Goal: Task Accomplishment & Management: Complete application form

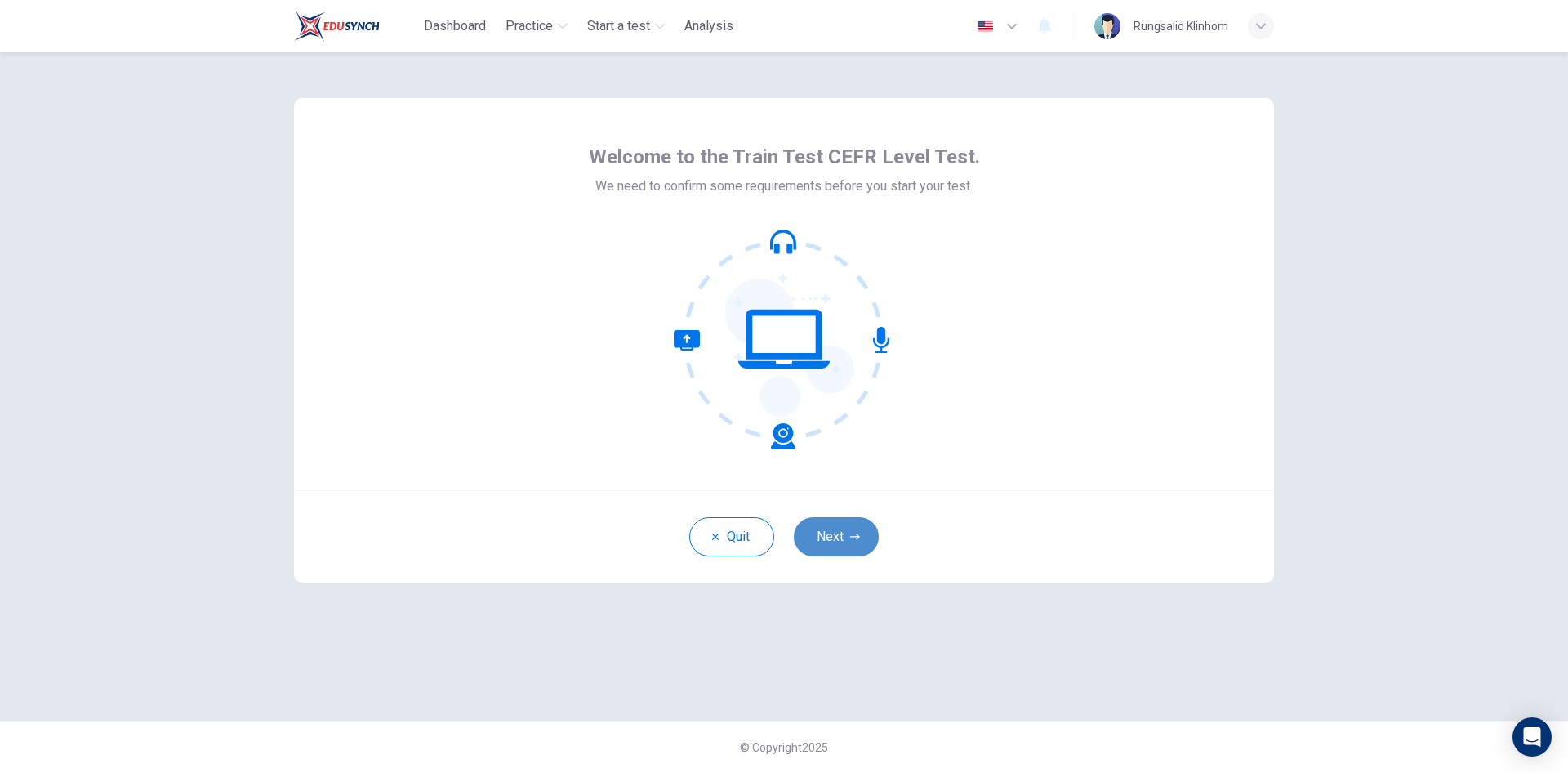
click at [836, 526] on button "Next" at bounding box center [837, 536] width 85 height 39
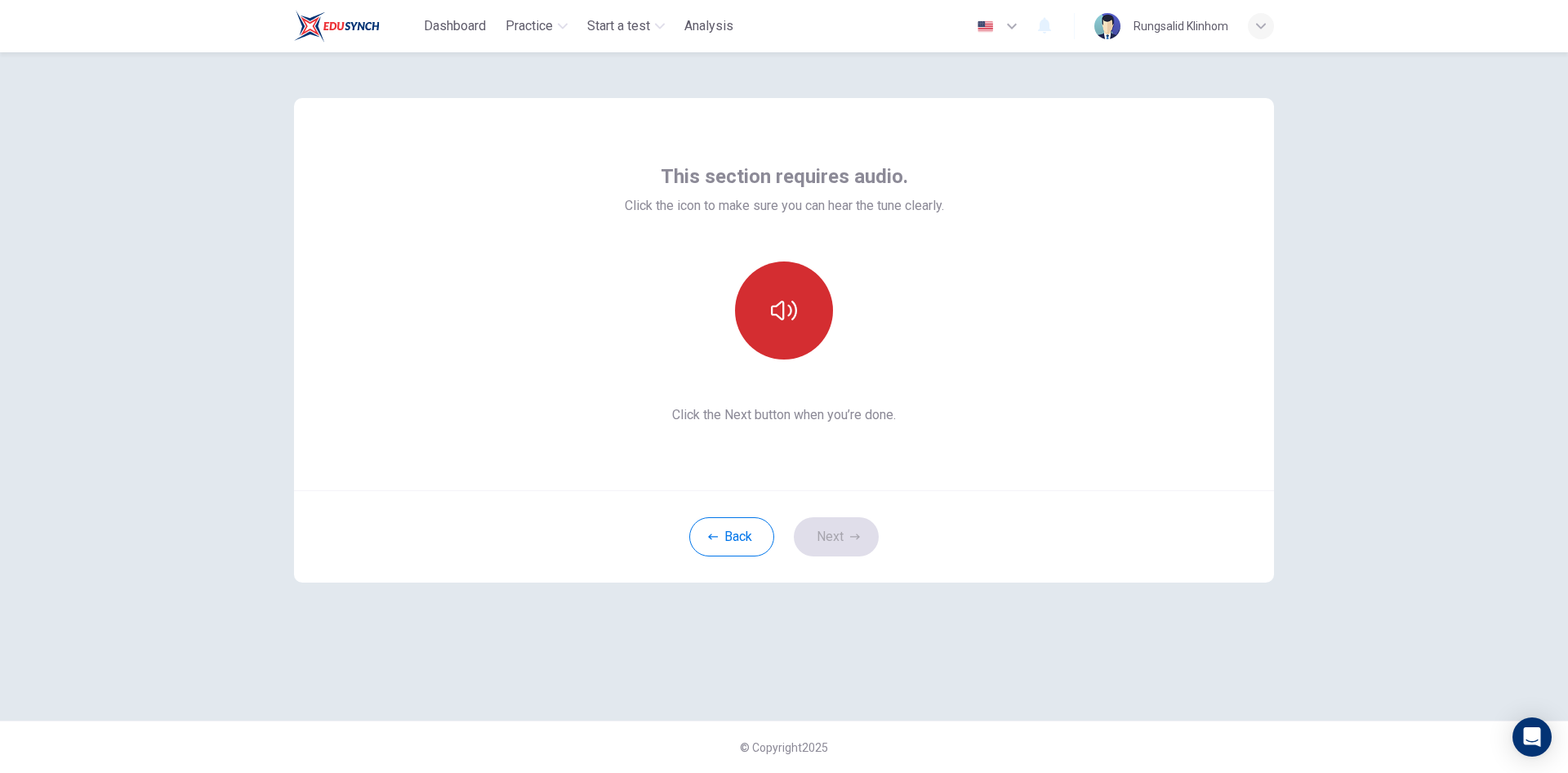
click at [786, 337] on button "button" at bounding box center [784, 310] width 98 height 98
click at [845, 527] on button "Next" at bounding box center [837, 536] width 85 height 39
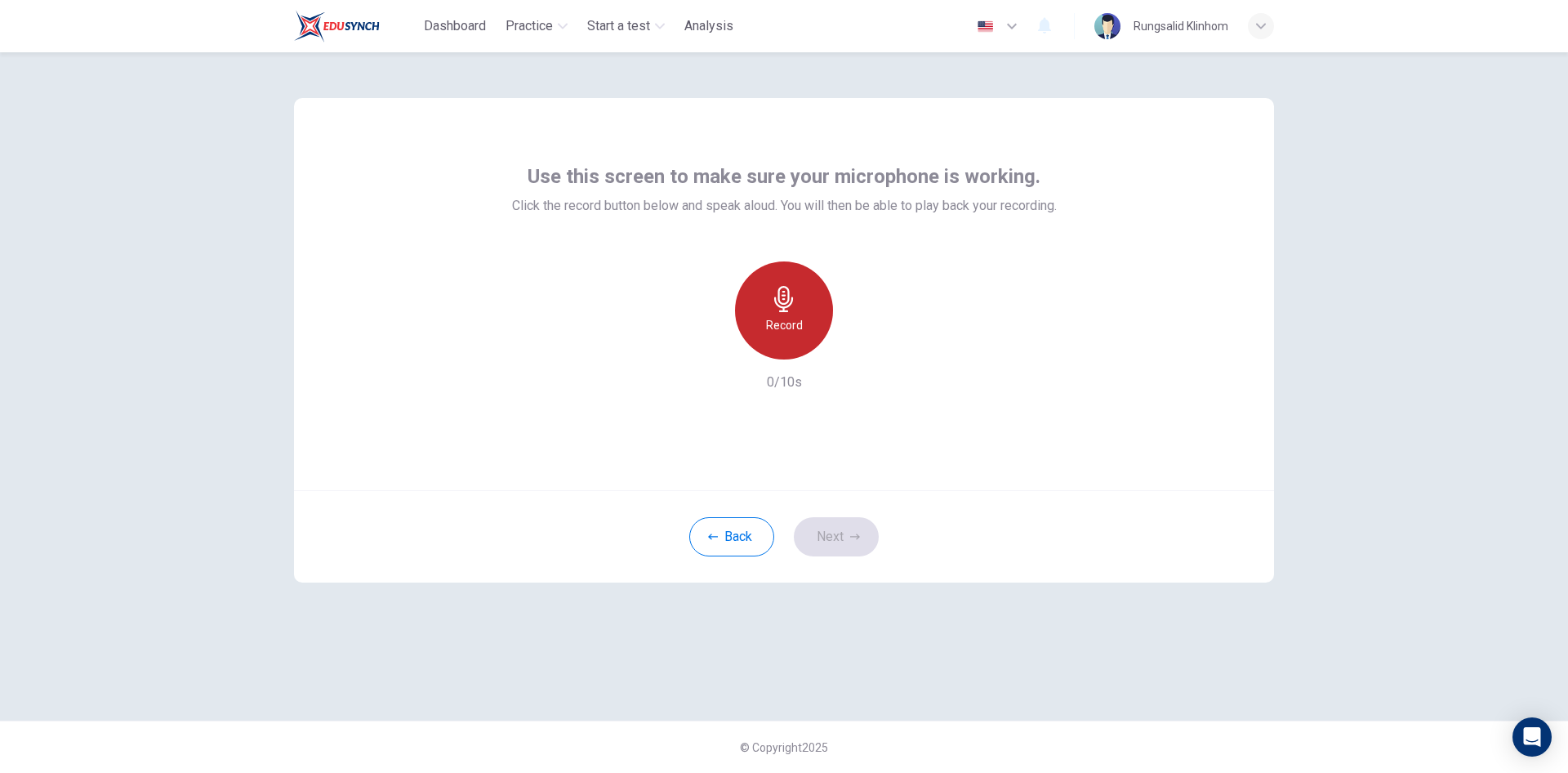
click at [797, 328] on h6 "Record" at bounding box center [784, 325] width 36 height 20
click at [791, 329] on h6 "Stop" at bounding box center [784, 325] width 25 height 20
click at [854, 349] on icon "button" at bounding box center [859, 347] width 16 height 16
click at [857, 355] on div "button" at bounding box center [859, 346] width 26 height 26
click at [710, 345] on icon "button" at bounding box center [708, 346] width 10 height 10
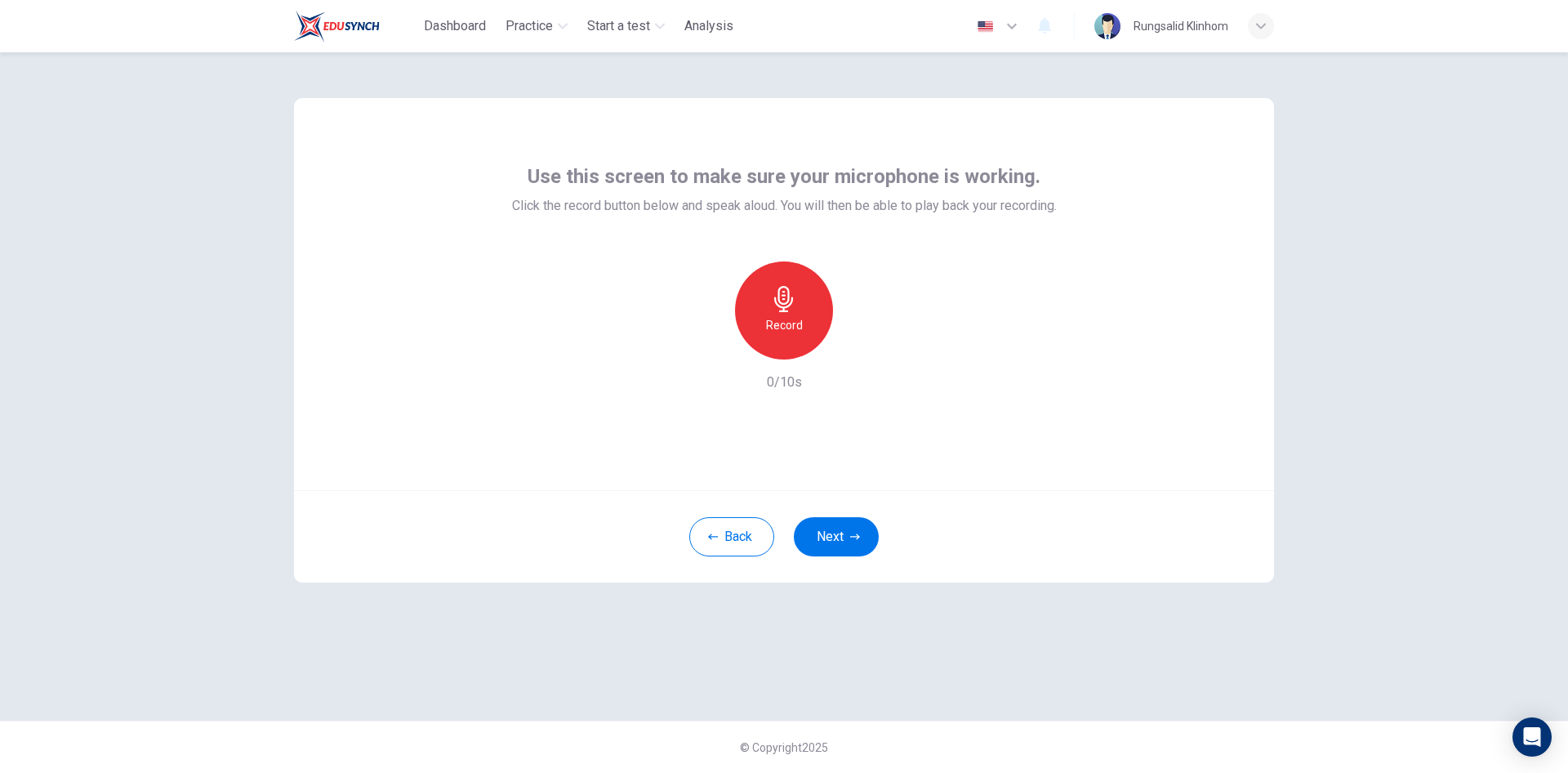
click at [778, 328] on h6 "Record" at bounding box center [784, 325] width 36 height 20
click at [782, 313] on div "Stop" at bounding box center [784, 310] width 98 height 98
click at [863, 345] on icon "button" at bounding box center [859, 347] width 16 height 16
click at [711, 344] on icon "button" at bounding box center [708, 346] width 10 height 10
click at [852, 536] on icon "button" at bounding box center [854, 536] width 10 height 10
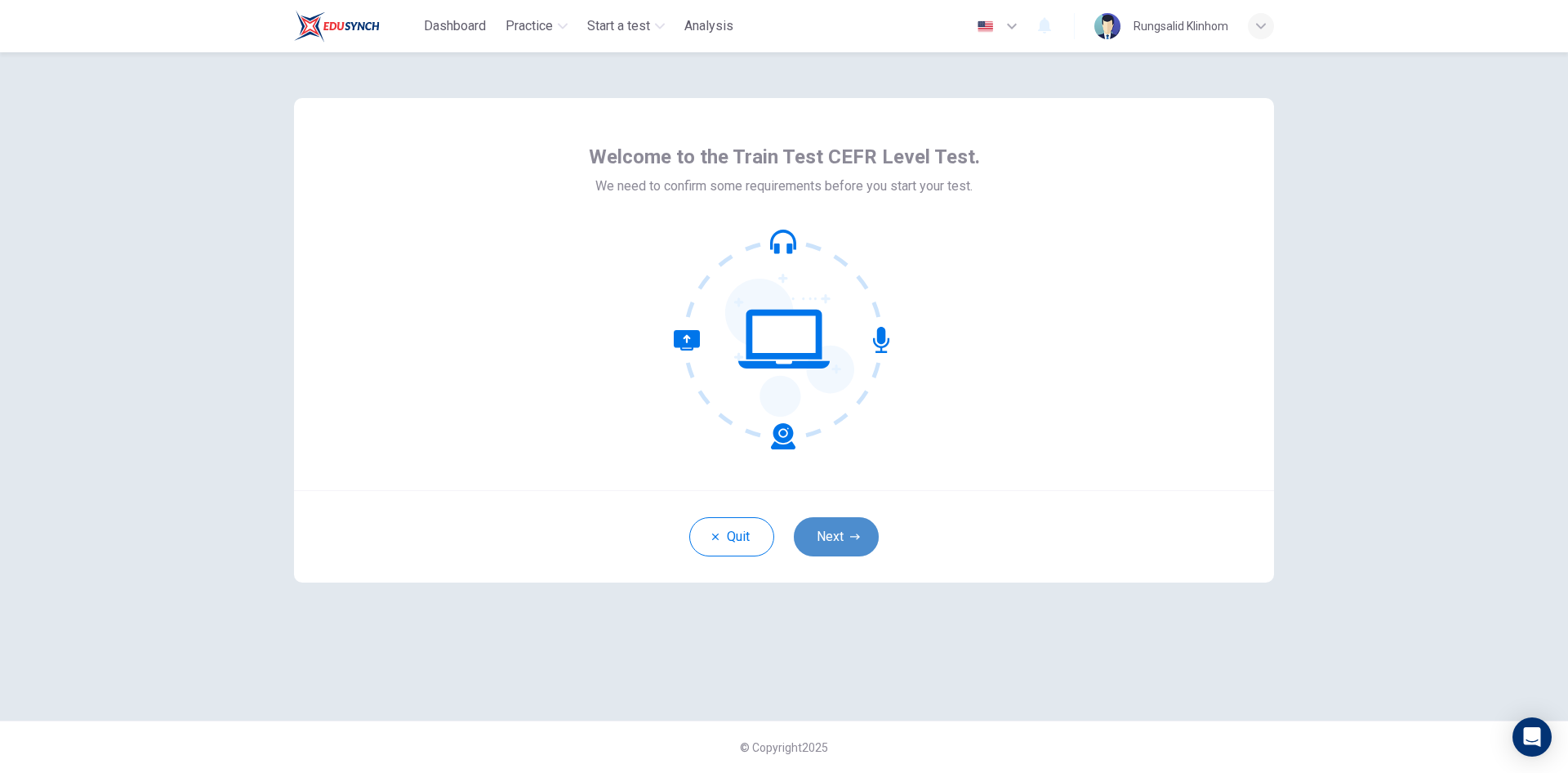
click at [840, 537] on button "Next" at bounding box center [837, 536] width 85 height 39
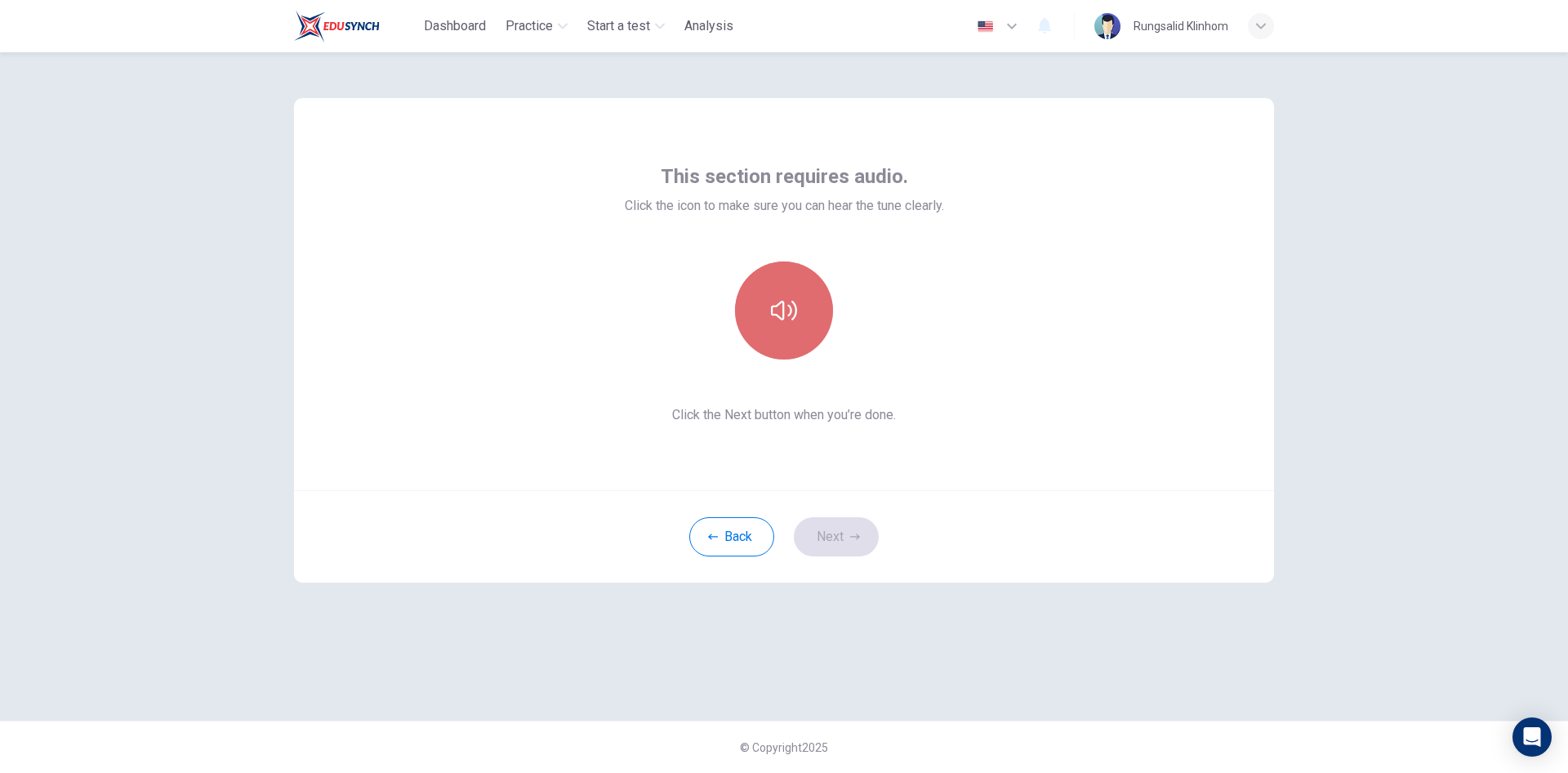
click at [800, 331] on button "button" at bounding box center [784, 310] width 98 height 98
click at [829, 534] on button "Next" at bounding box center [837, 536] width 85 height 39
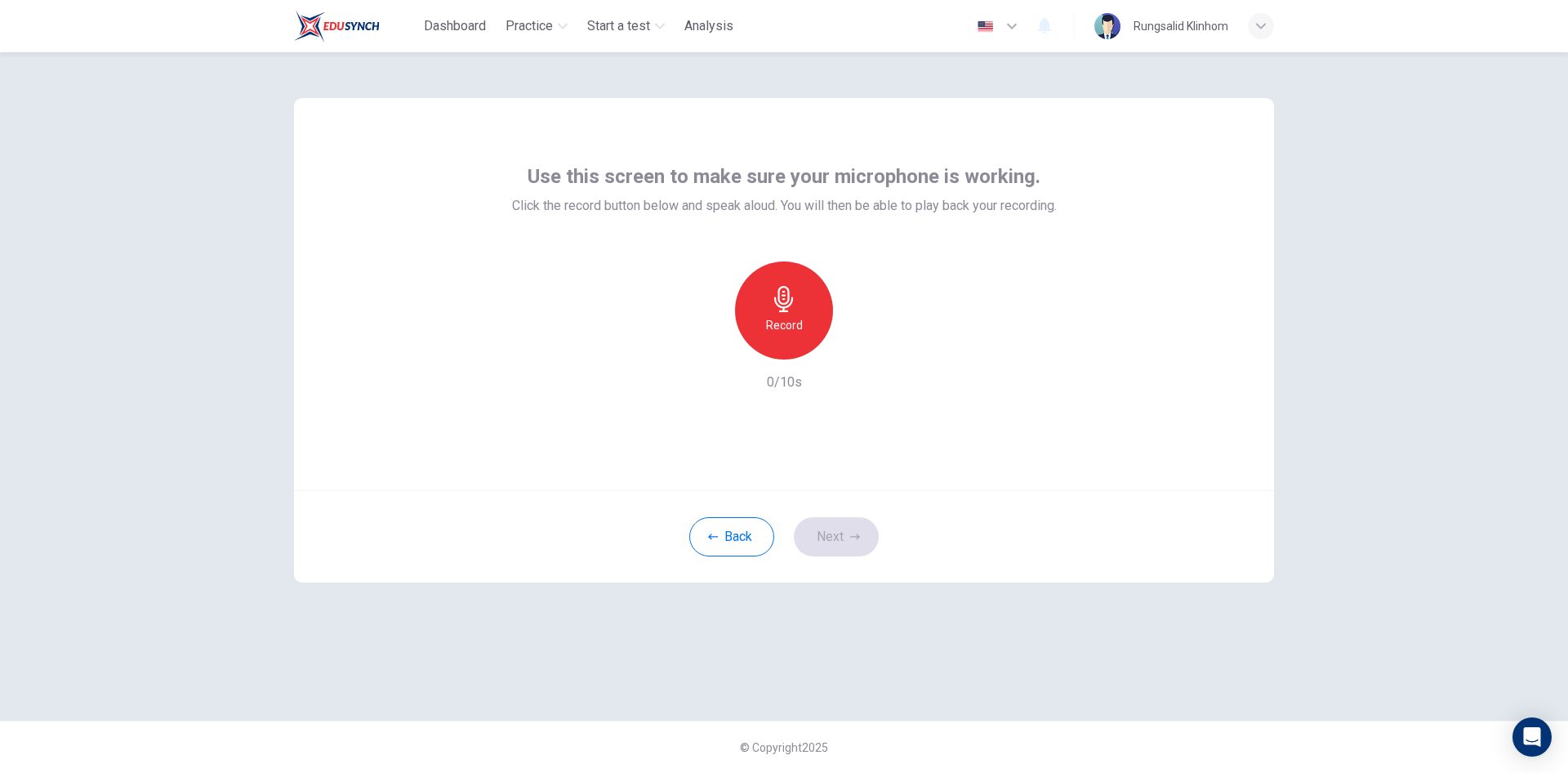
click at [793, 350] on div "Record" at bounding box center [784, 310] width 98 height 98
click at [788, 332] on h6 "Stop" at bounding box center [784, 325] width 25 height 20
click at [796, 327] on h6 "Record" at bounding box center [784, 325] width 36 height 20
click at [796, 323] on h6 "Stop" at bounding box center [784, 325] width 25 height 20
click at [859, 343] on icon "button" at bounding box center [861, 346] width 7 height 10
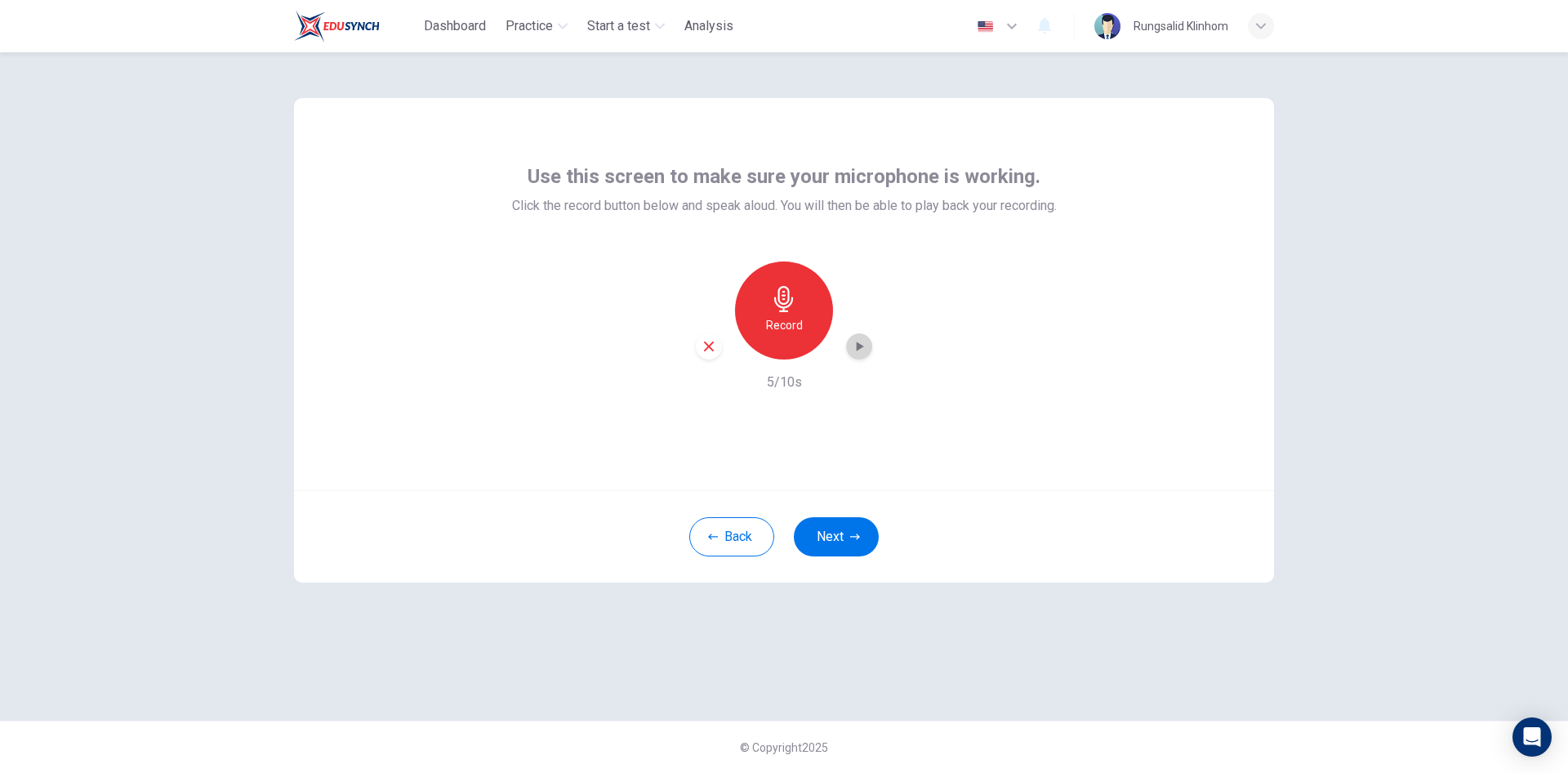
click at [855, 340] on icon "button" at bounding box center [859, 347] width 16 height 16
click at [855, 347] on icon "button" at bounding box center [859, 347] width 16 height 16
click at [857, 351] on icon "button" at bounding box center [859, 347] width 16 height 16
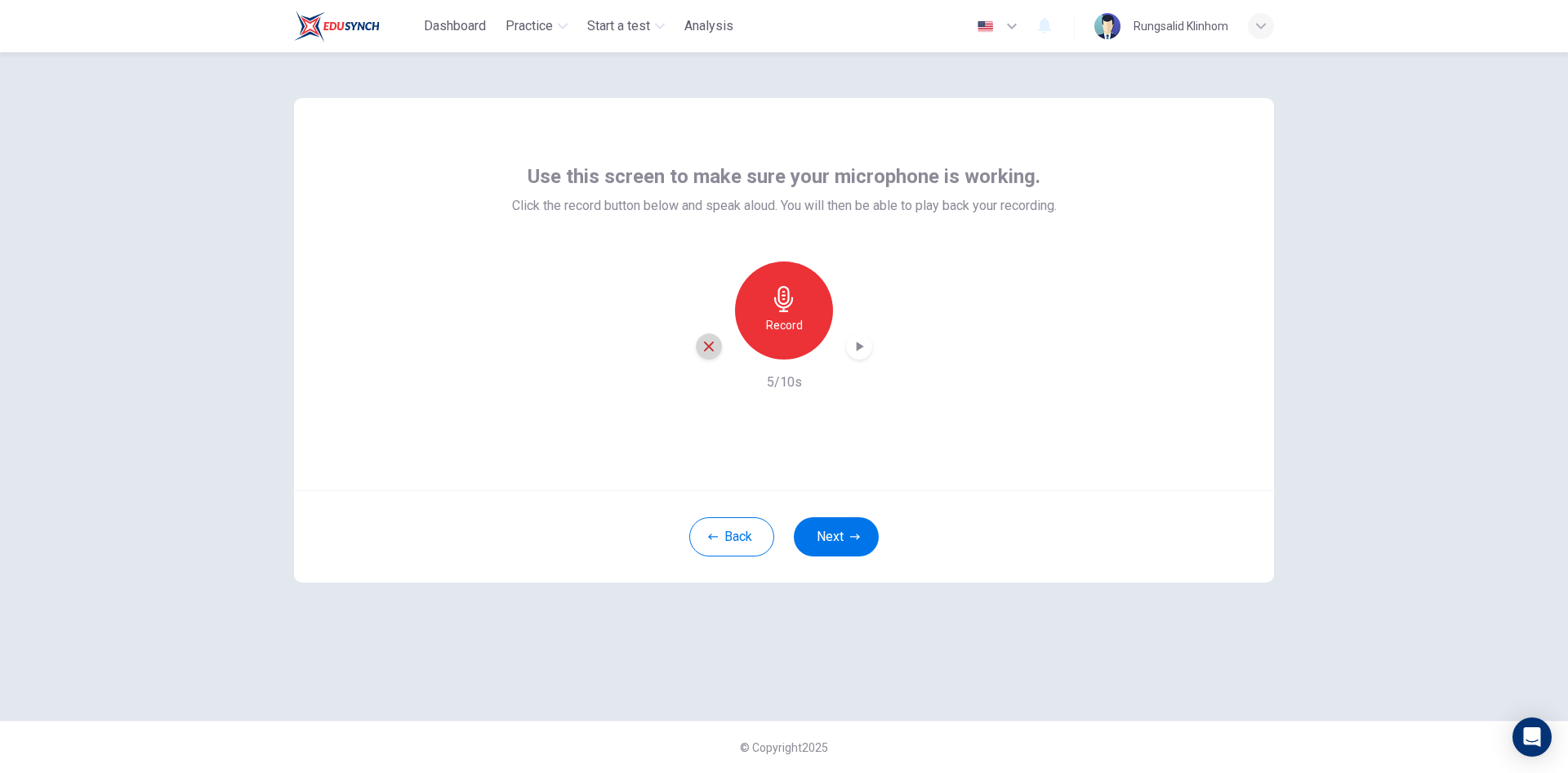
click at [709, 347] on icon "button" at bounding box center [708, 346] width 10 height 10
click at [776, 335] on div "Record" at bounding box center [784, 310] width 98 height 98
click at [799, 322] on div "Stop" at bounding box center [784, 310] width 98 height 98
click at [859, 342] on icon "button" at bounding box center [859, 347] width 16 height 16
click at [855, 527] on button "Next" at bounding box center [837, 536] width 85 height 39
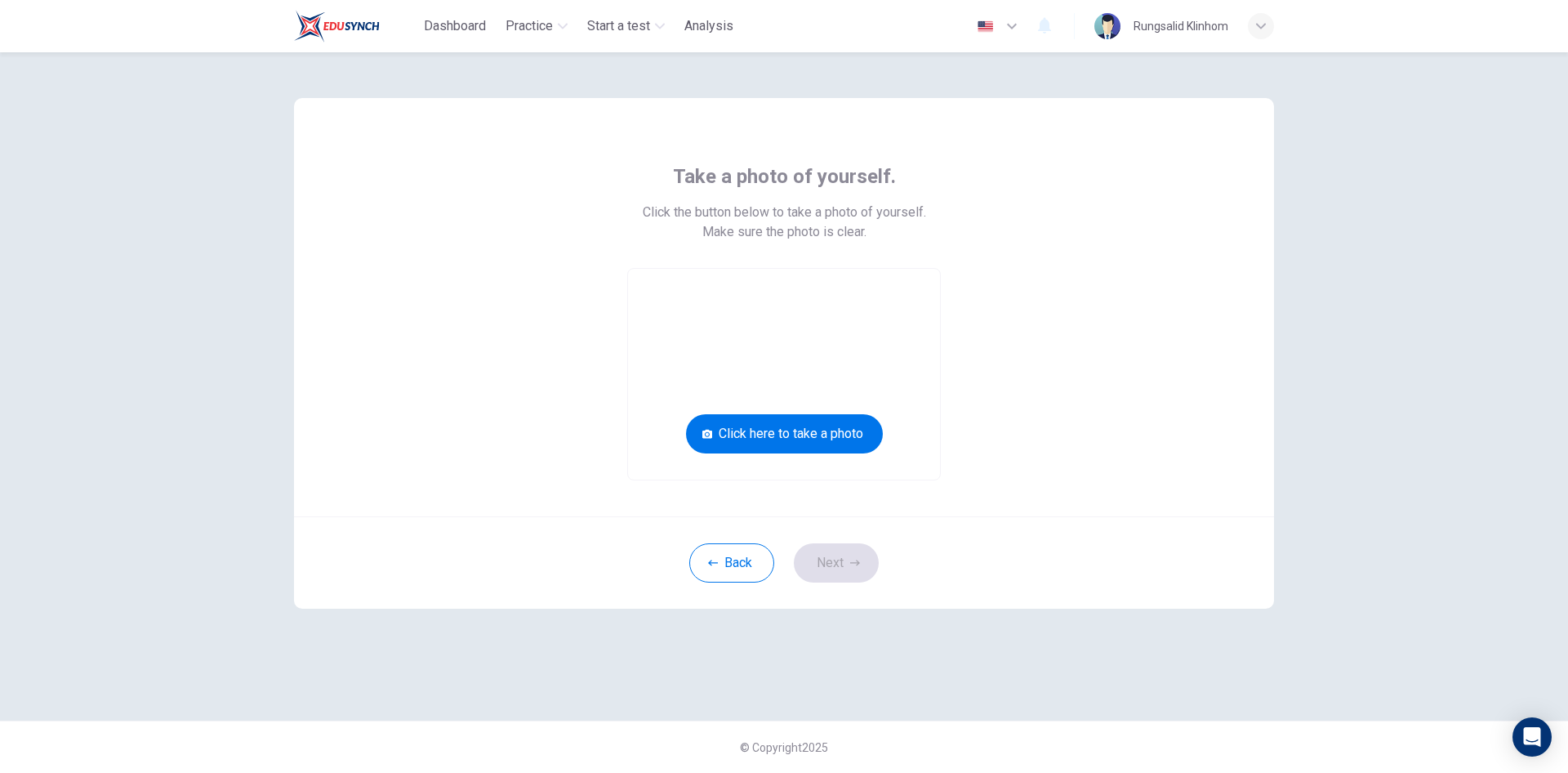
click at [797, 436] on button "Click here to take a photo" at bounding box center [784, 433] width 197 height 39
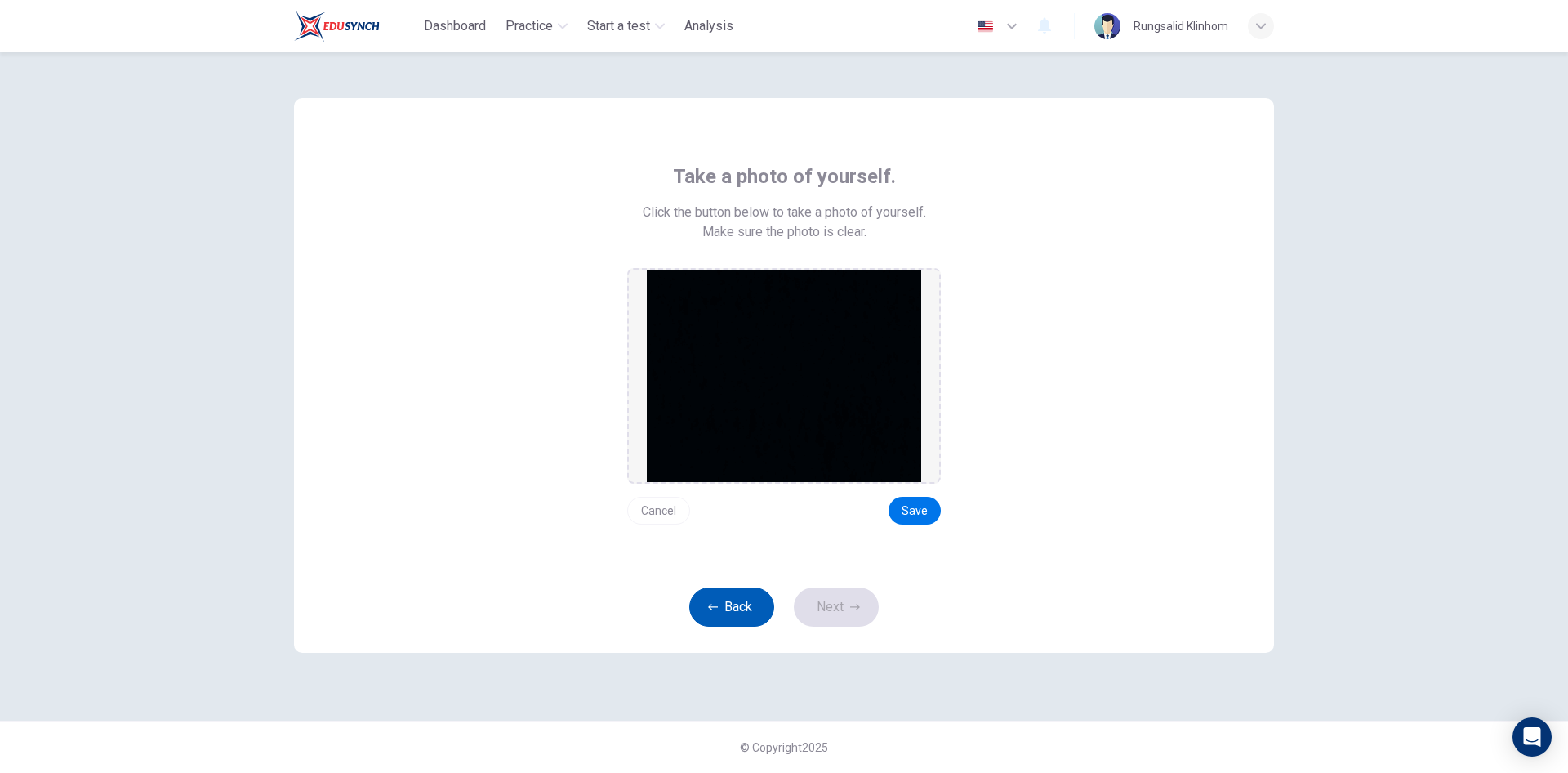
click at [752, 600] on button "Back" at bounding box center [732, 607] width 85 height 39
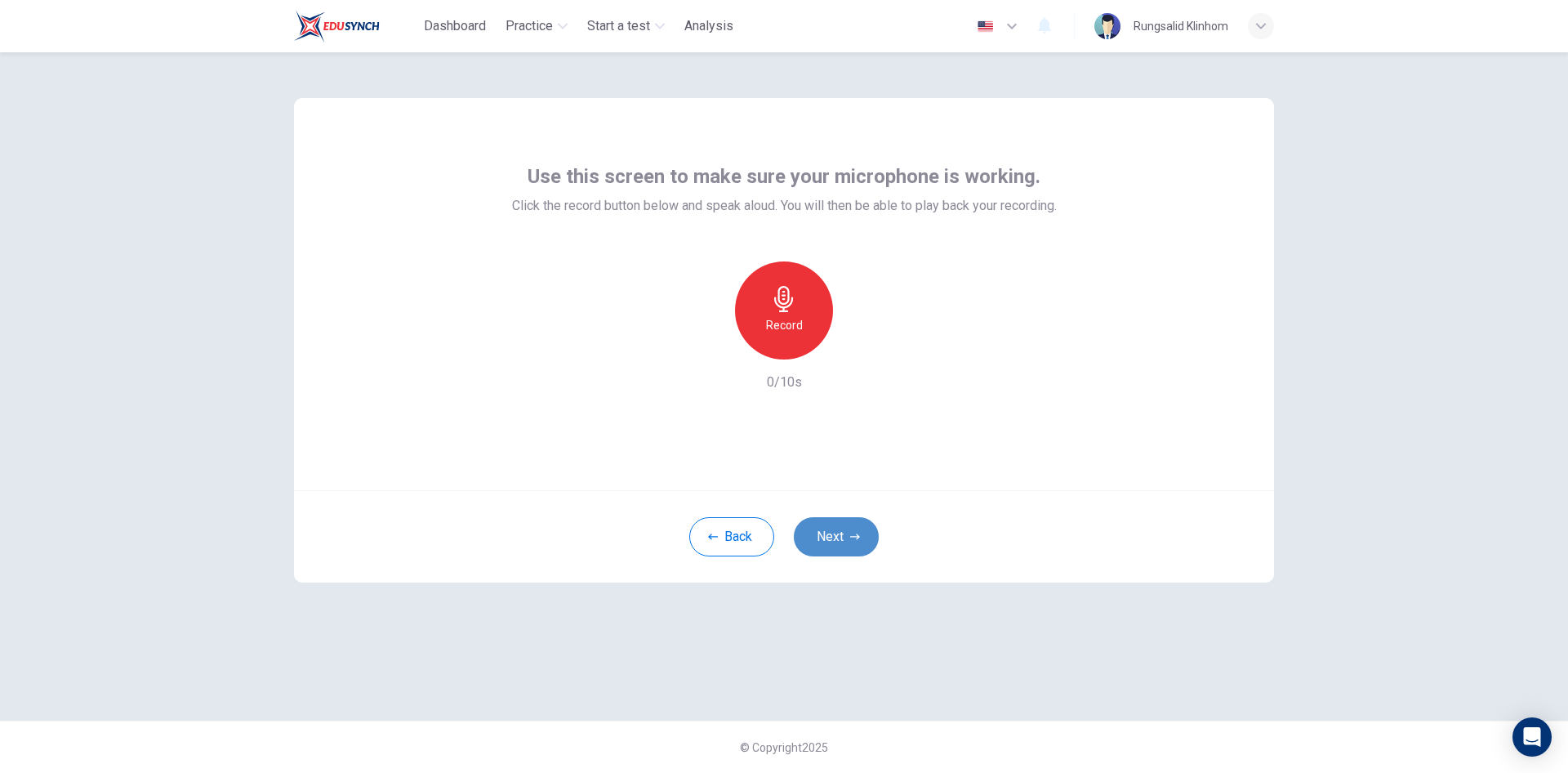
click at [831, 538] on button "Next" at bounding box center [837, 536] width 85 height 39
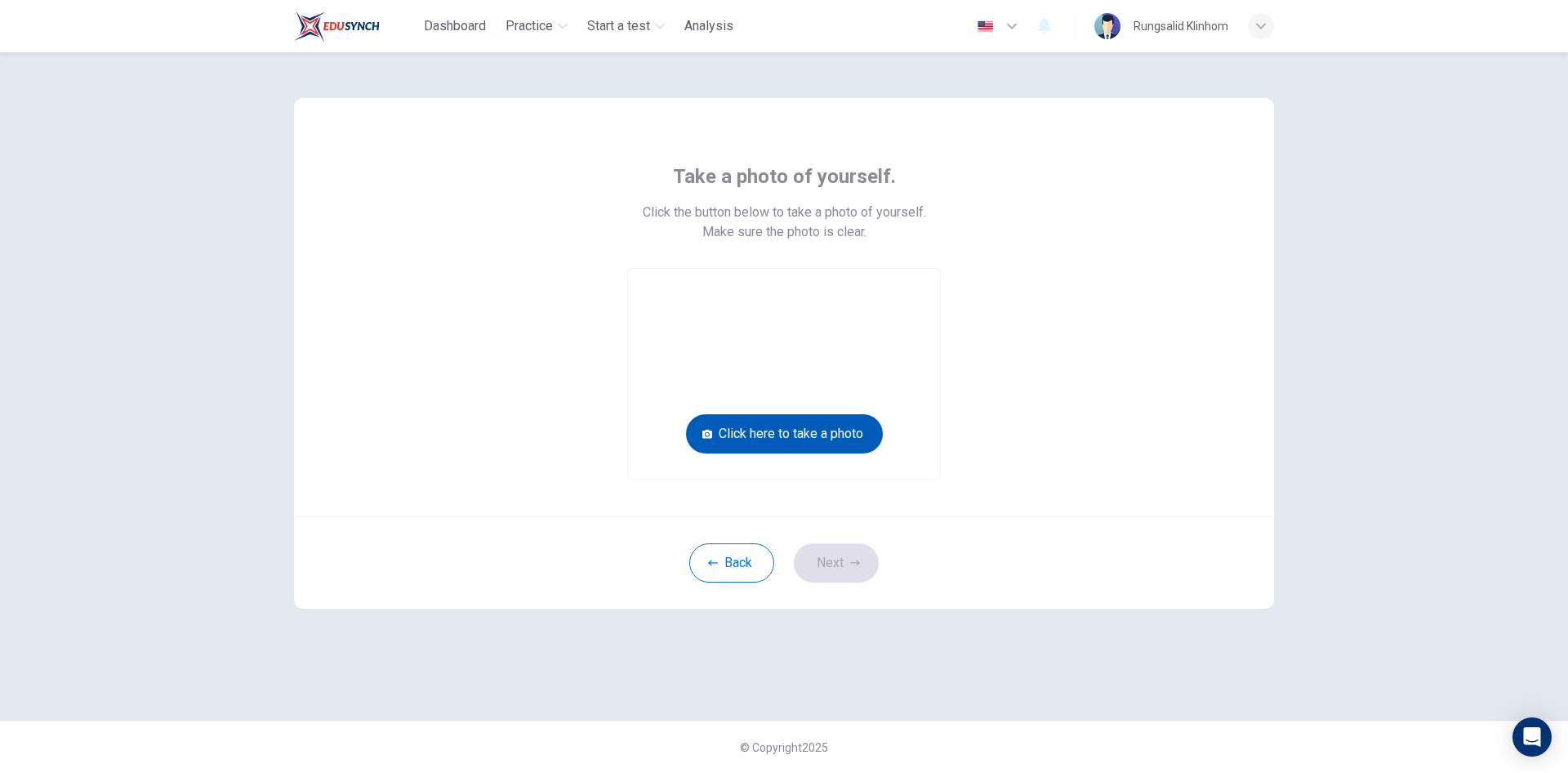
click at [785, 437] on button "Click here to take a photo" at bounding box center [784, 433] width 197 height 39
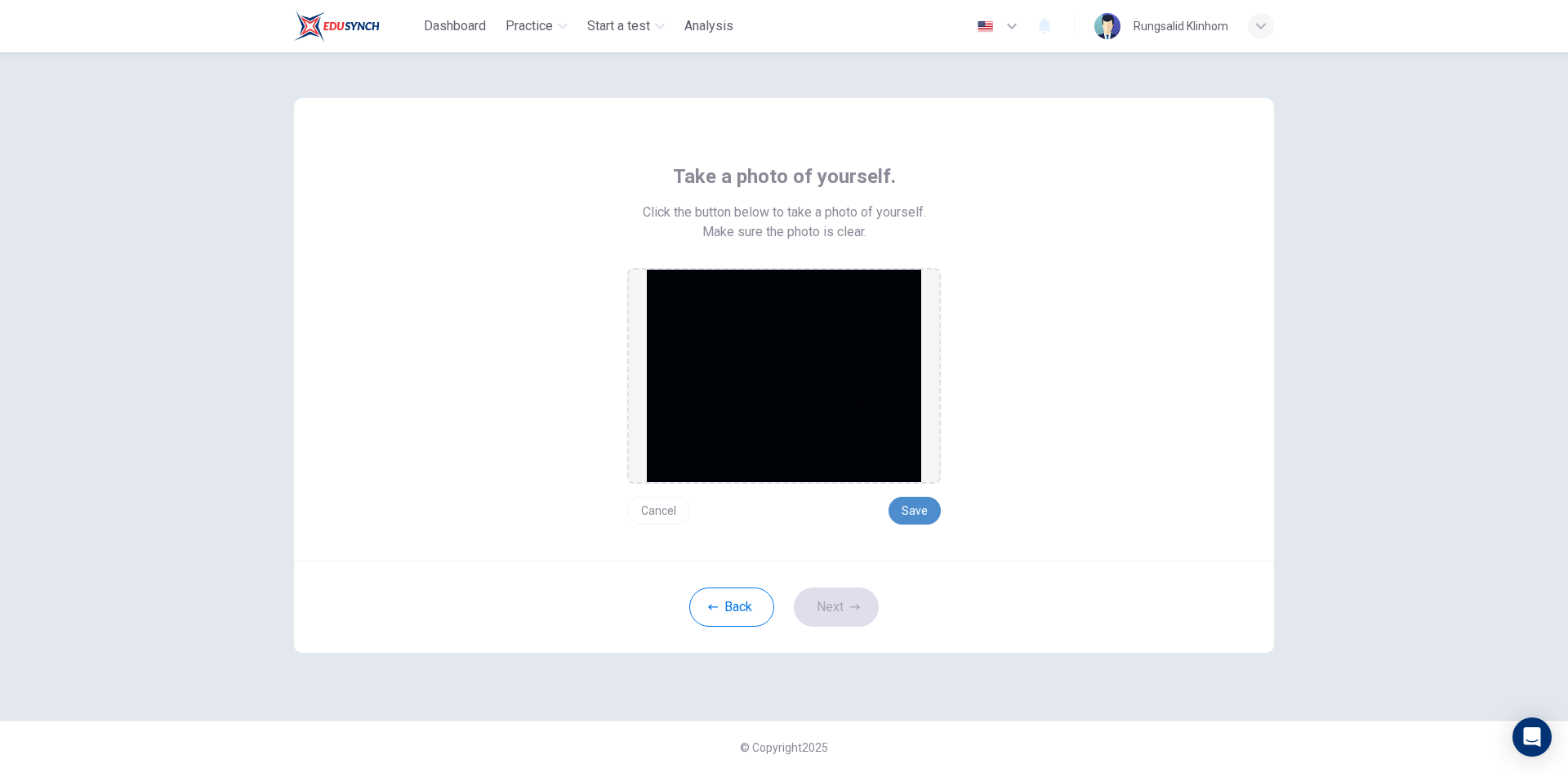
click at [917, 509] on button "Save" at bounding box center [915, 510] width 52 height 27
click at [752, 608] on button "Back" at bounding box center [732, 607] width 85 height 39
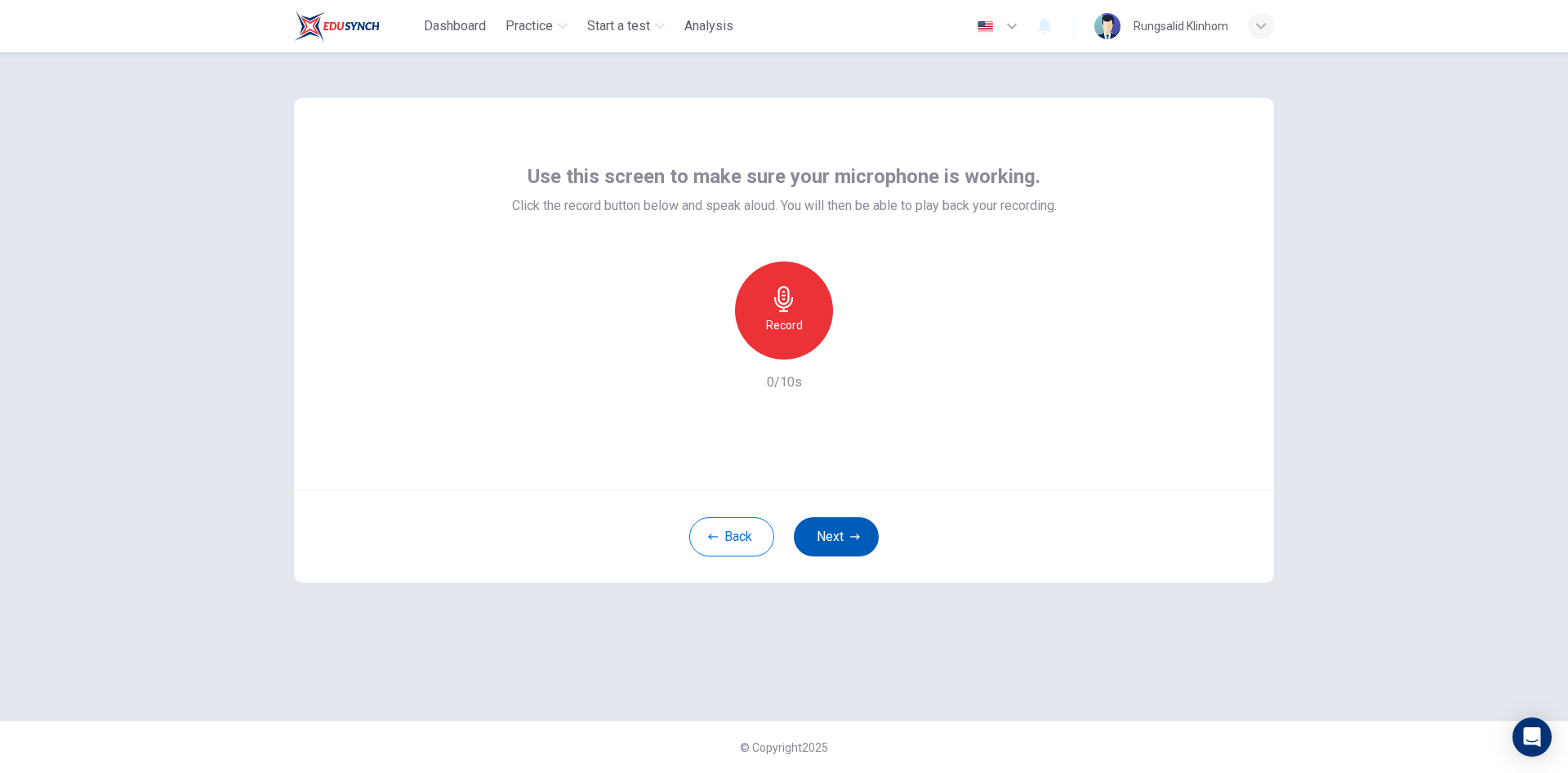
click at [826, 545] on button "Next" at bounding box center [837, 536] width 85 height 39
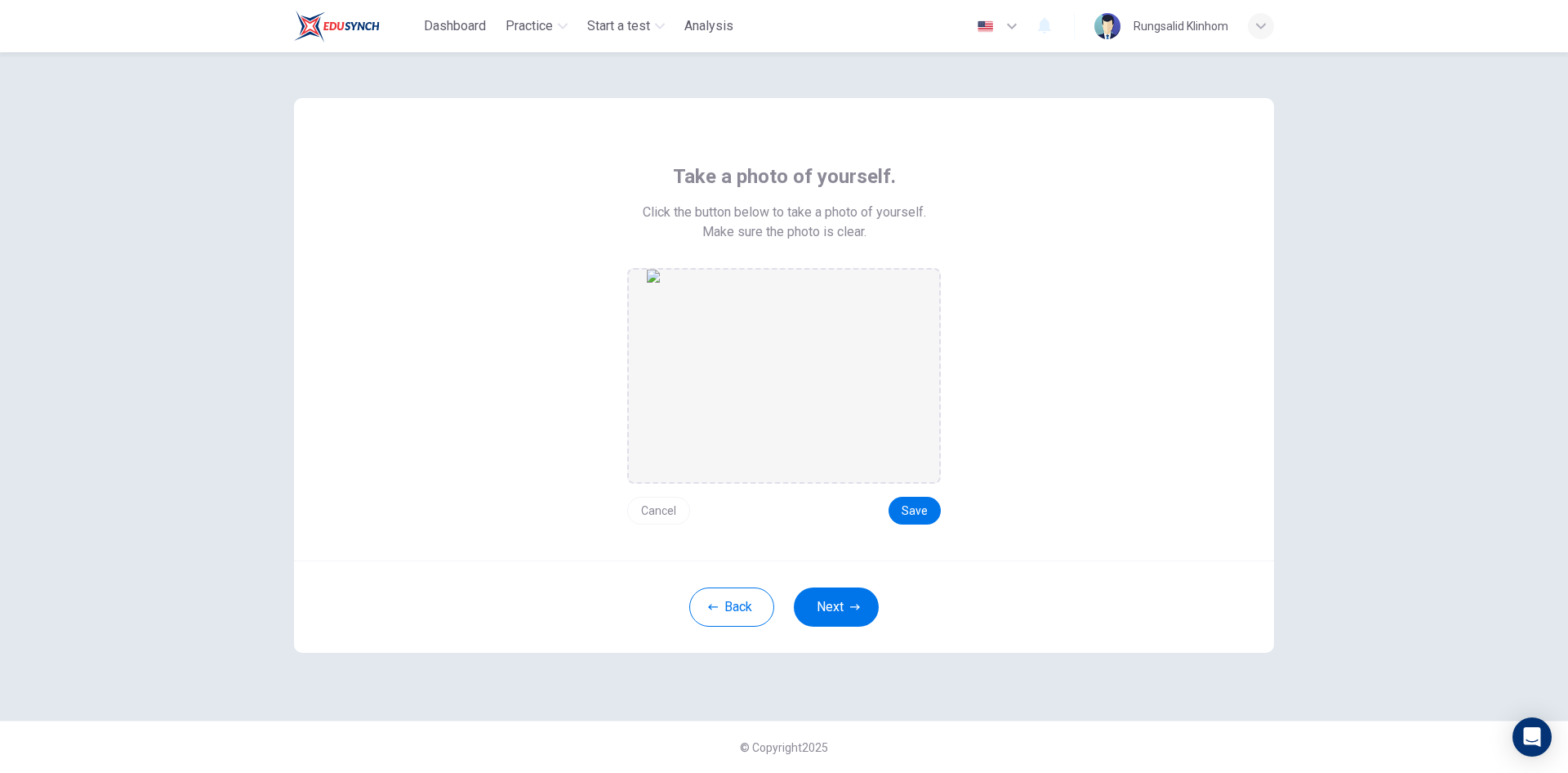
click at [652, 506] on button "Cancel" at bounding box center [659, 510] width 63 height 27
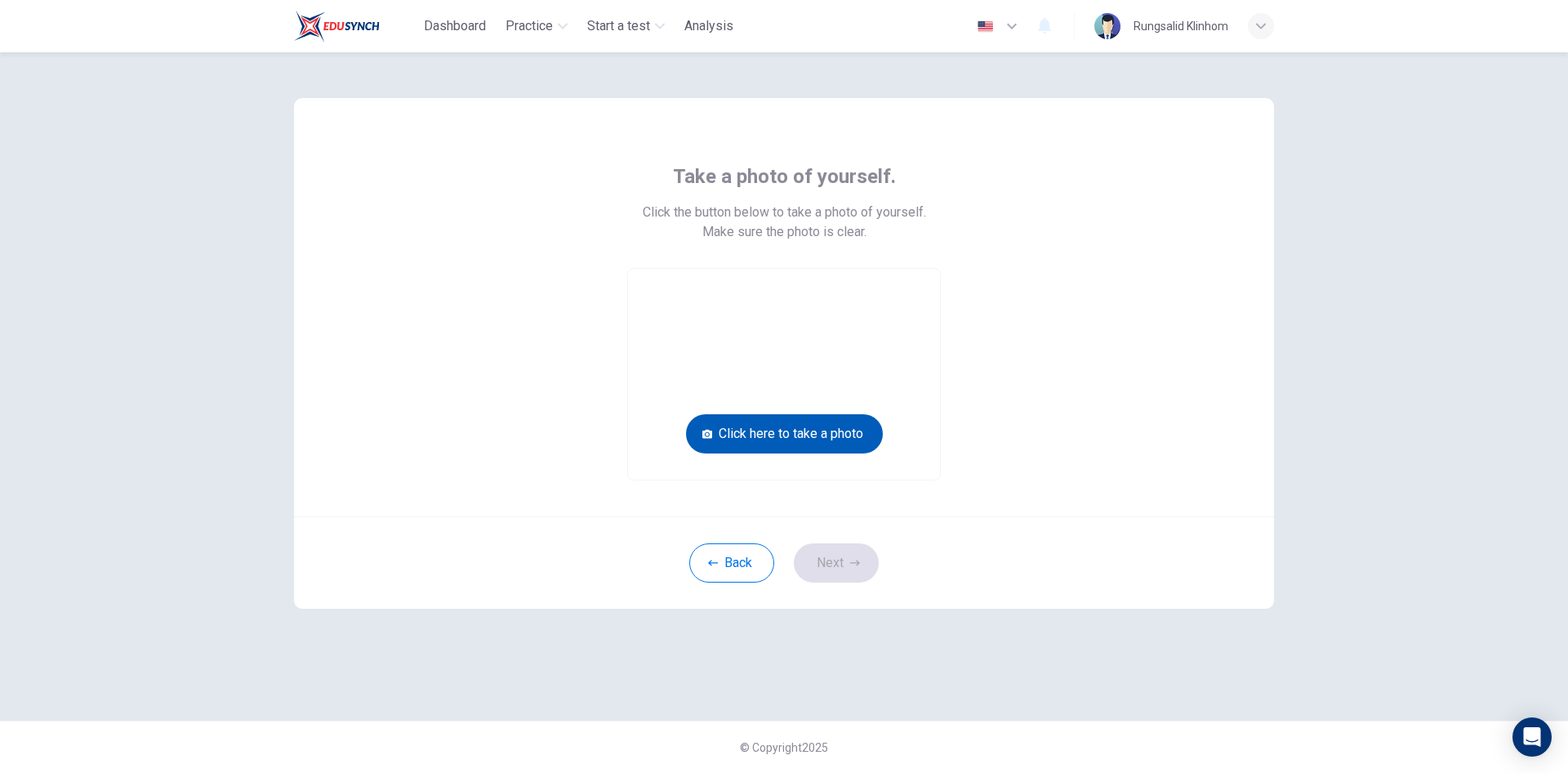
click at [837, 441] on button "Click here to take a photo" at bounding box center [784, 433] width 197 height 39
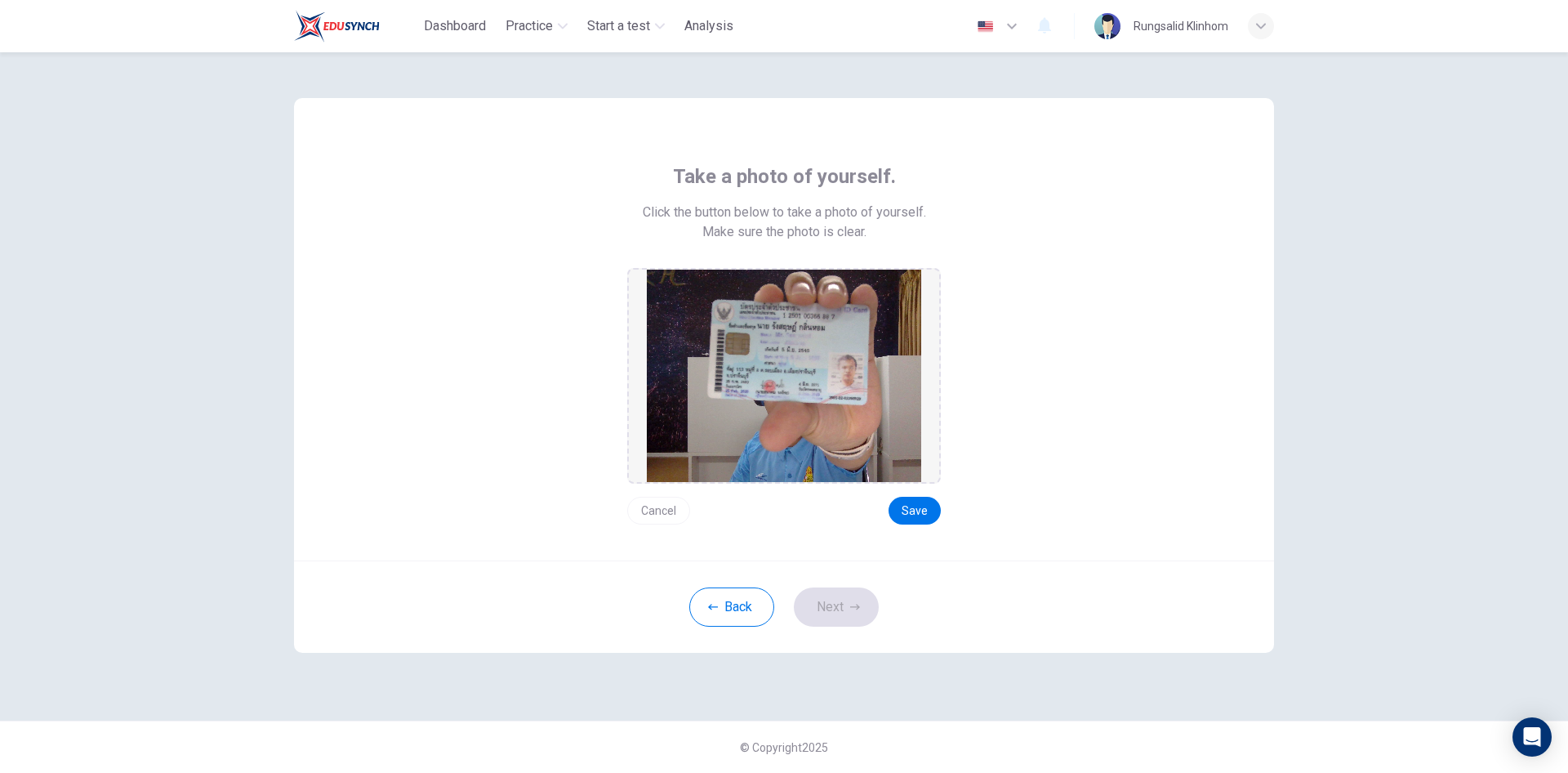
click at [896, 495] on div "Cancel Save" at bounding box center [784, 504] width 314 height 41
click at [918, 510] on button "Save" at bounding box center [915, 510] width 52 height 27
click at [741, 597] on button "Back" at bounding box center [732, 607] width 85 height 39
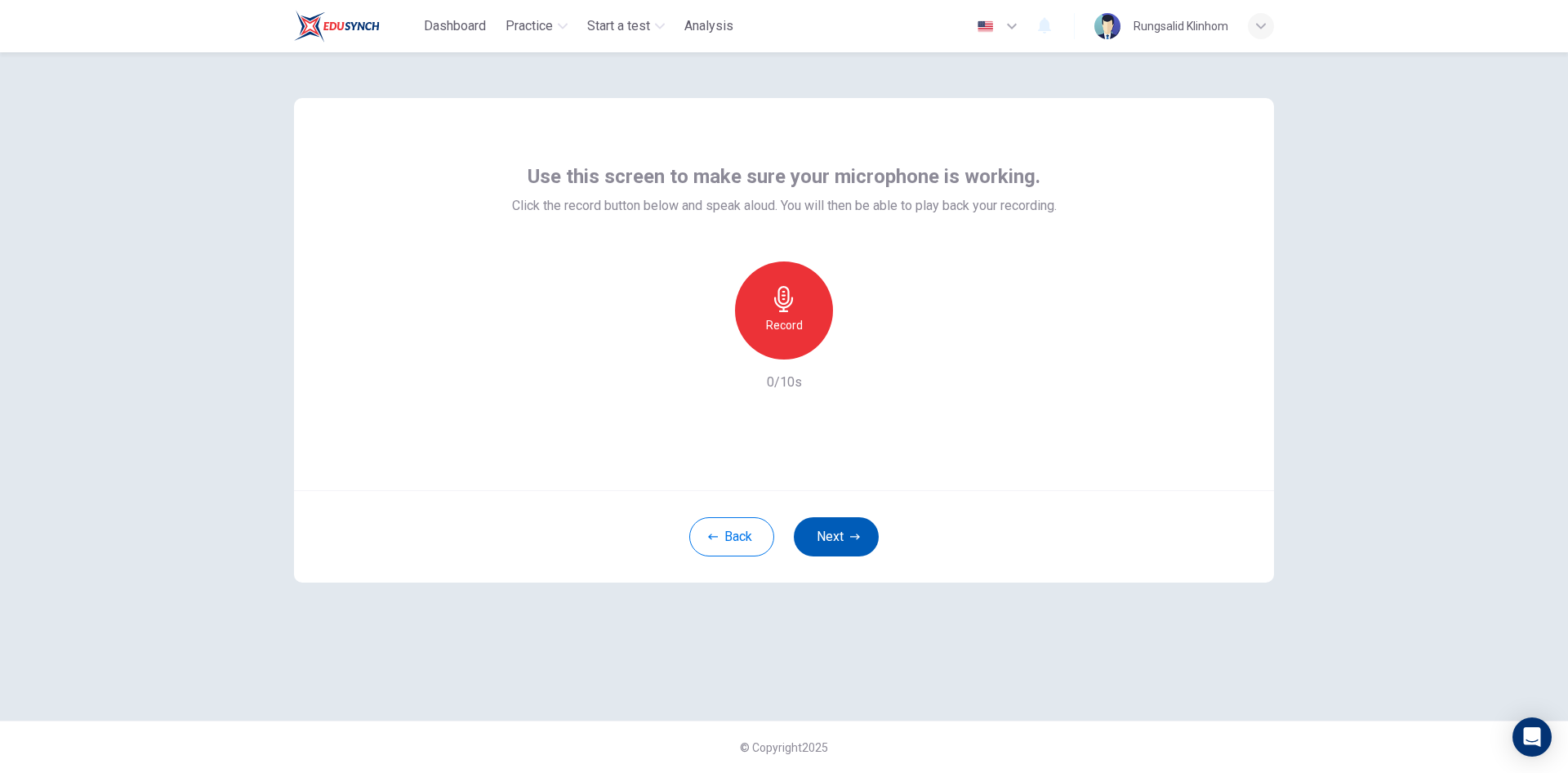
click at [839, 531] on button "Next" at bounding box center [837, 536] width 85 height 39
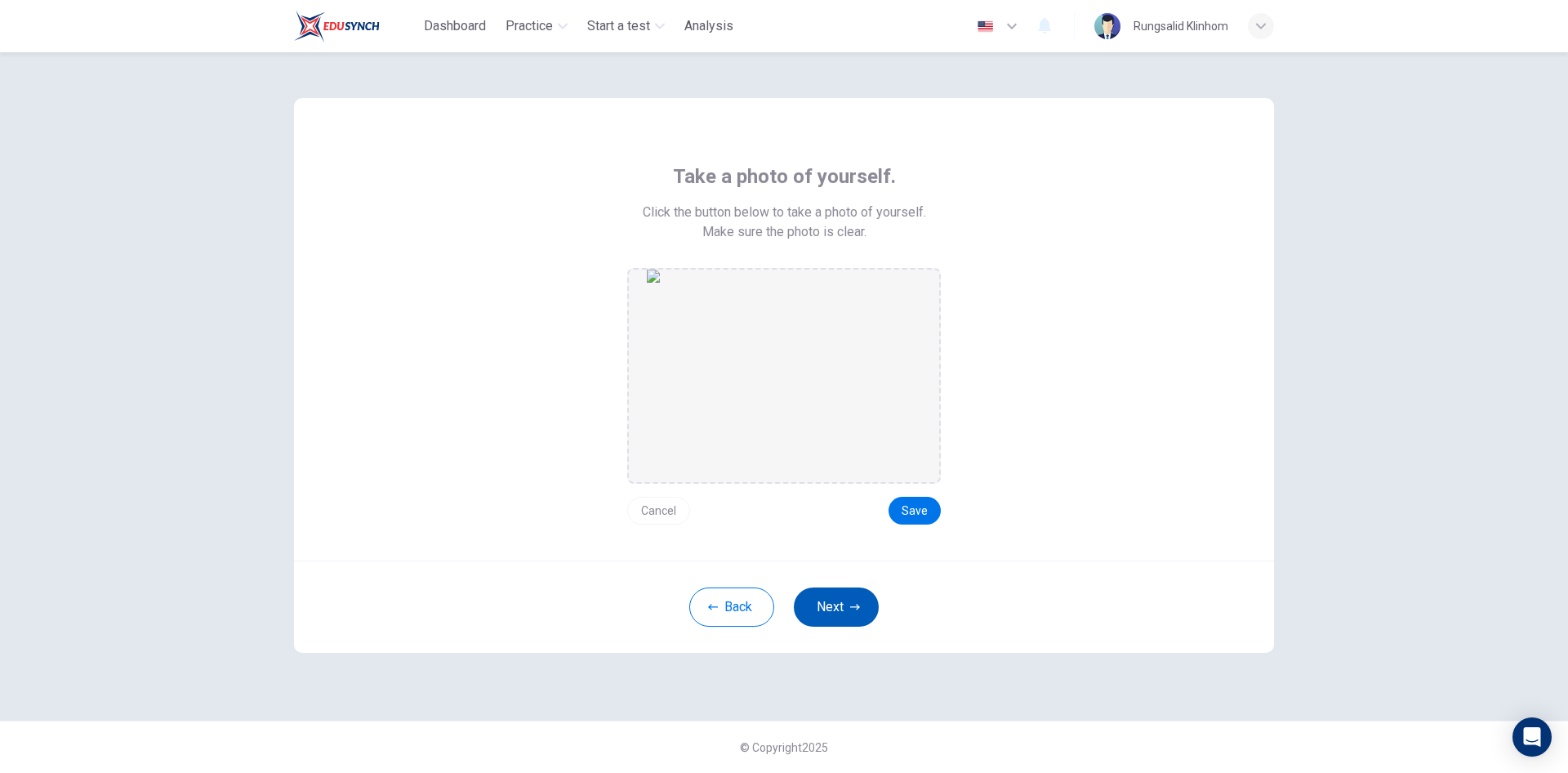
click at [859, 598] on button "Next" at bounding box center [837, 607] width 85 height 39
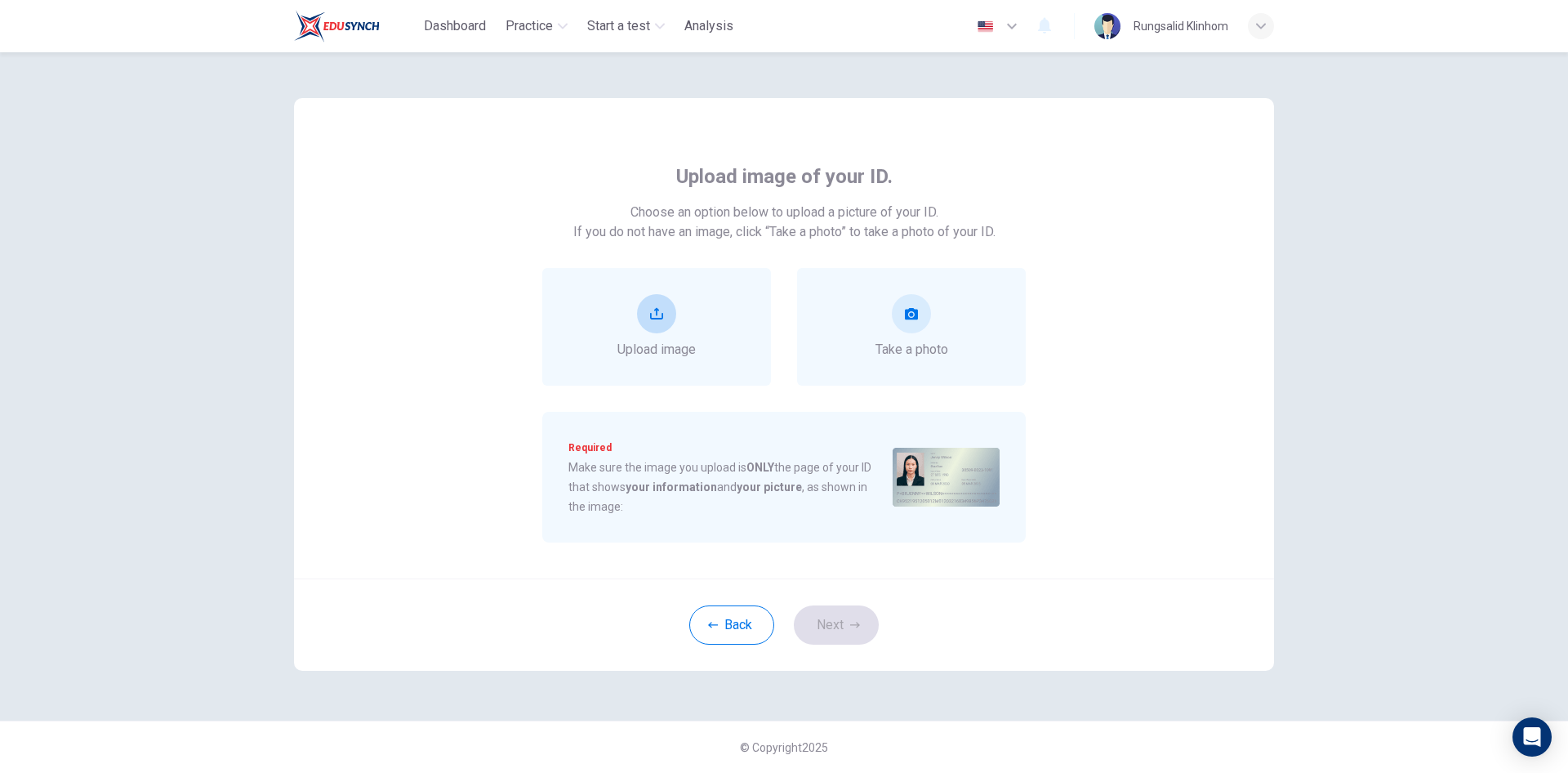
click at [703, 349] on div "Upload image" at bounding box center [657, 326] width 229 height 118
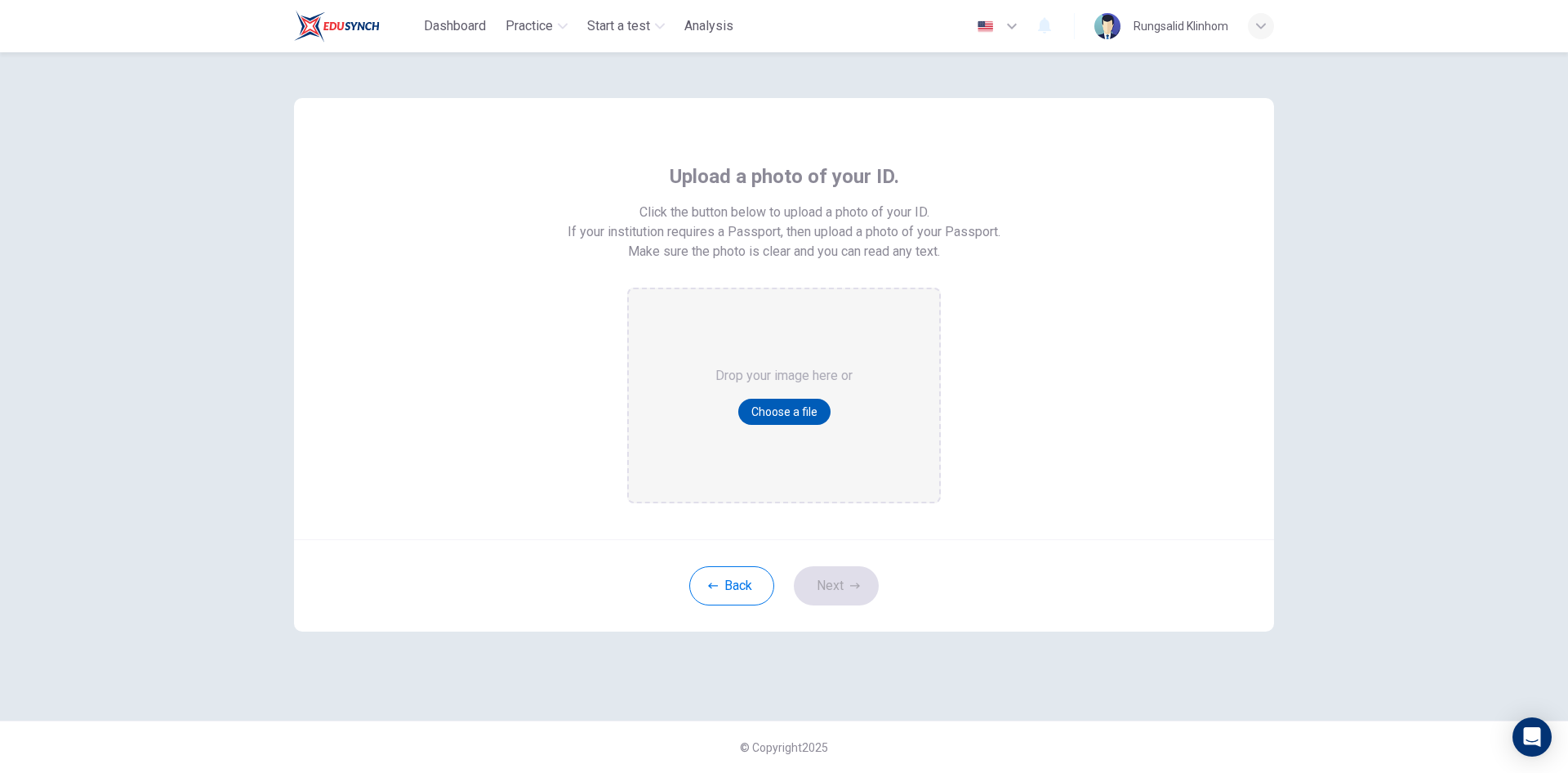
click at [822, 408] on button "Choose a file" at bounding box center [784, 411] width 92 height 26
click at [753, 585] on button "Back" at bounding box center [732, 586] width 85 height 39
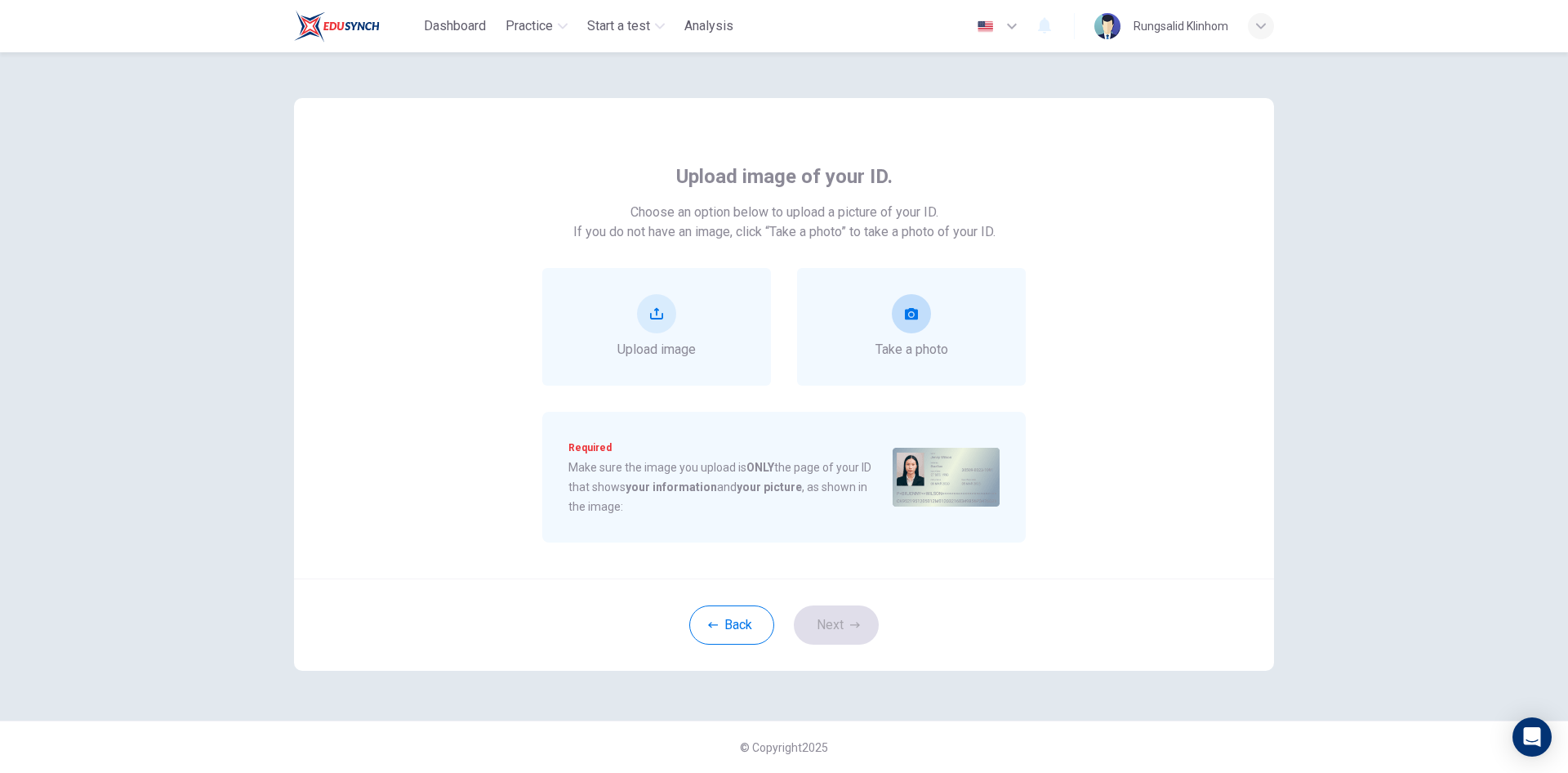
click at [893, 349] on span "Take a photo" at bounding box center [912, 349] width 73 height 20
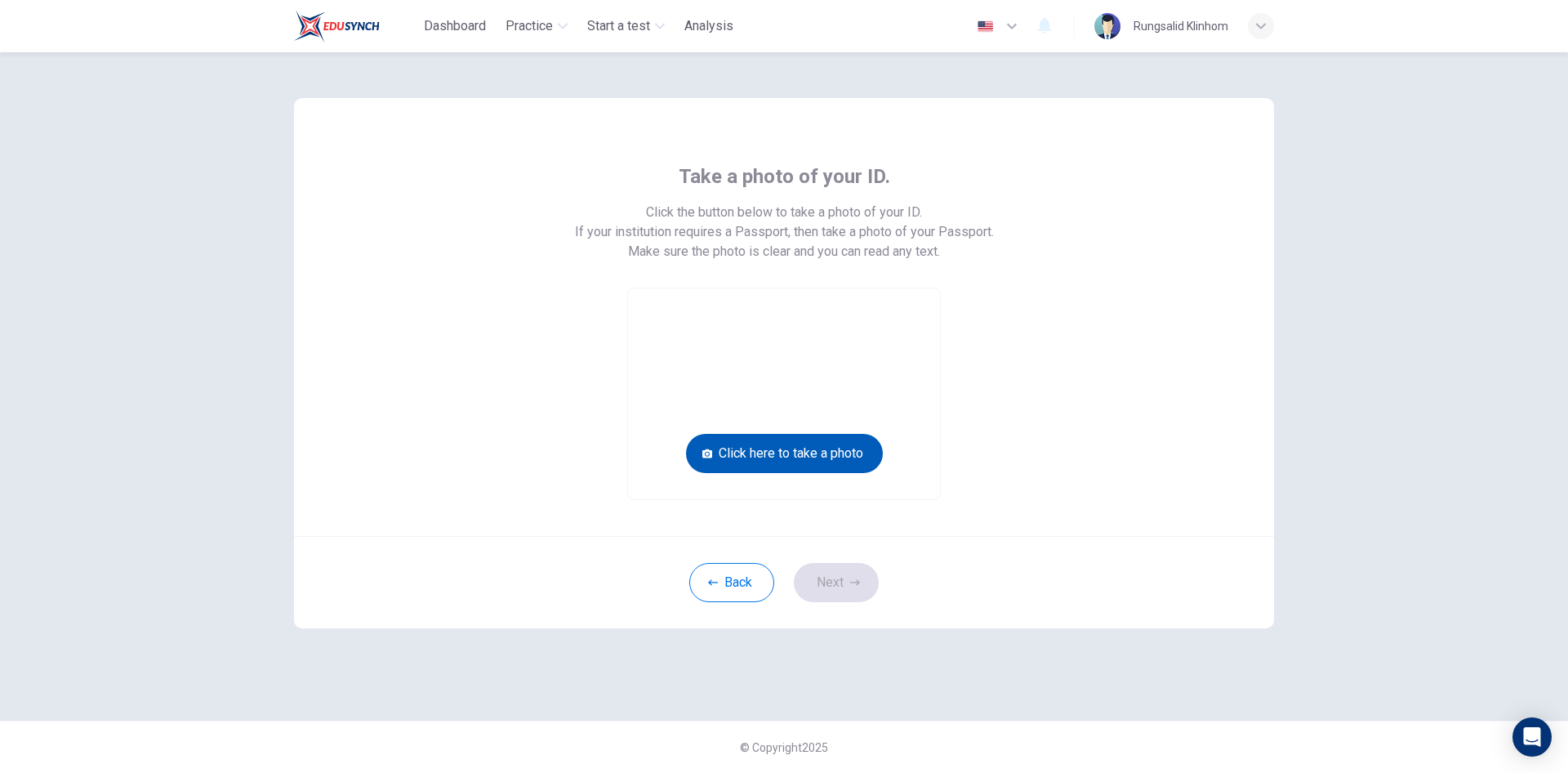
click at [812, 461] on button "Click here to take a photo" at bounding box center [784, 453] width 197 height 39
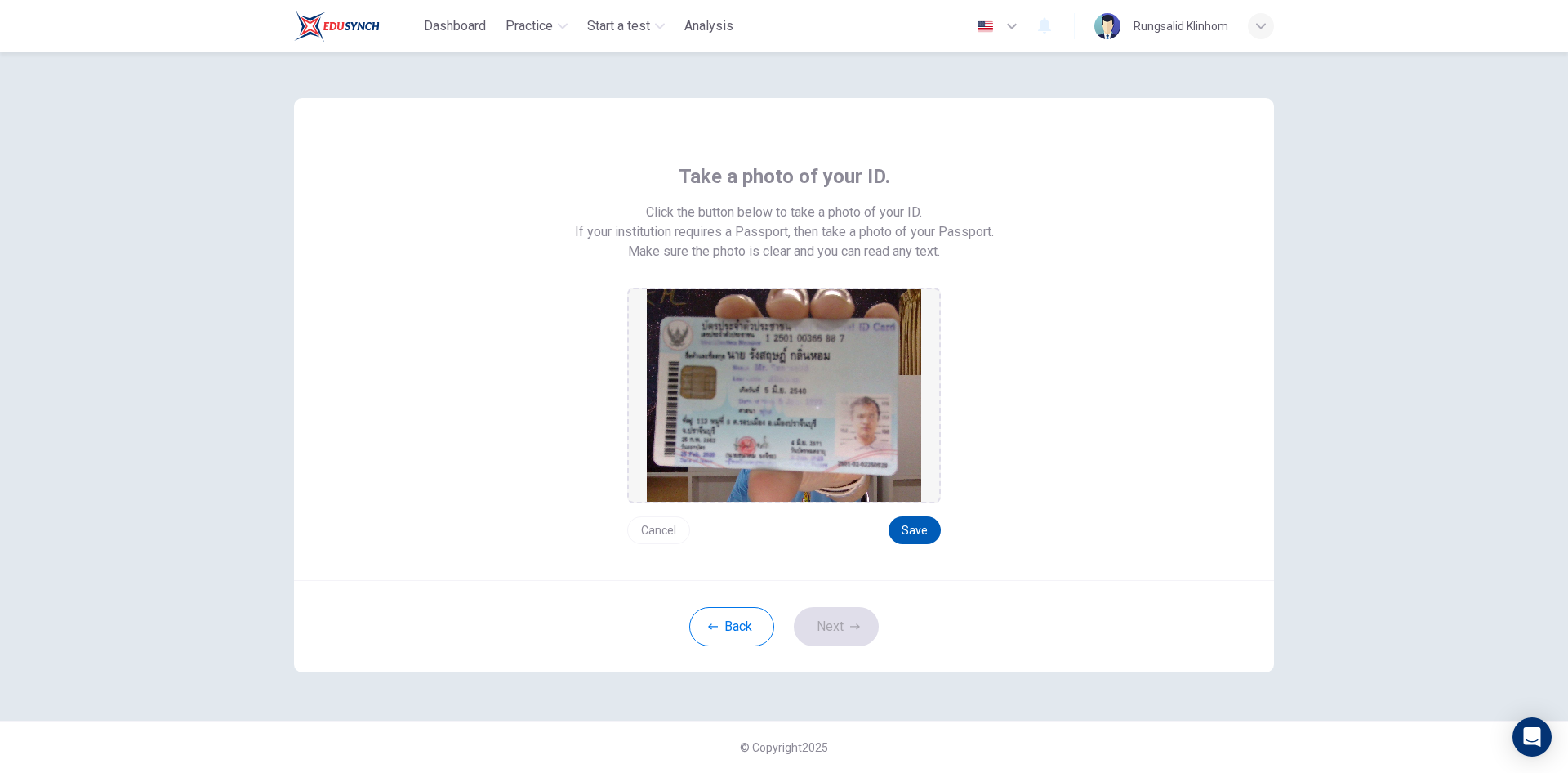
click at [911, 521] on button "Save" at bounding box center [915, 529] width 52 height 27
click at [857, 625] on icon "button" at bounding box center [854, 626] width 10 height 5
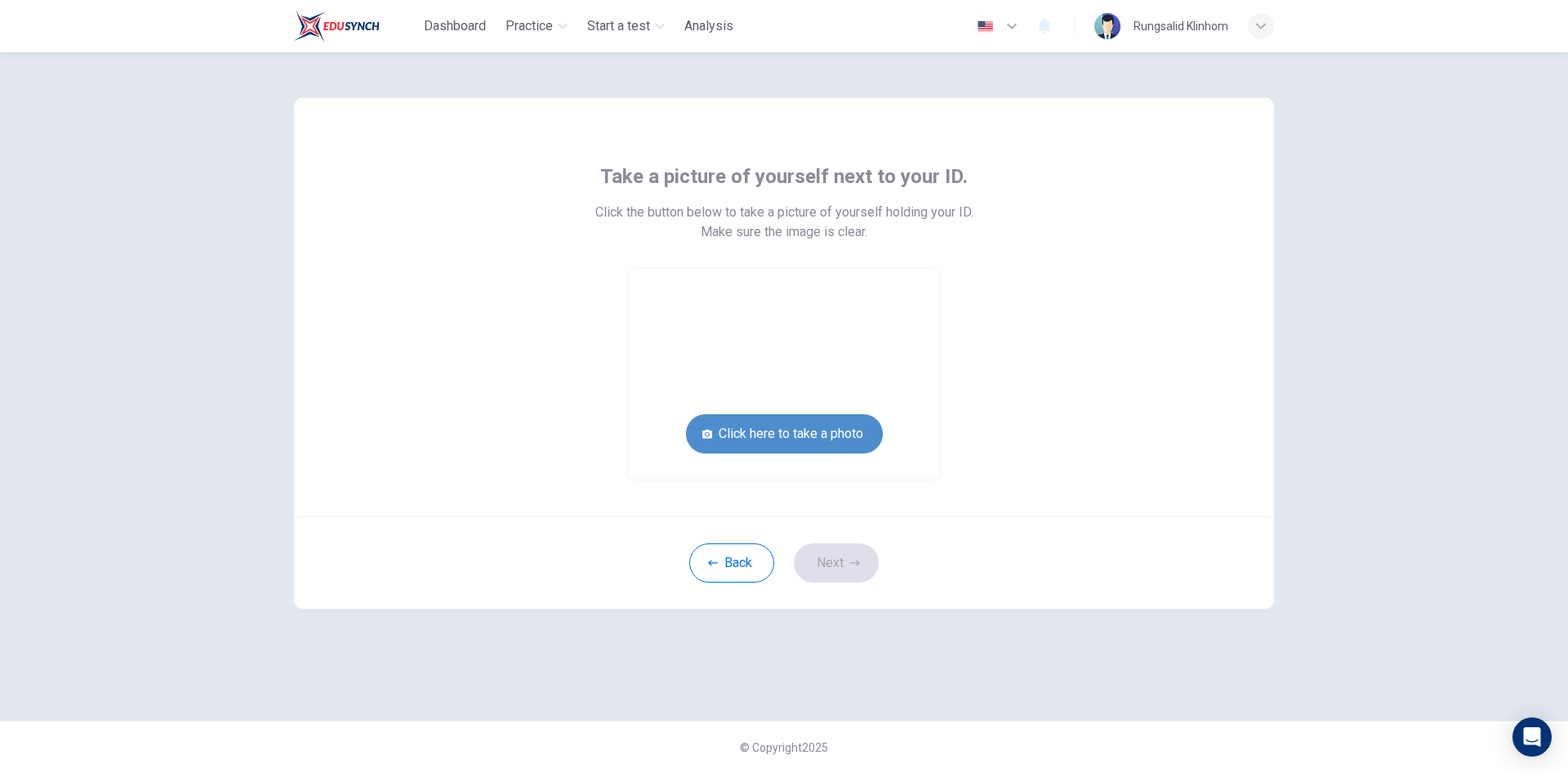
click at [799, 435] on button "Click here to take a photo" at bounding box center [784, 433] width 197 height 39
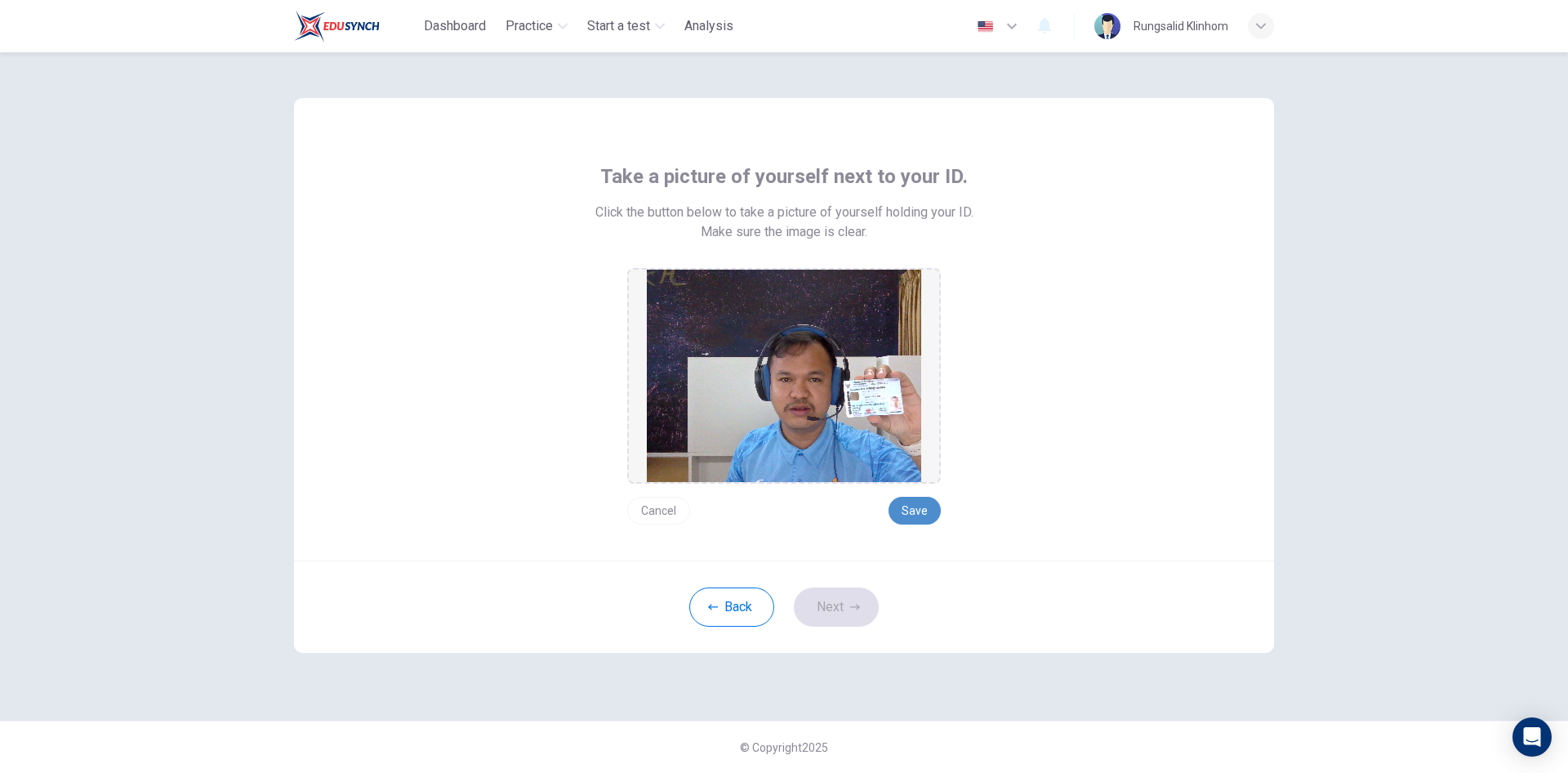
click at [922, 515] on button "Save" at bounding box center [915, 510] width 52 height 27
click at [922, 516] on button "Save" at bounding box center [915, 510] width 52 height 27
click at [851, 612] on button "Next" at bounding box center [837, 607] width 85 height 39
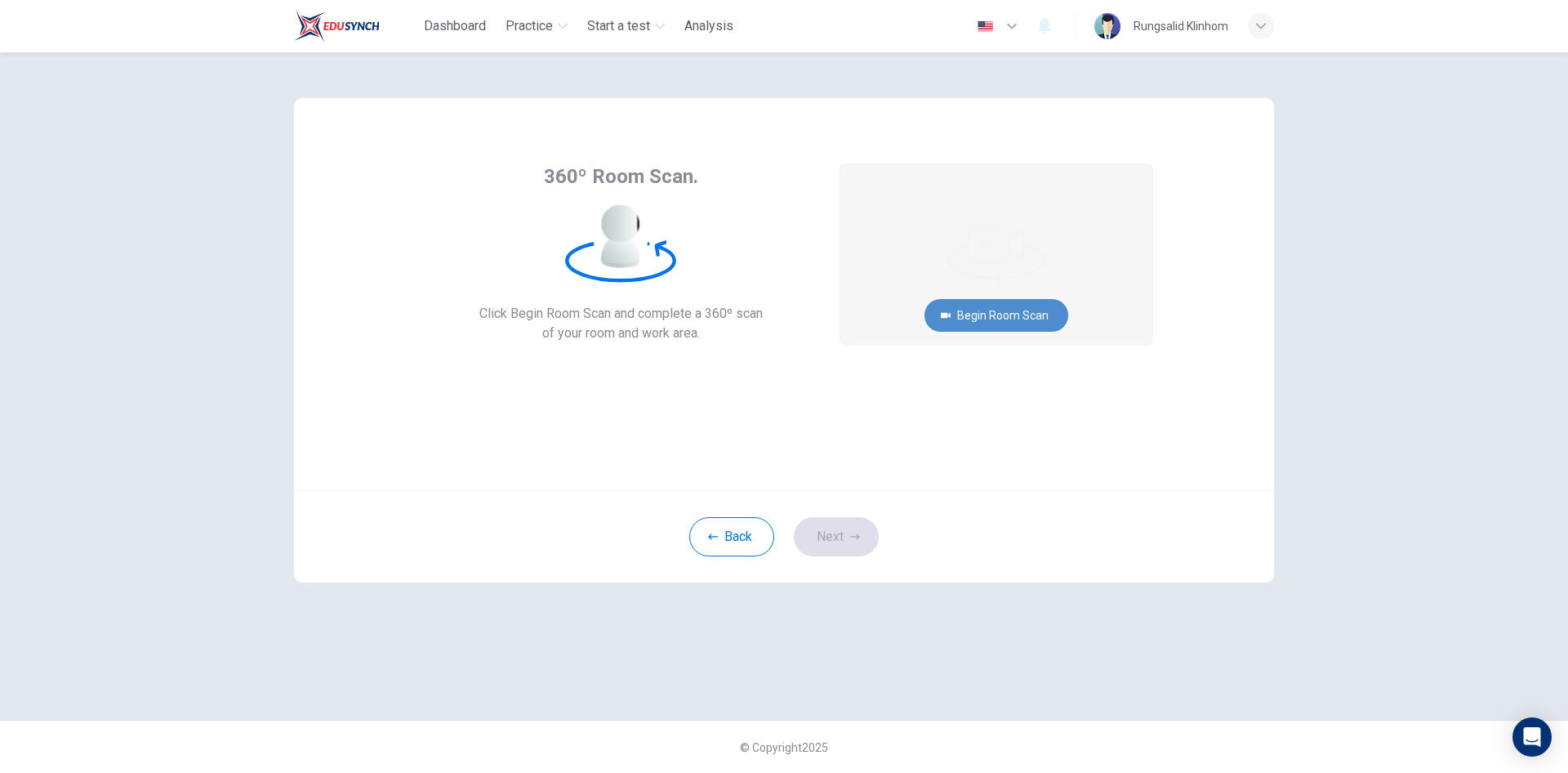
click at [991, 316] on button "Begin Room Scan" at bounding box center [996, 315] width 144 height 33
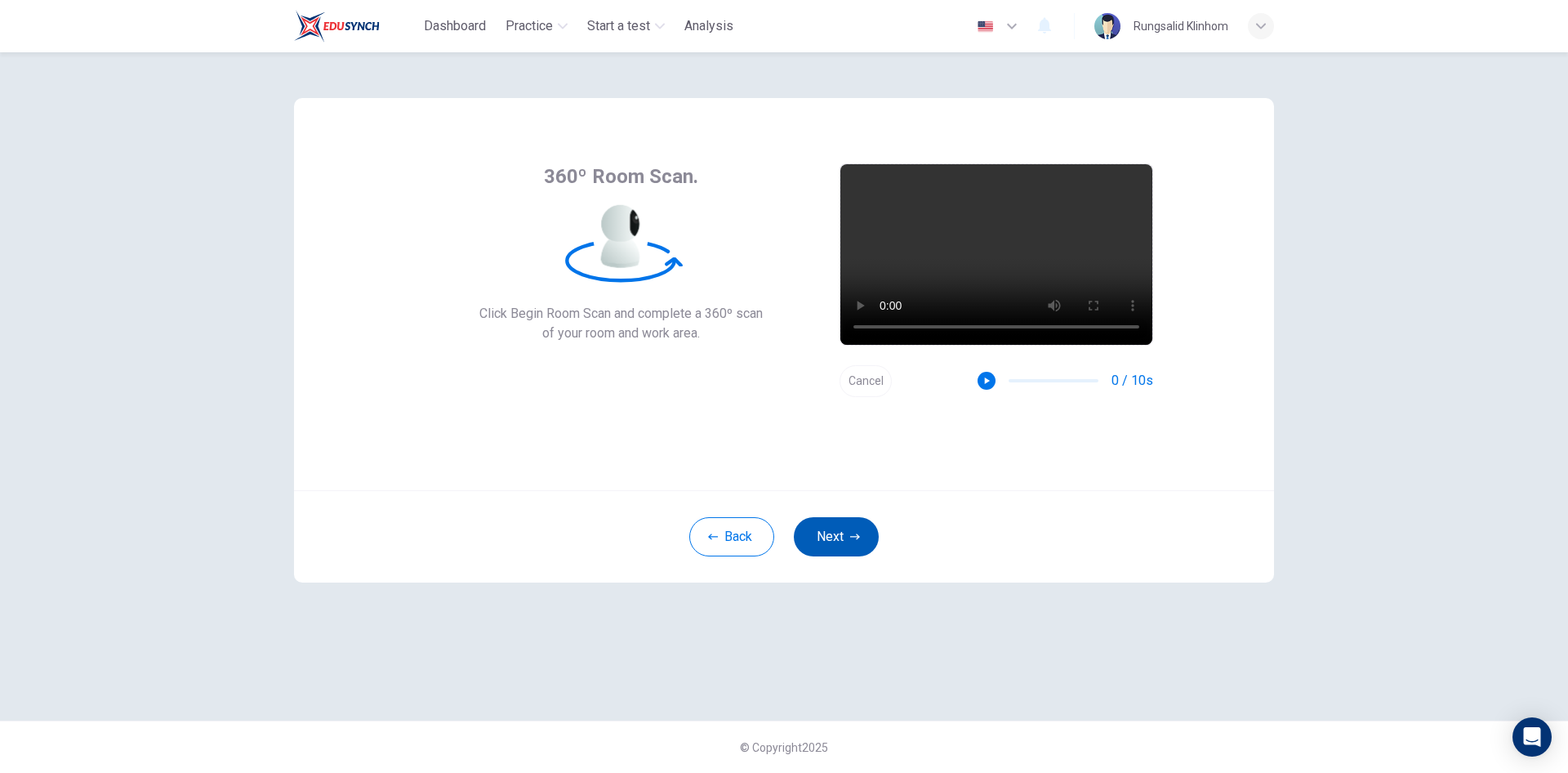
click at [853, 541] on icon "button" at bounding box center [854, 536] width 10 height 10
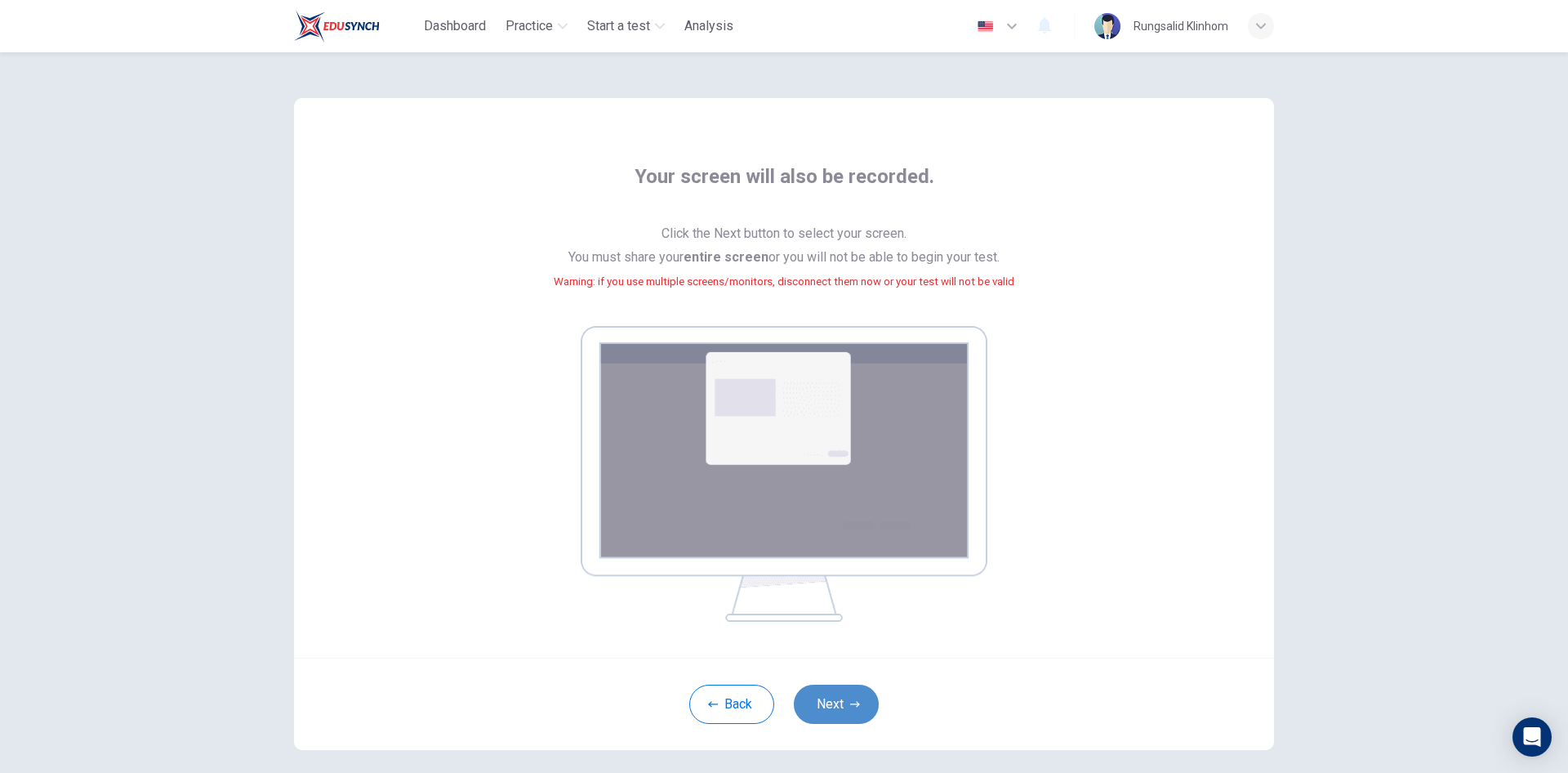
click at [850, 699] on icon "button" at bounding box center [854, 704] width 10 height 10
click at [839, 707] on button "Next" at bounding box center [837, 704] width 85 height 39
click at [825, 697] on button "Next" at bounding box center [837, 704] width 85 height 39
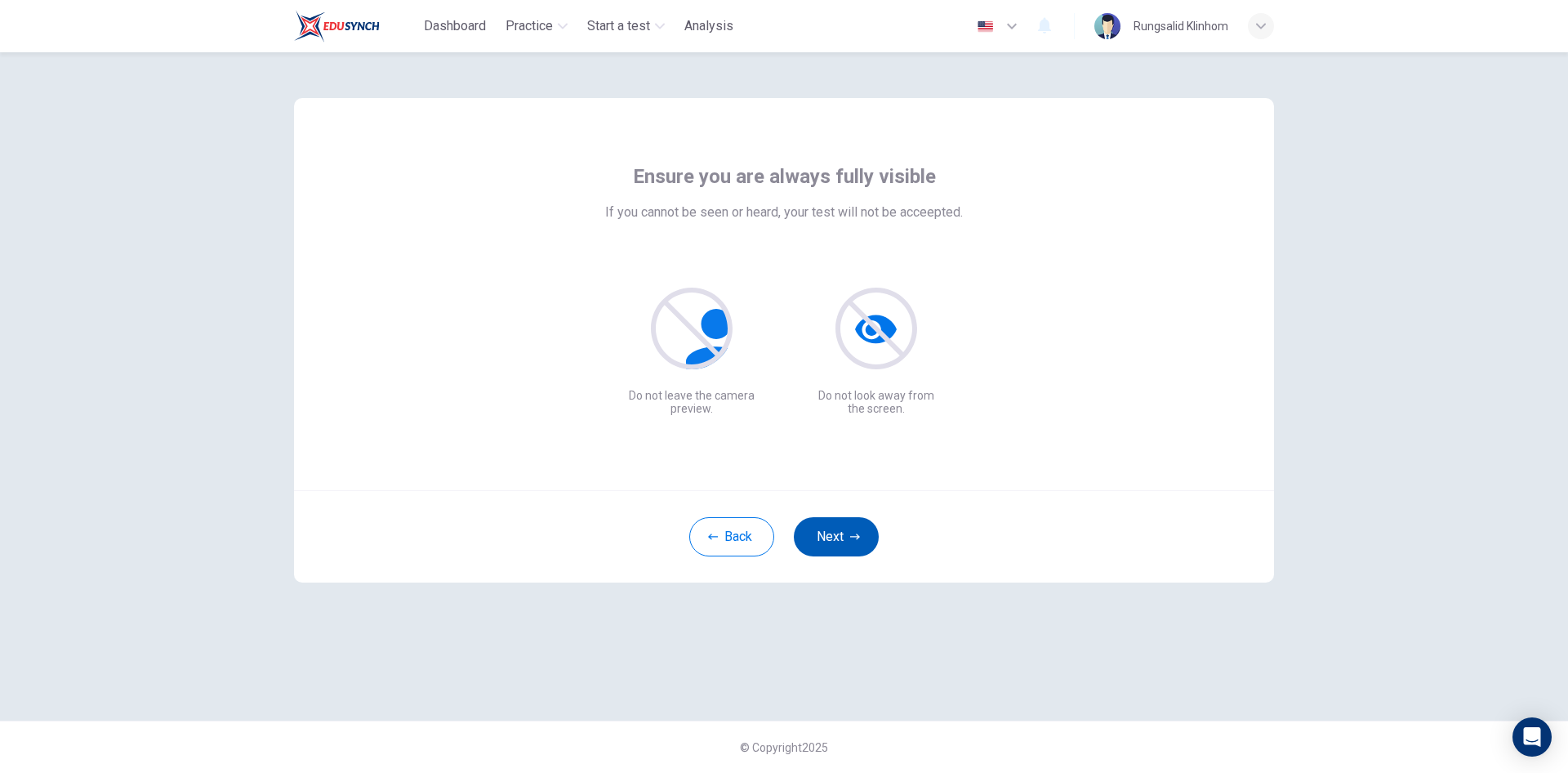
click at [858, 533] on icon "button" at bounding box center [854, 536] width 10 height 10
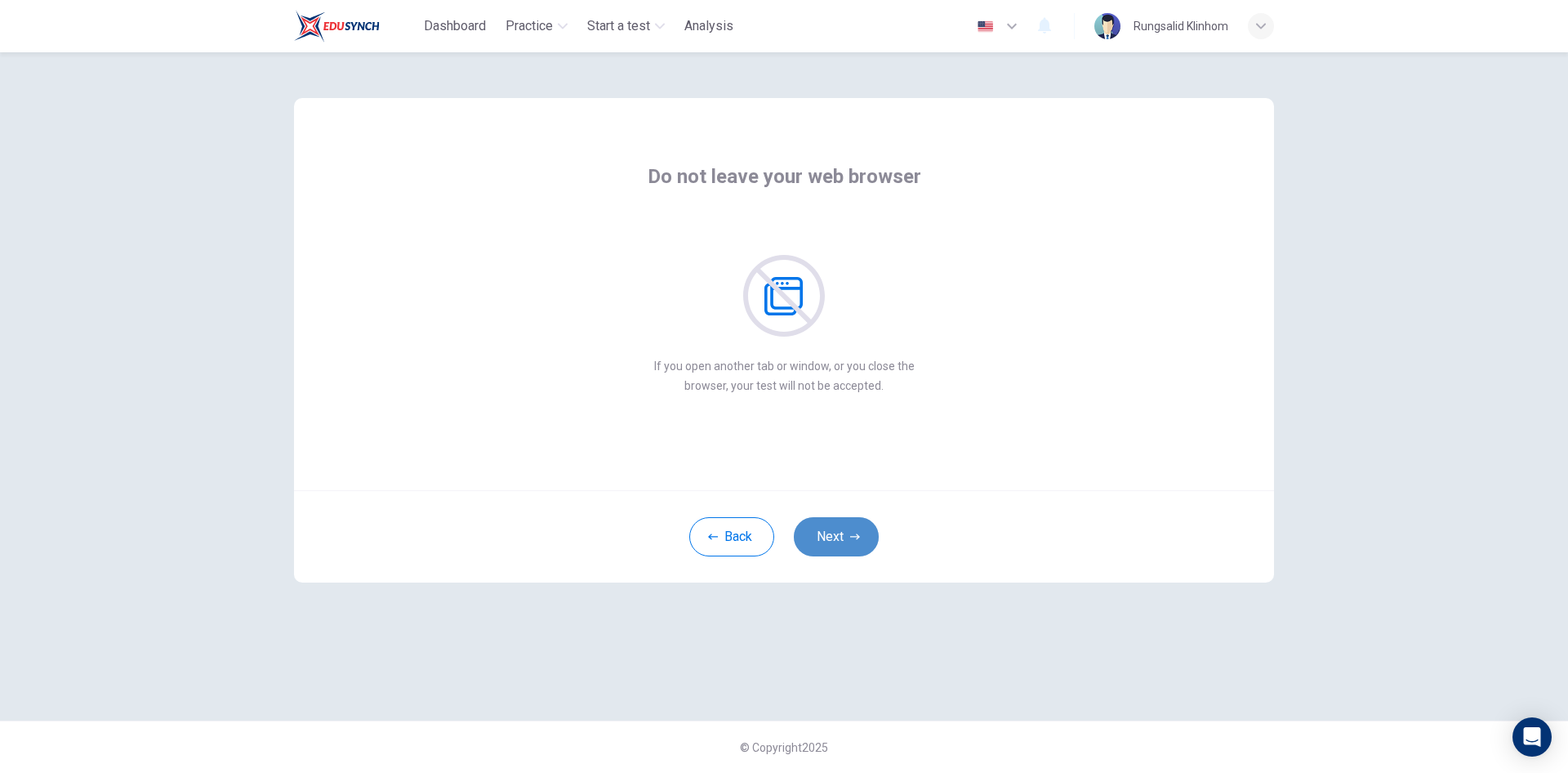
click at [858, 535] on icon "button" at bounding box center [854, 536] width 10 height 10
click at [858, 535] on icon "button" at bounding box center [854, 536] width 10 height 10
click at [860, 536] on button "Next" at bounding box center [837, 536] width 85 height 39
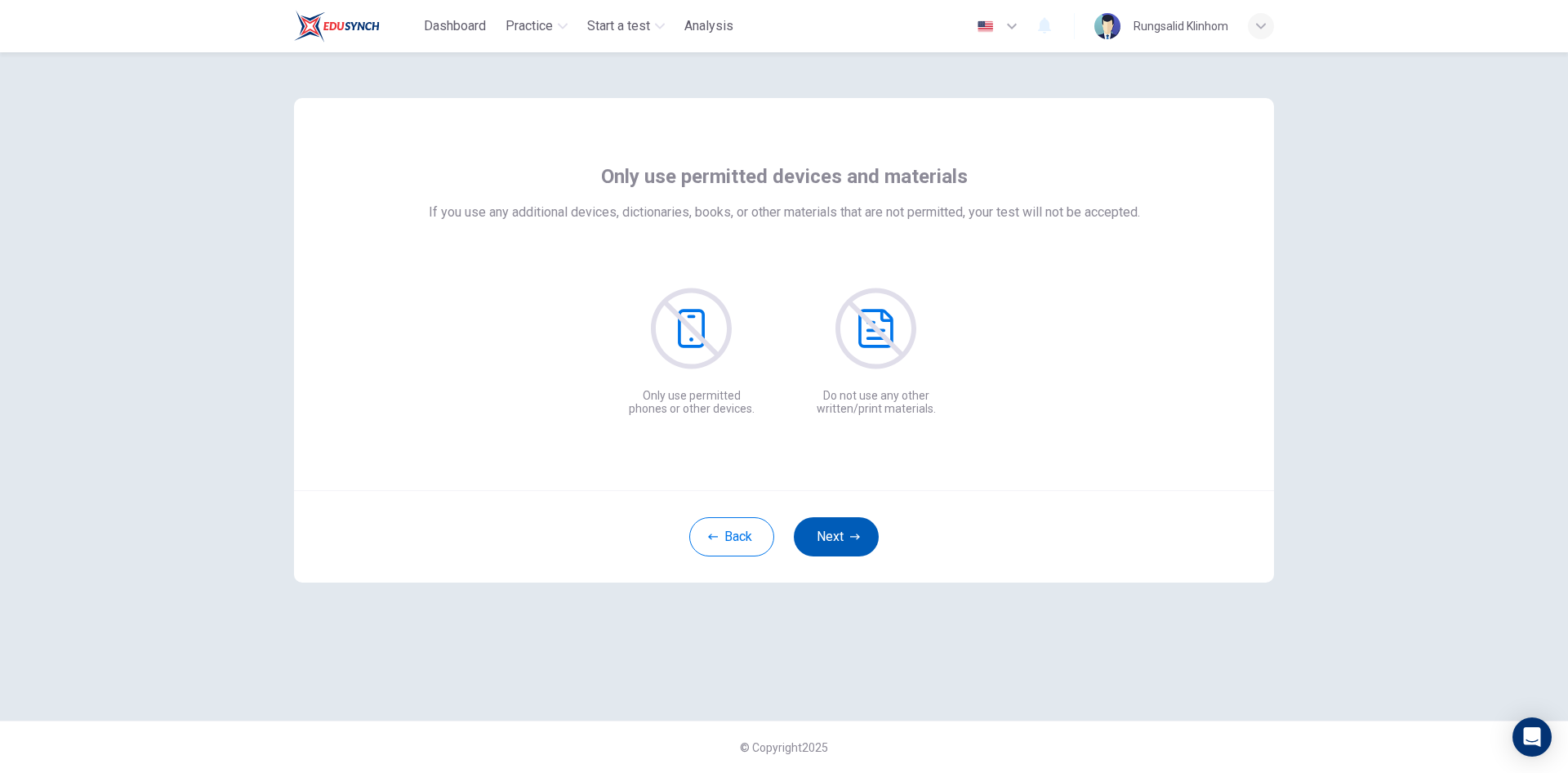
click at [860, 536] on button "Next" at bounding box center [837, 536] width 85 height 39
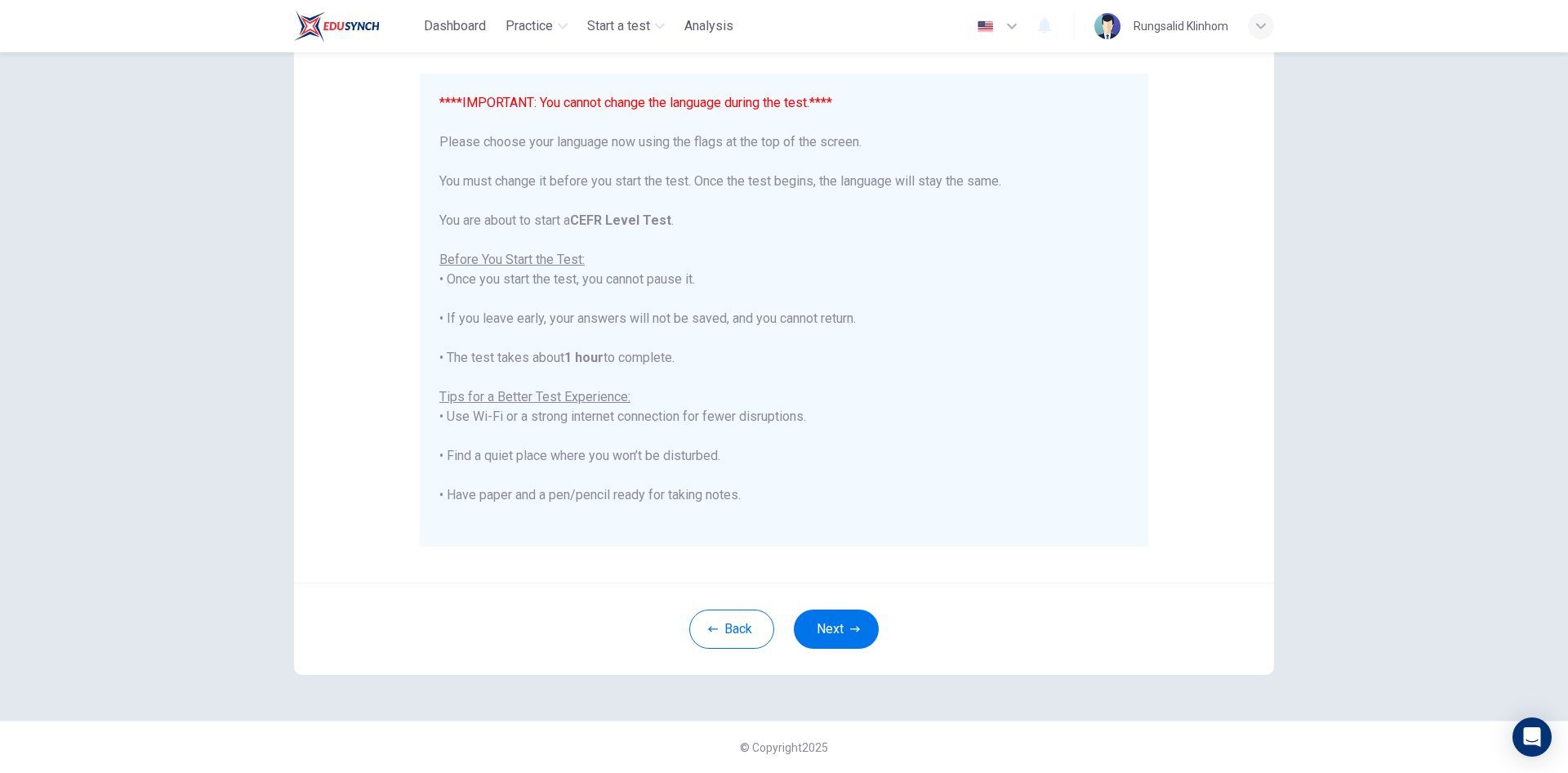
scroll to position [156, 0]
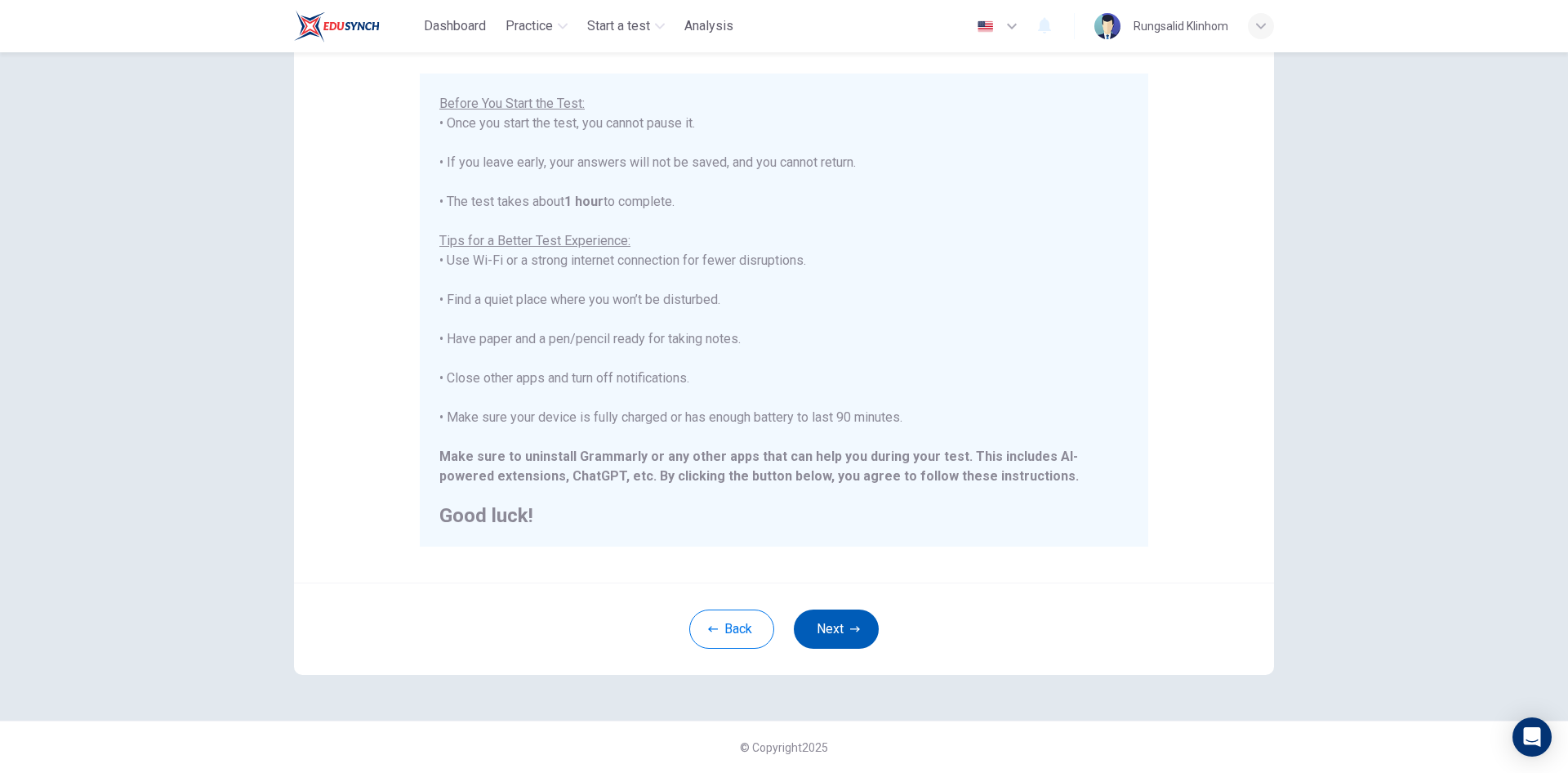
click at [824, 618] on button "Next" at bounding box center [837, 629] width 85 height 39
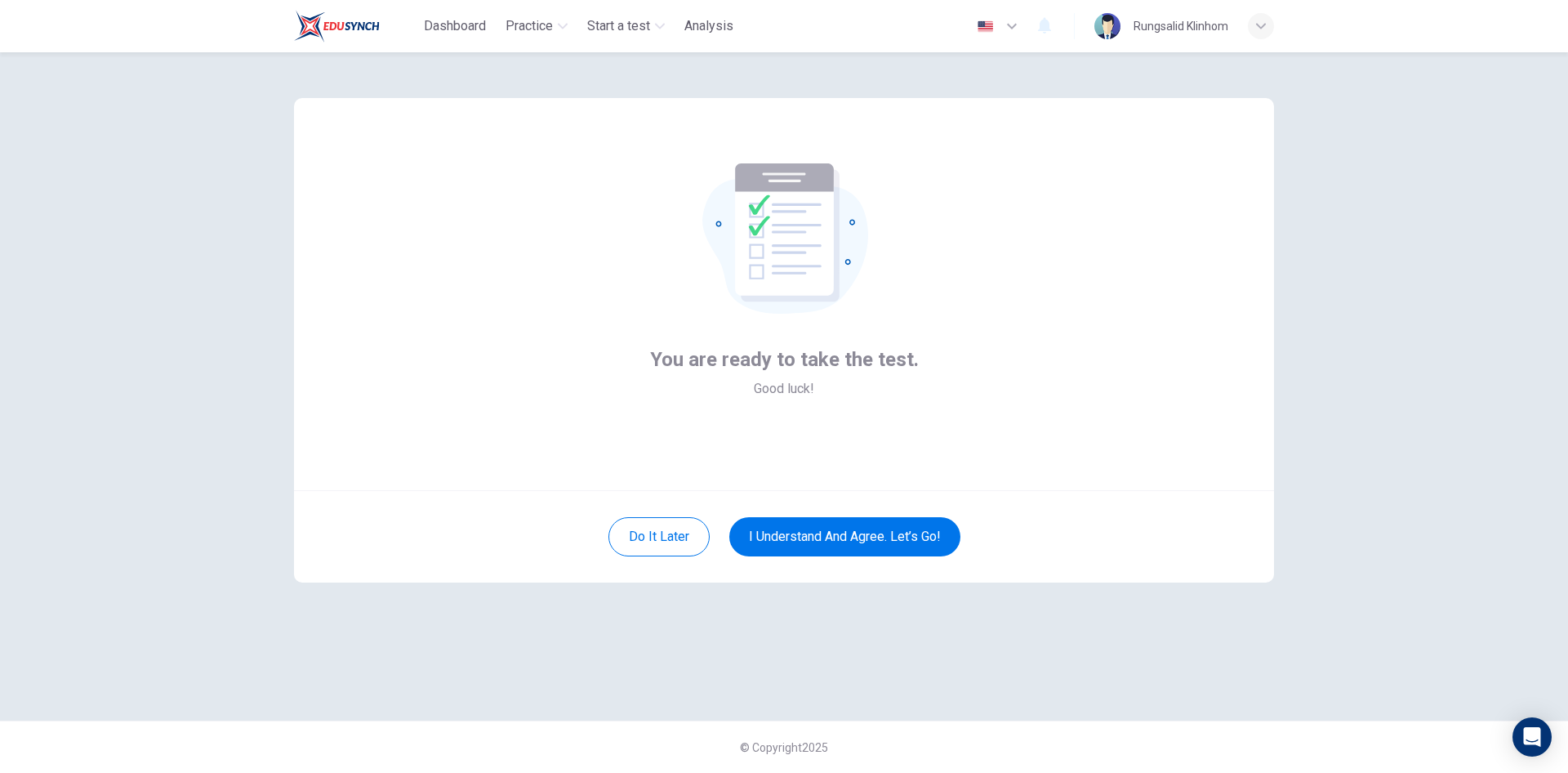
scroll to position [0, 0]
click at [911, 540] on button "I understand and agree. Let’s go!" at bounding box center [845, 536] width 231 height 39
click at [895, 541] on button "I understand and agree. Let’s go!" at bounding box center [845, 536] width 231 height 39
click at [856, 526] on button "I understand and agree. Let’s go!" at bounding box center [845, 536] width 231 height 39
click at [839, 530] on button "I understand and agree. Let’s go!" at bounding box center [845, 536] width 231 height 39
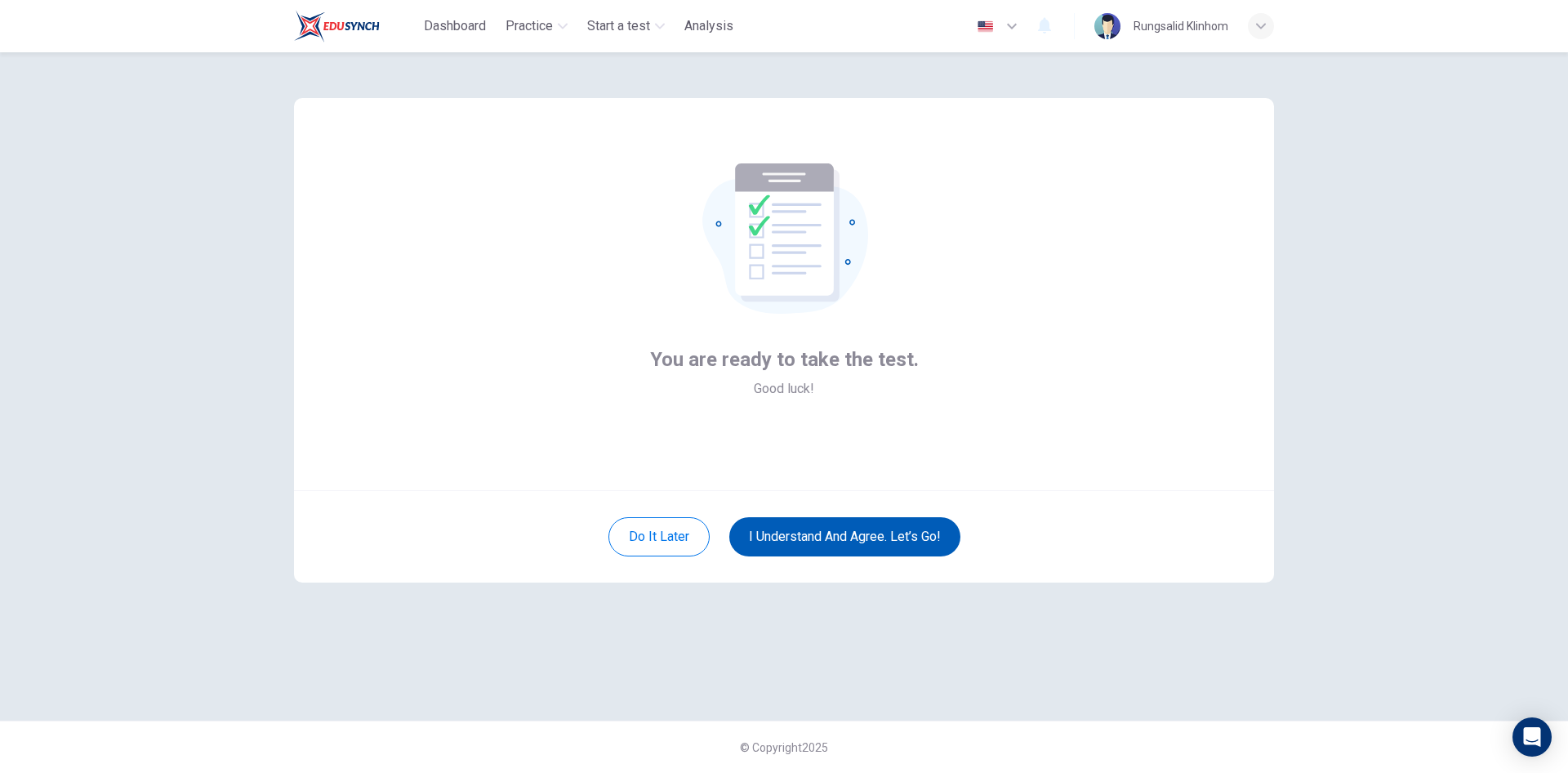
click at [839, 530] on button "I understand and agree. Let’s go!" at bounding box center [845, 536] width 231 height 39
click at [818, 363] on span "You are ready to take the test." at bounding box center [784, 359] width 269 height 26
click at [797, 394] on span "Good luck!" at bounding box center [784, 389] width 60 height 20
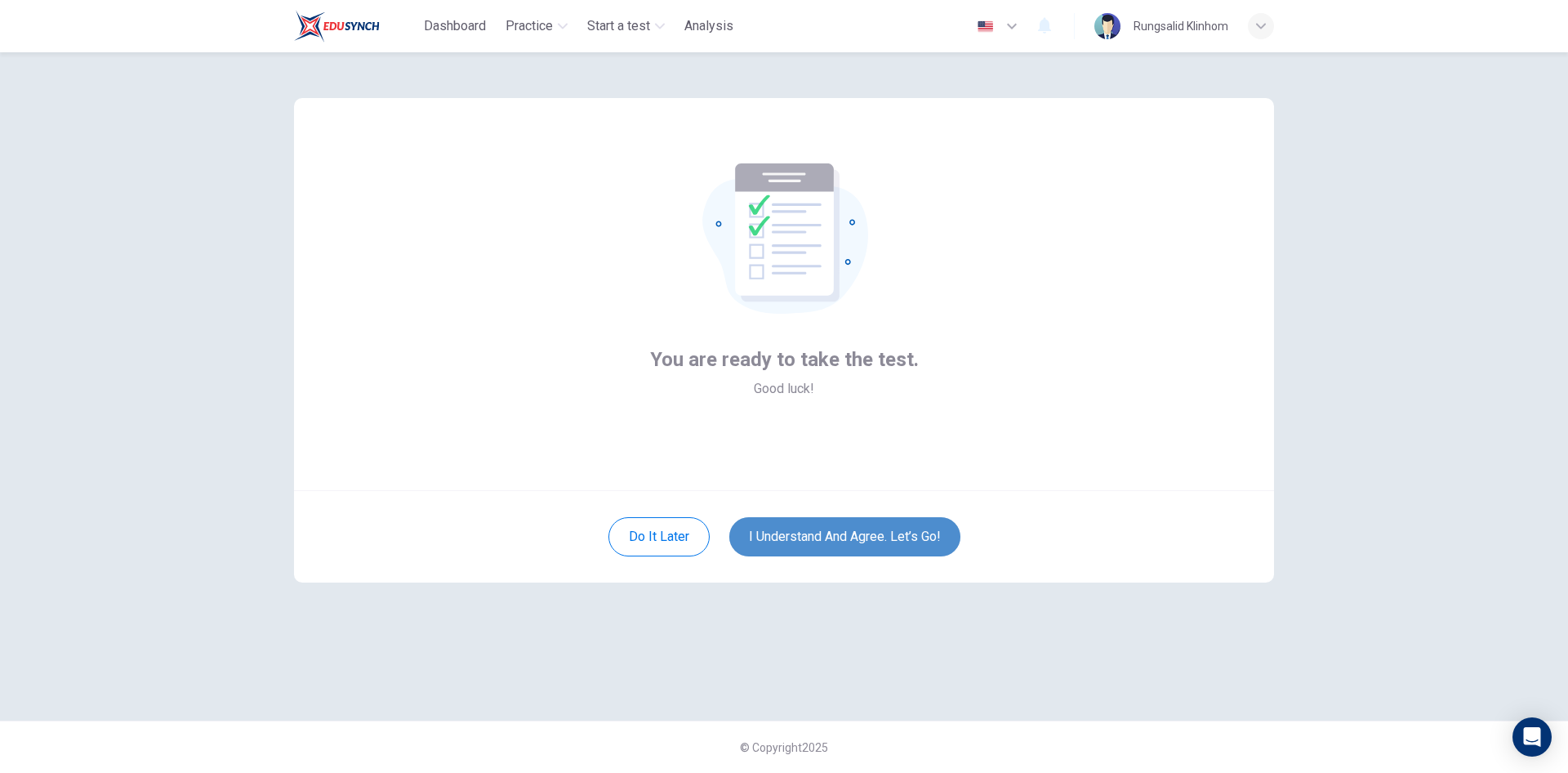
click at [779, 521] on button "I understand and agree. Let’s go!" at bounding box center [845, 536] width 231 height 39
click at [898, 541] on button "I understand and agree. Let’s go!" at bounding box center [845, 536] width 231 height 39
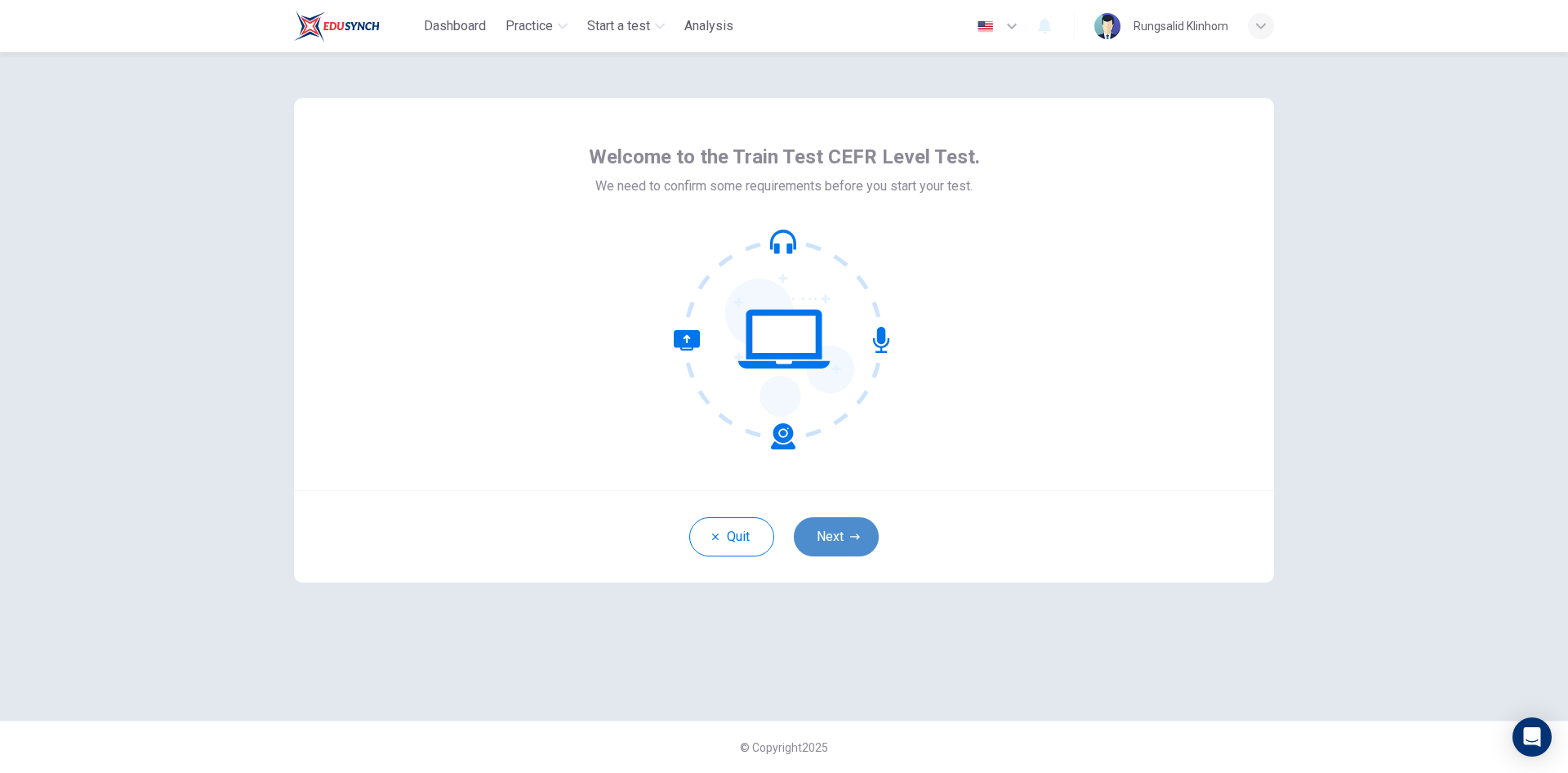
click at [847, 541] on button "Next" at bounding box center [837, 536] width 85 height 39
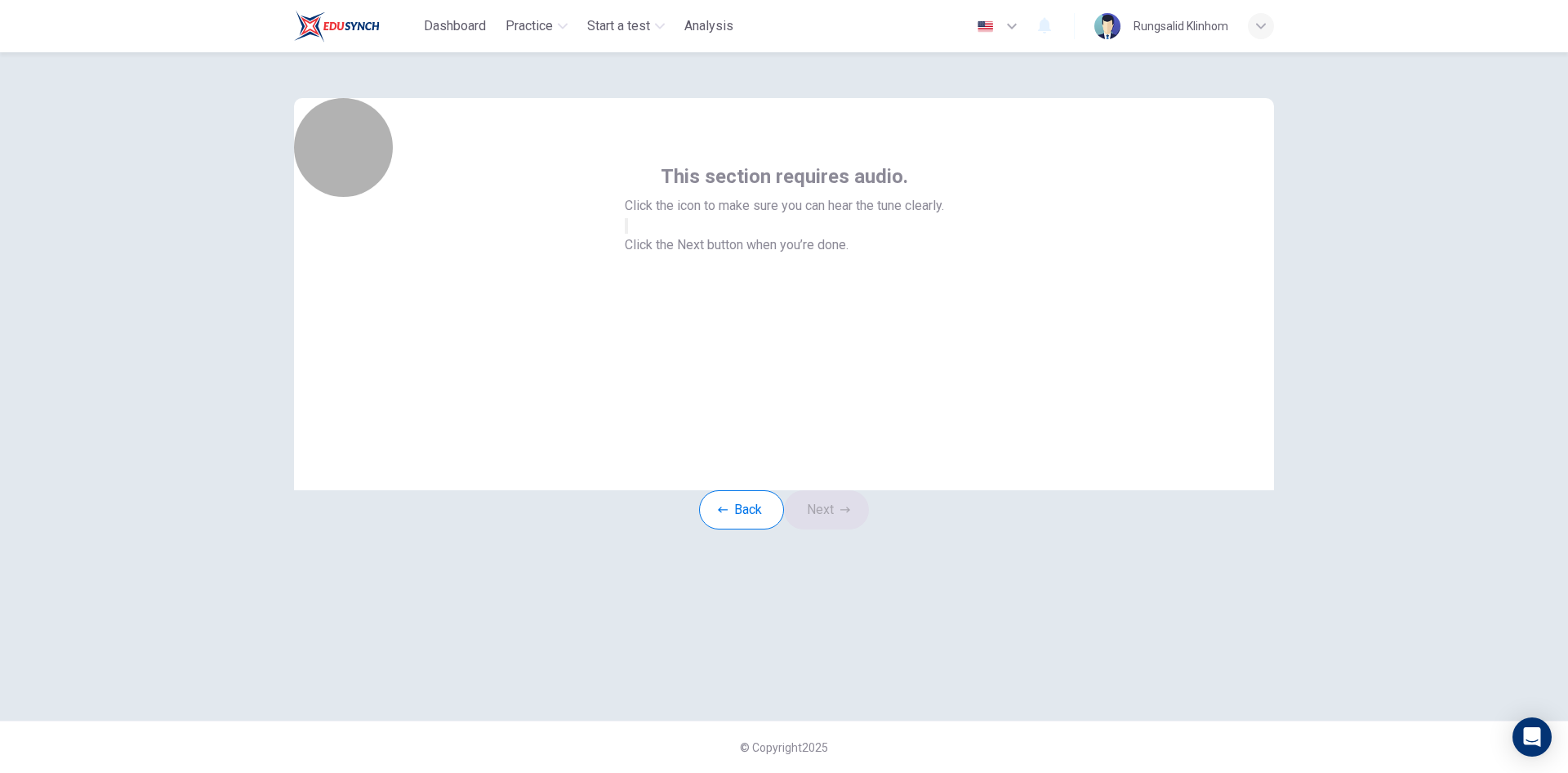
click at [627, 230] on icon "button" at bounding box center [627, 230] width 0 height 0
click at [836, 529] on button "Next" at bounding box center [827, 510] width 85 height 39
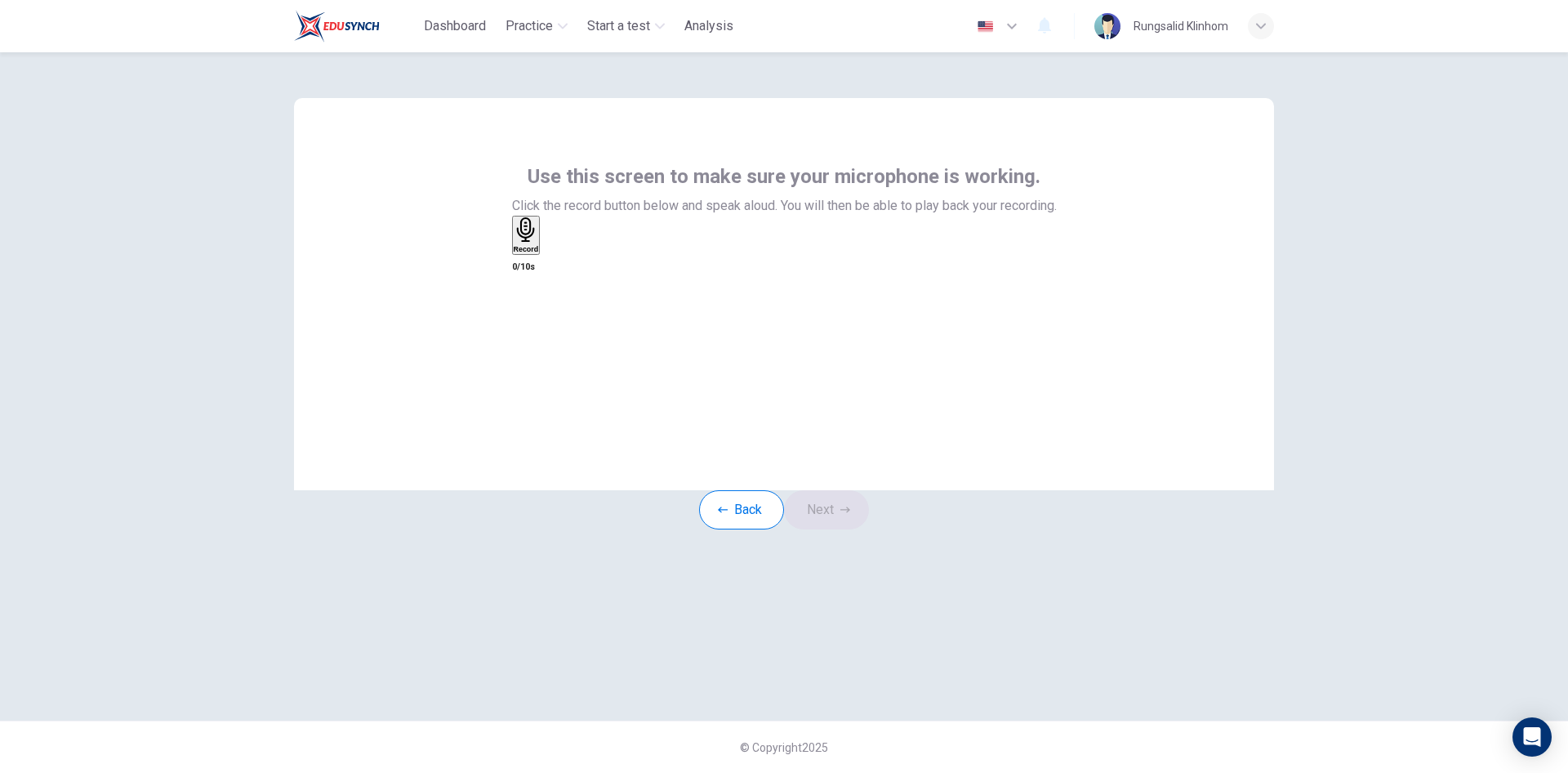
click at [836, 529] on div "Back Next" at bounding box center [784, 510] width 170 height 39
click at [539, 254] on div "Record" at bounding box center [527, 235] width 26 height 36
click at [761, 529] on button "Back" at bounding box center [742, 510] width 85 height 39
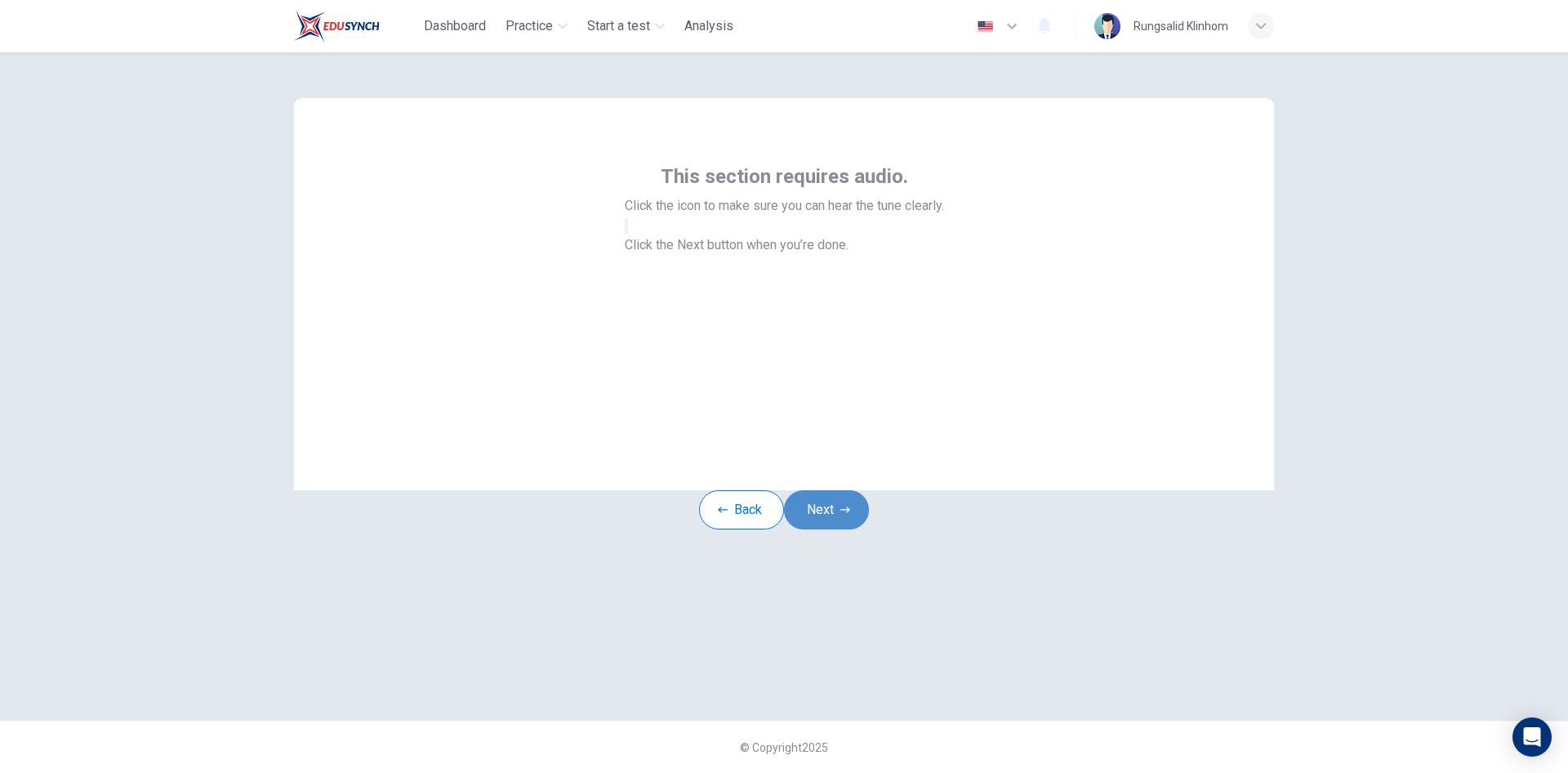
click at [821, 523] on button "Next" at bounding box center [827, 510] width 85 height 39
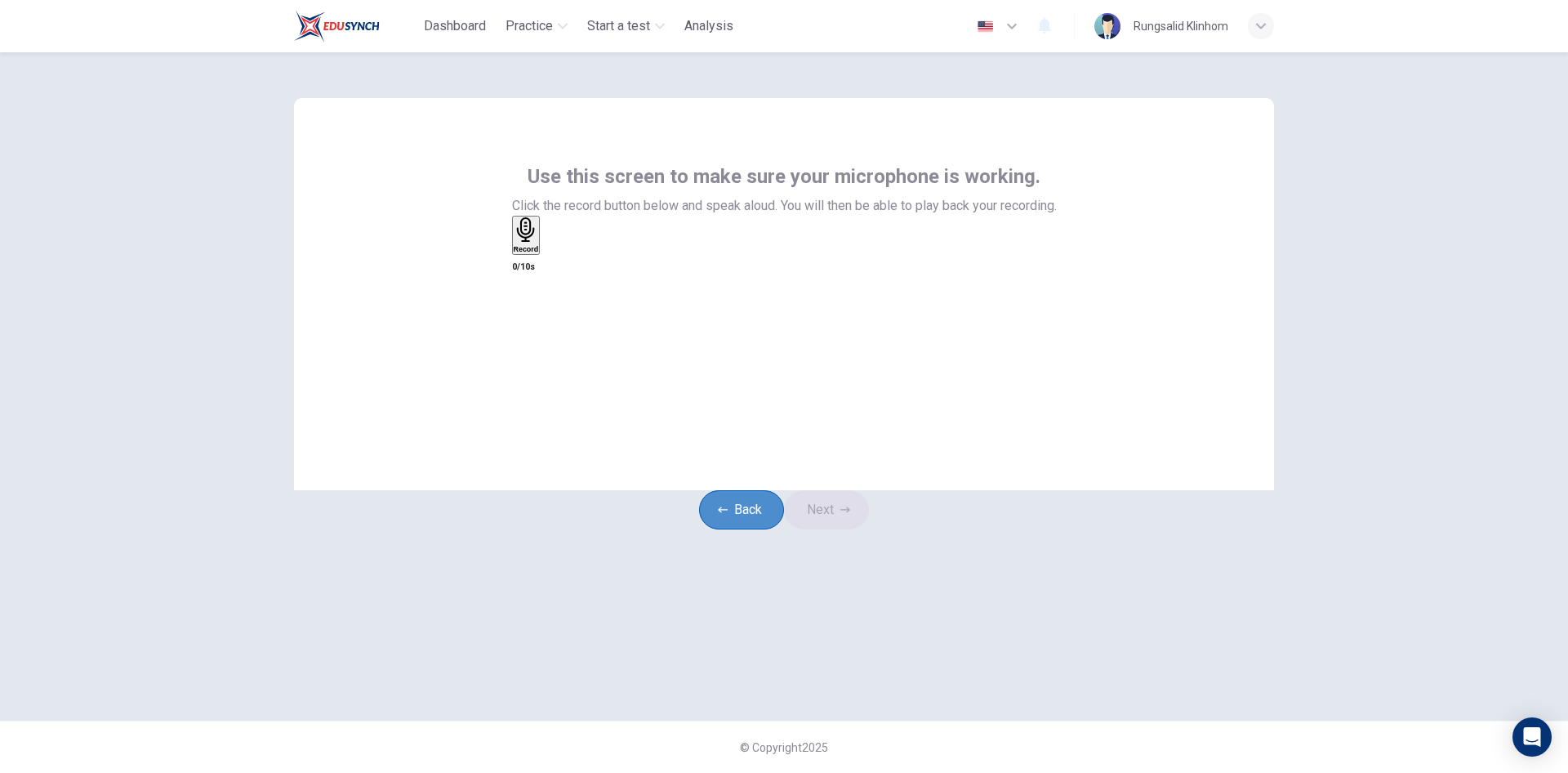
click at [745, 527] on button "Back" at bounding box center [742, 510] width 85 height 39
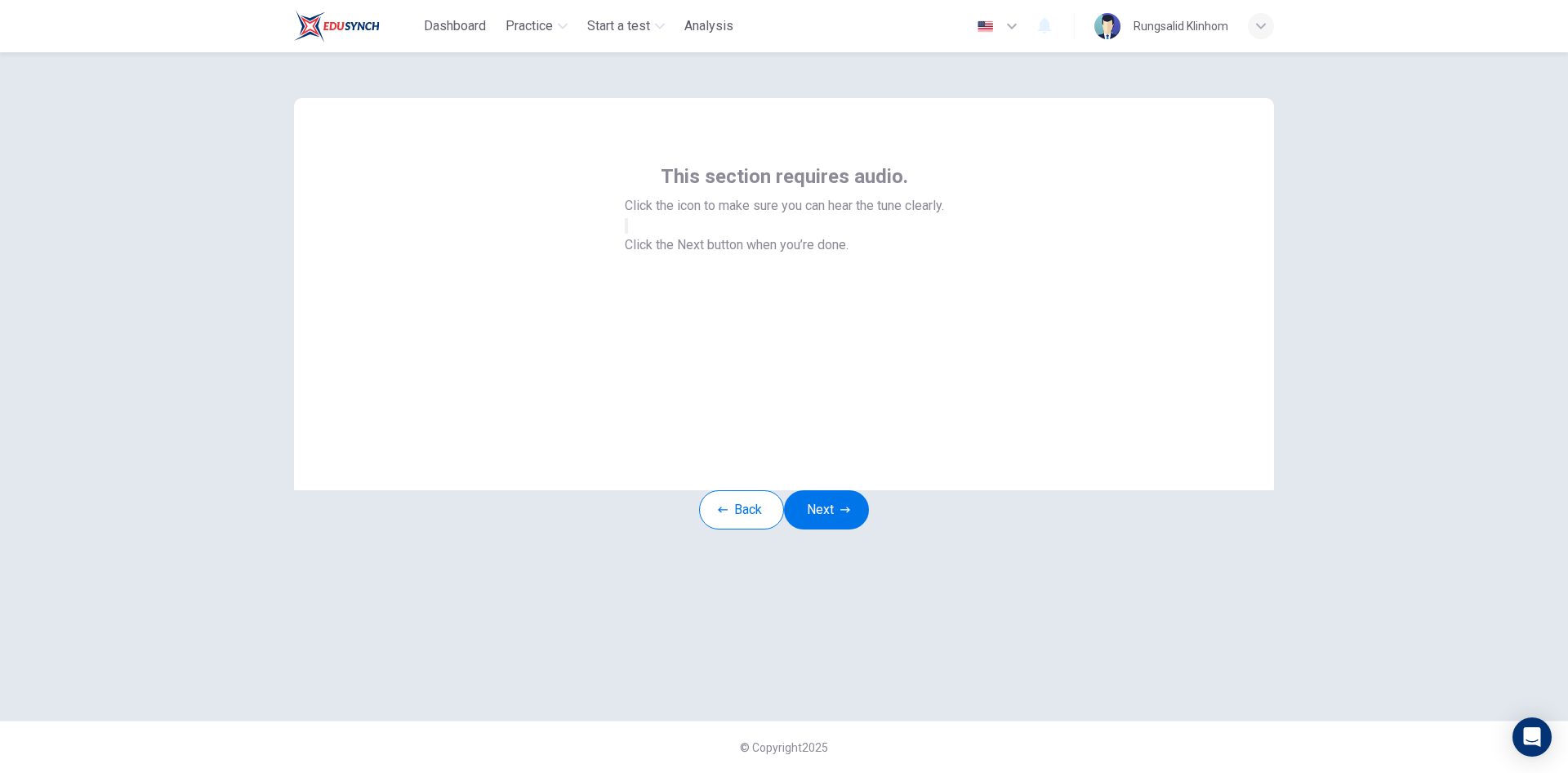
click at [628, 234] on button "button" at bounding box center [627, 226] width 4 height 16
click at [829, 529] on button "Next" at bounding box center [827, 510] width 85 height 39
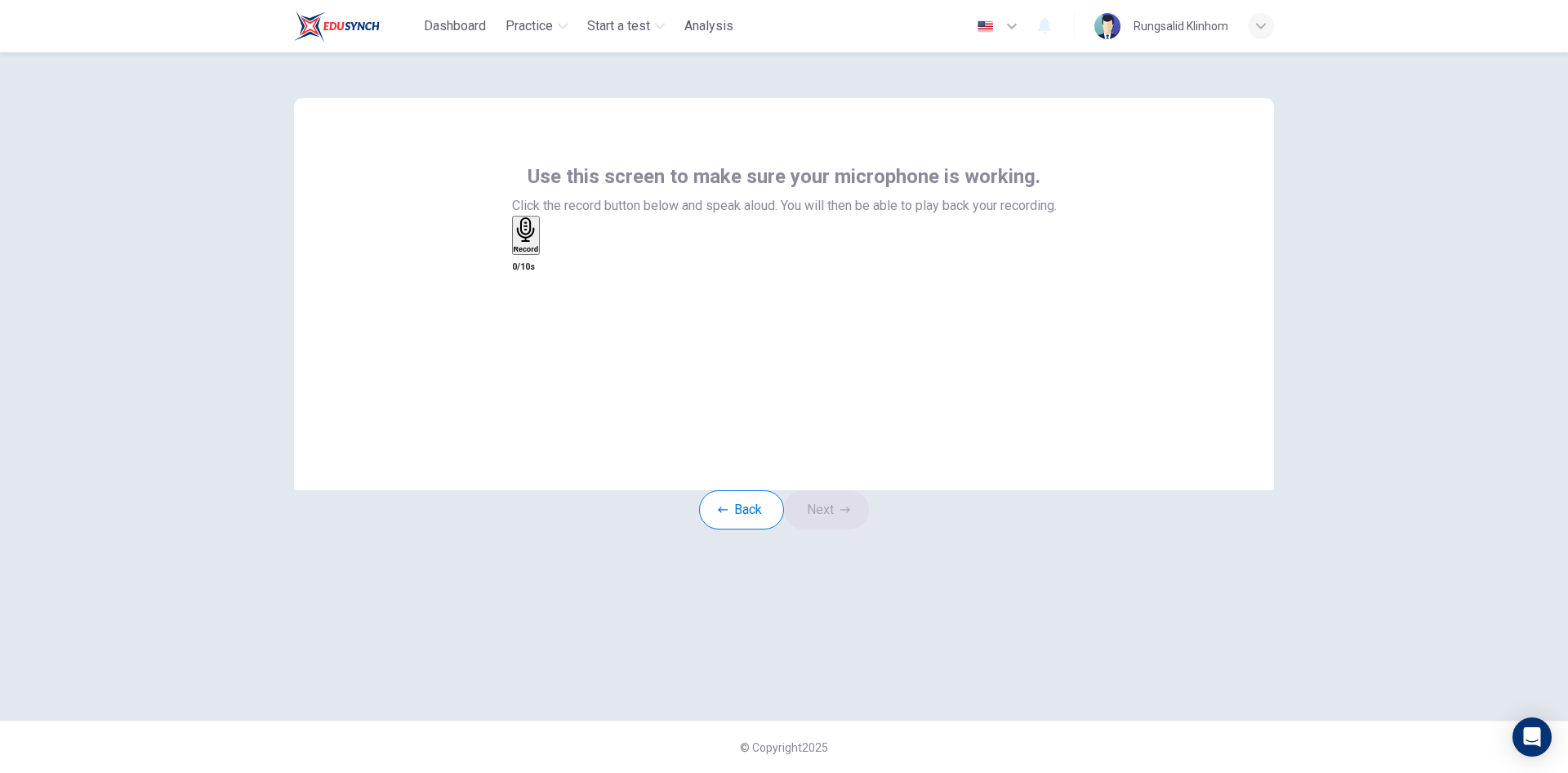
click at [534, 243] on icon "button" at bounding box center [525, 230] width 18 height 26
click at [530, 322] on icon "button" at bounding box center [522, 330] width 16 height 16
click at [846, 525] on button "Next" at bounding box center [827, 510] width 85 height 39
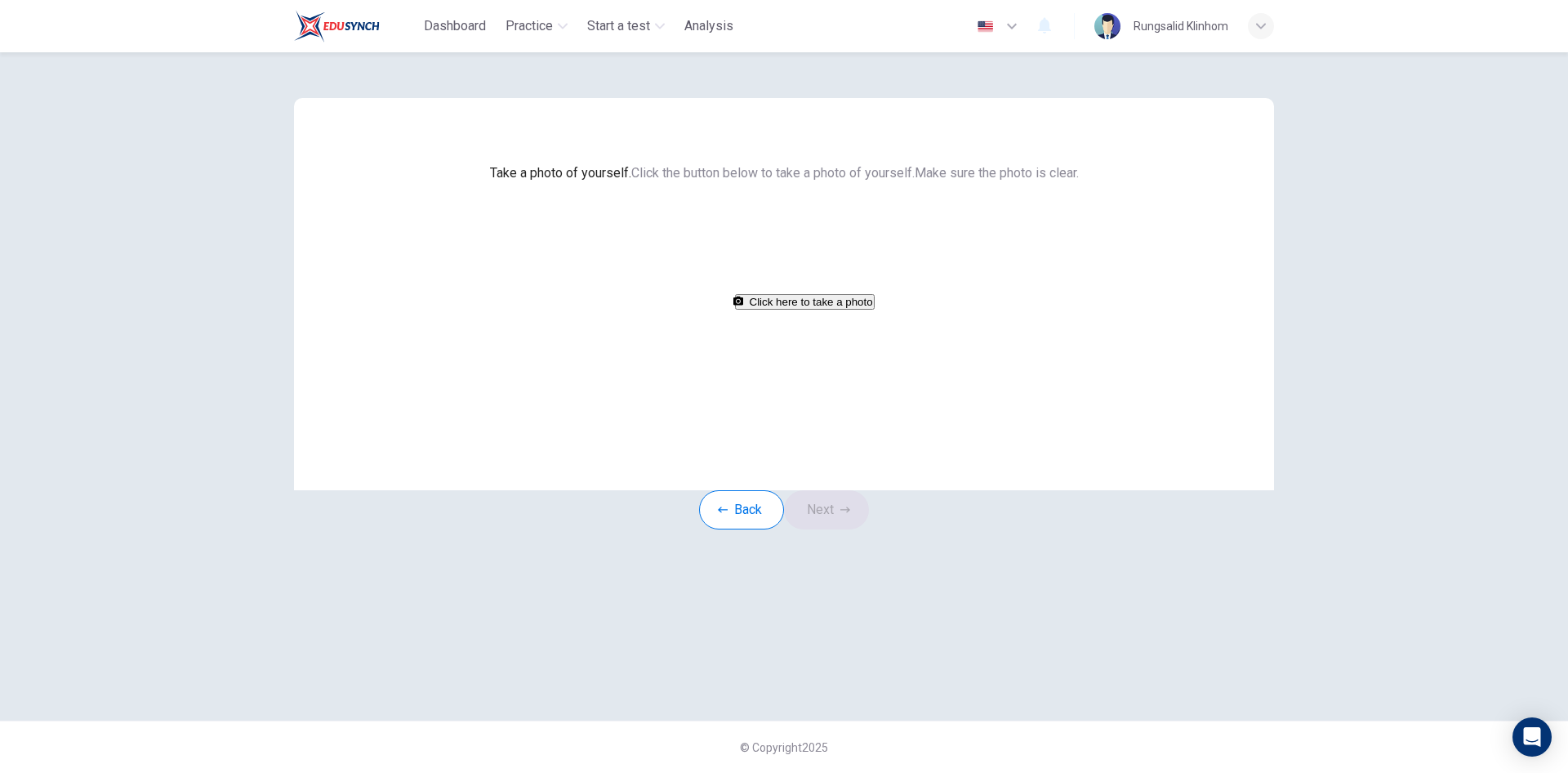
click at [816, 309] on button "Click here to take a photo" at bounding box center [805, 302] width 140 height 16
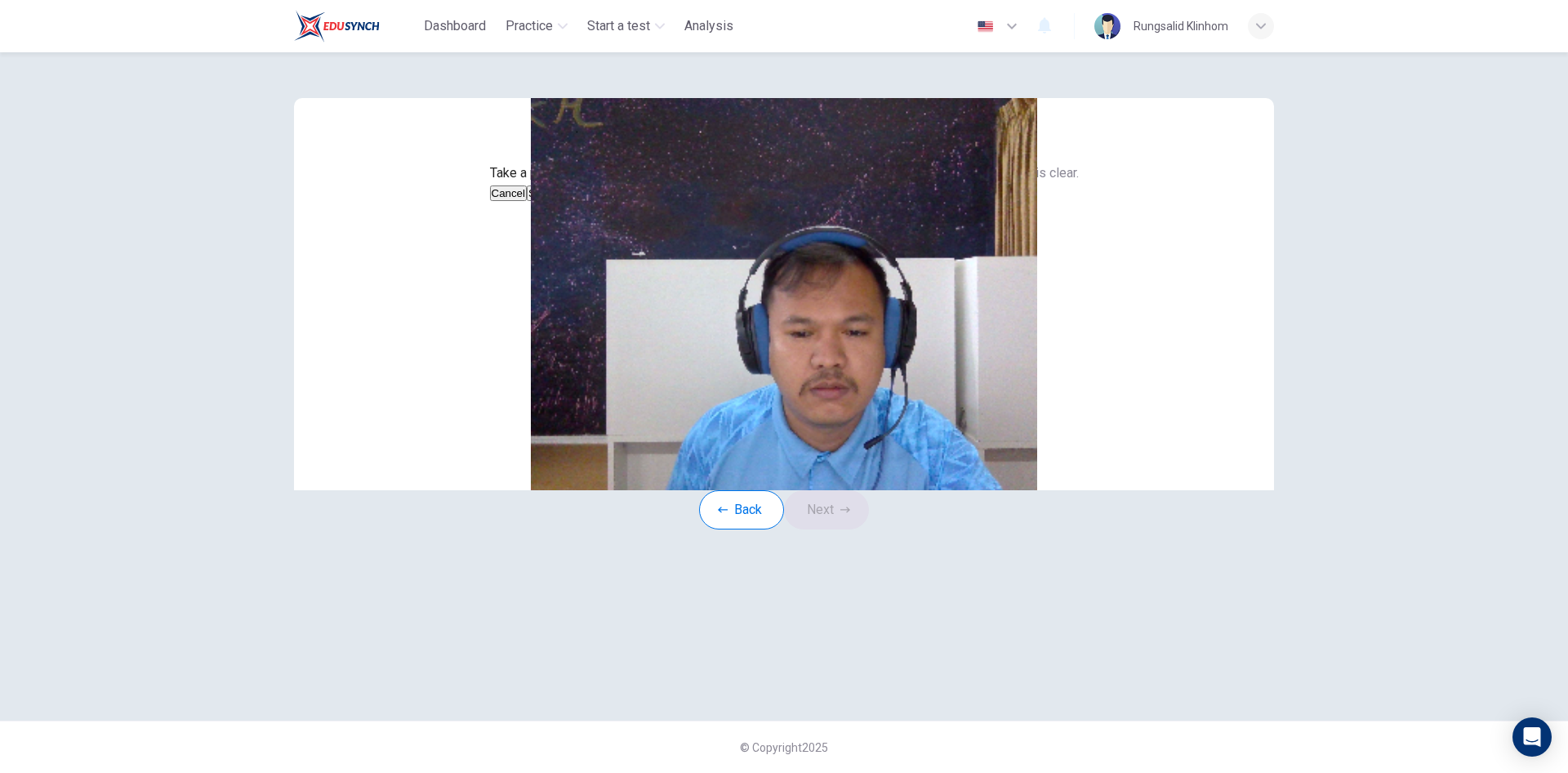
click at [555, 201] on button "Save" at bounding box center [540, 193] width 27 height 16
click at [843, 529] on button "Next" at bounding box center [827, 510] width 85 height 39
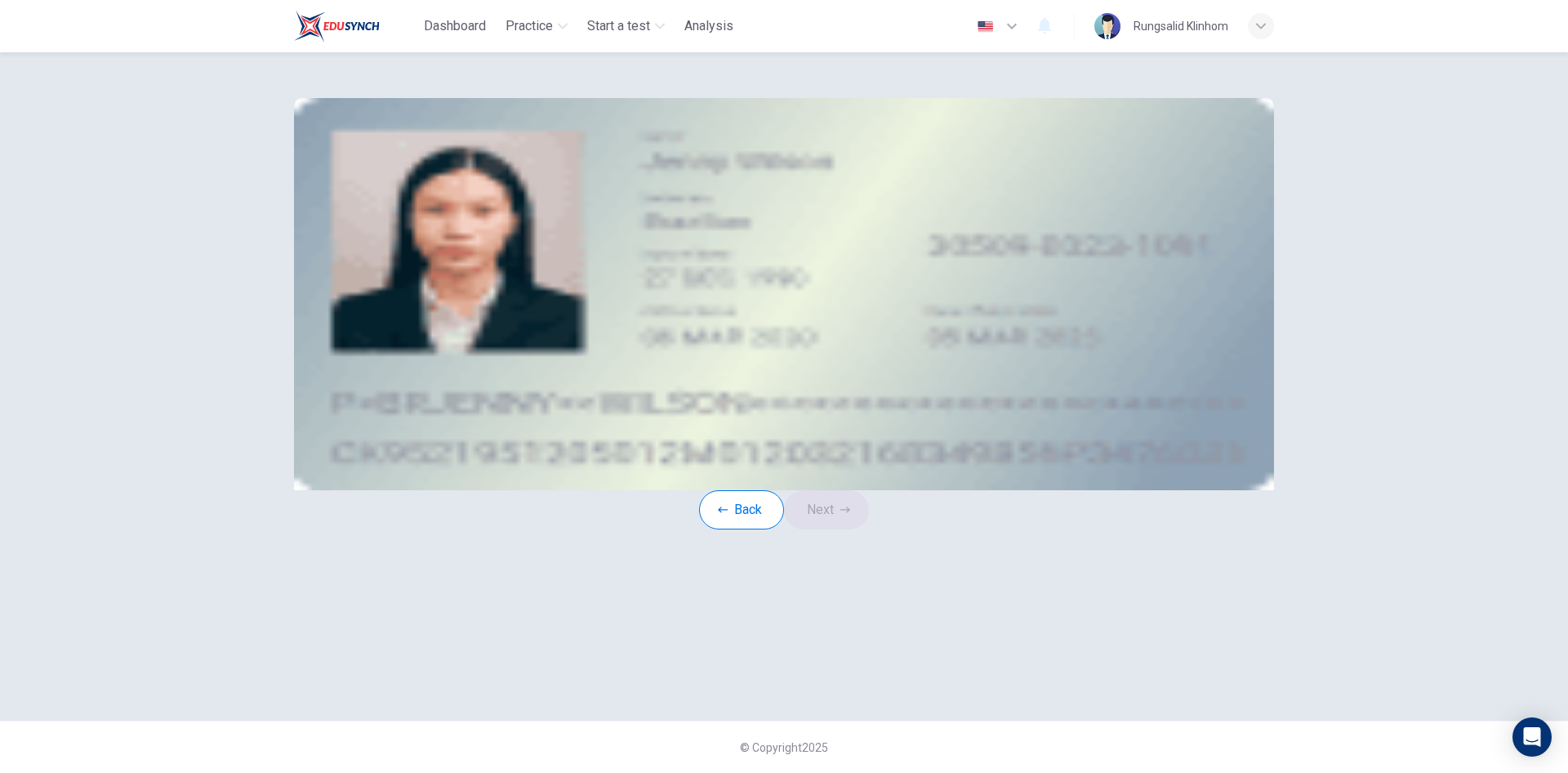
click at [859, 244] on div "Take a photo" at bounding box center [784, 233] width 738 height 20
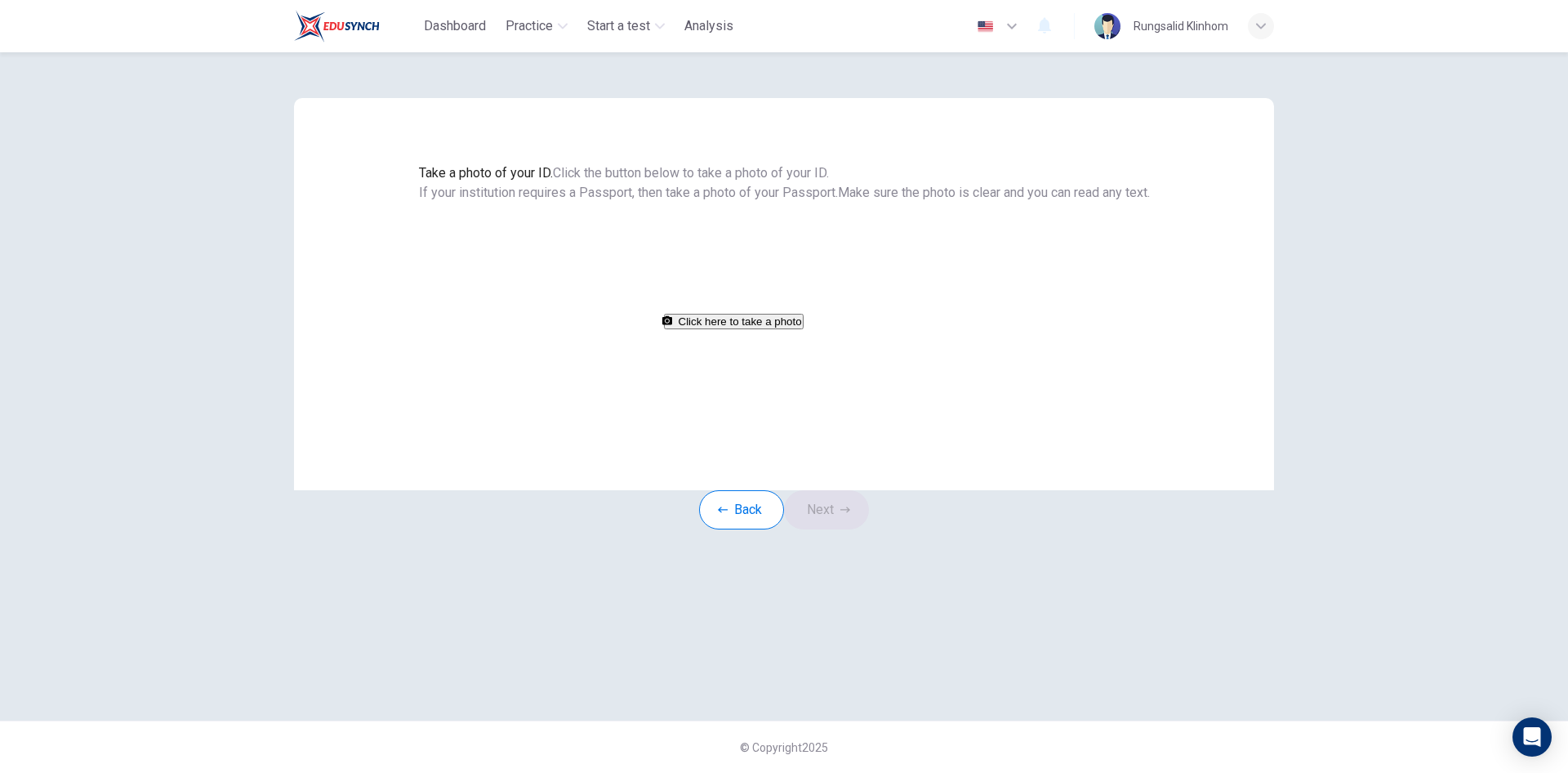
click at [804, 329] on button "Click here to take a photo" at bounding box center [734, 322] width 140 height 16
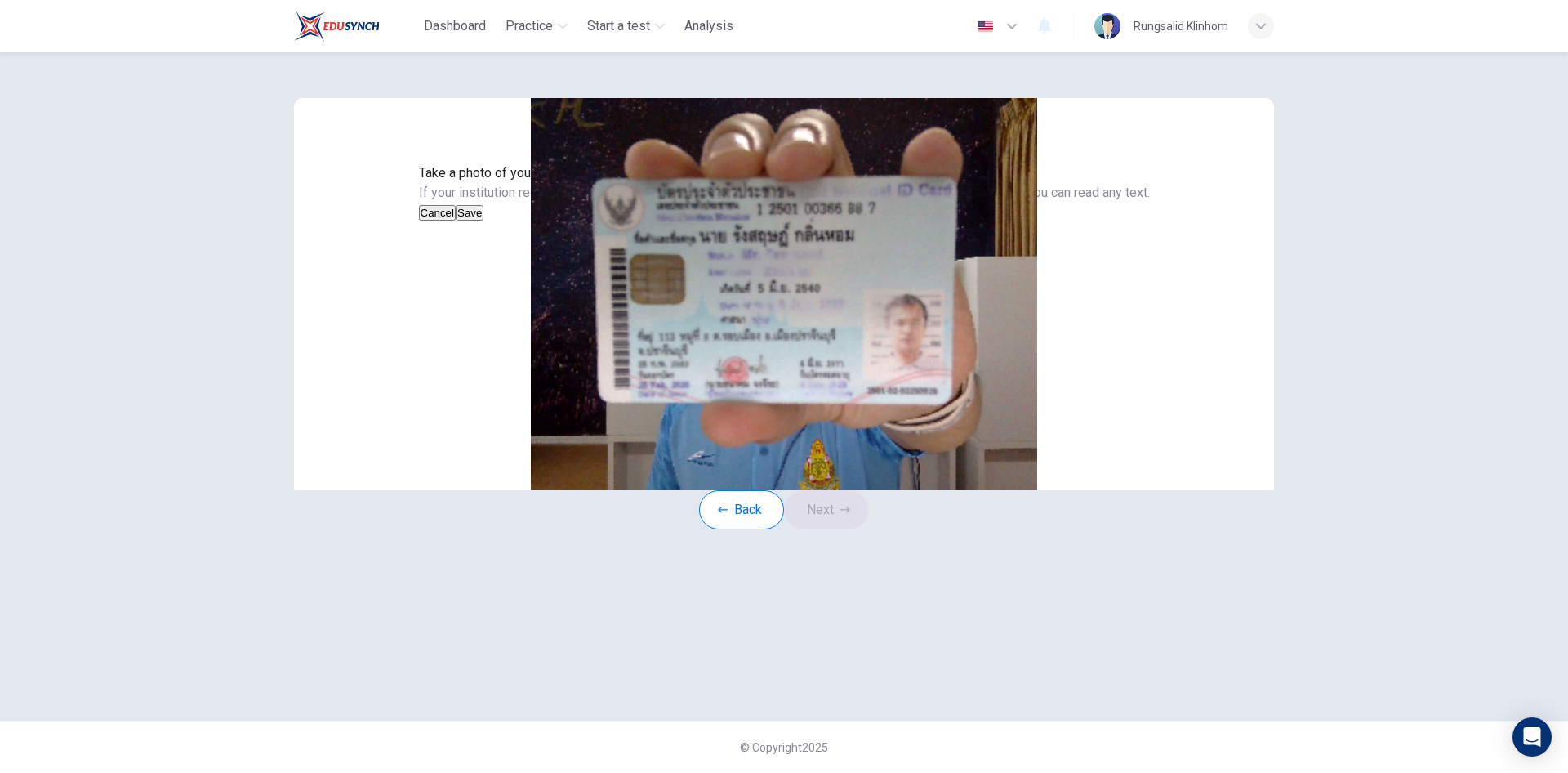
click at [484, 221] on button "Save" at bounding box center [469, 213] width 27 height 16
click at [839, 529] on button "Next" at bounding box center [827, 510] width 85 height 39
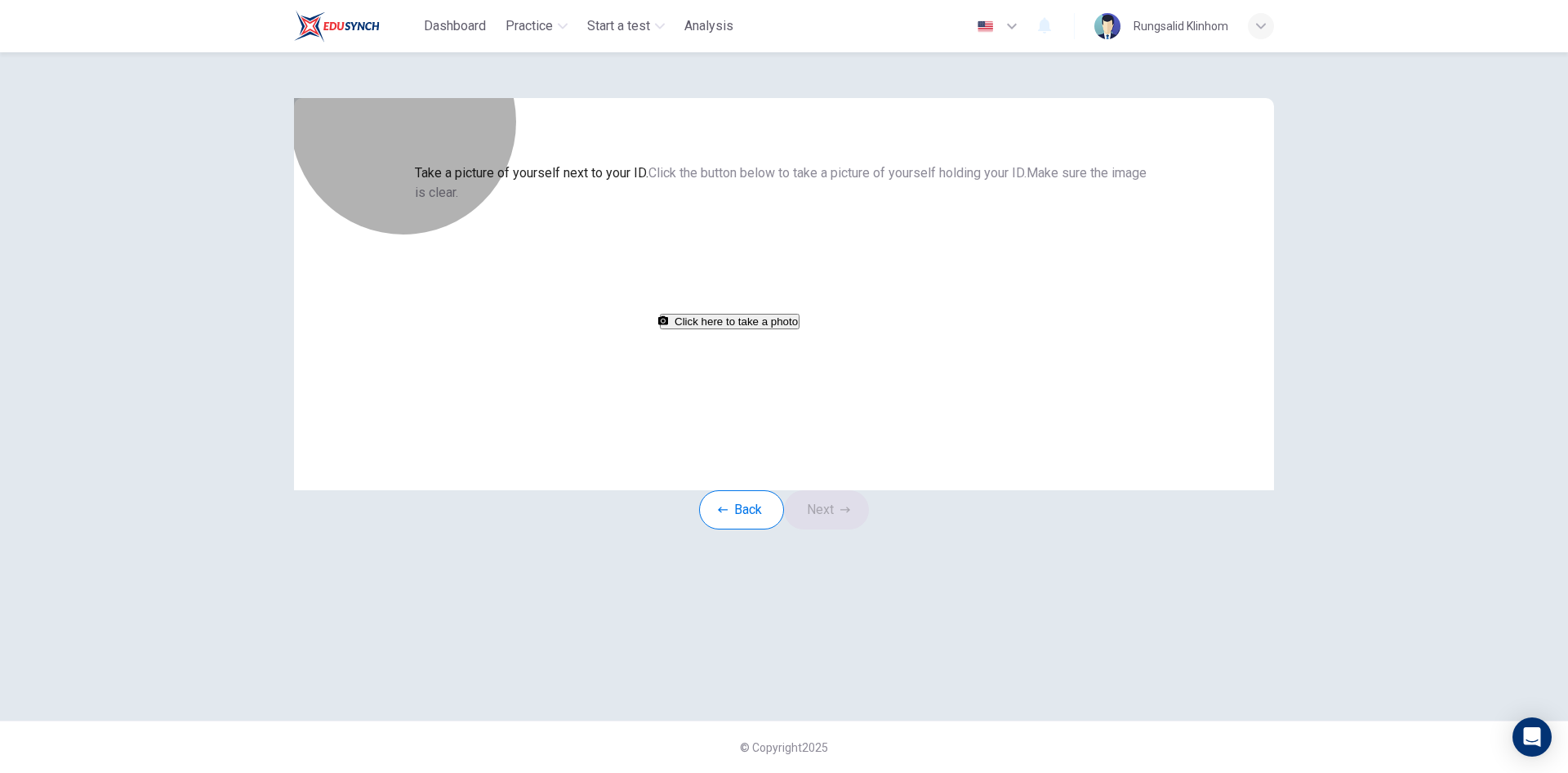
click at [795, 329] on button "Click here to take a photo" at bounding box center [730, 322] width 140 height 16
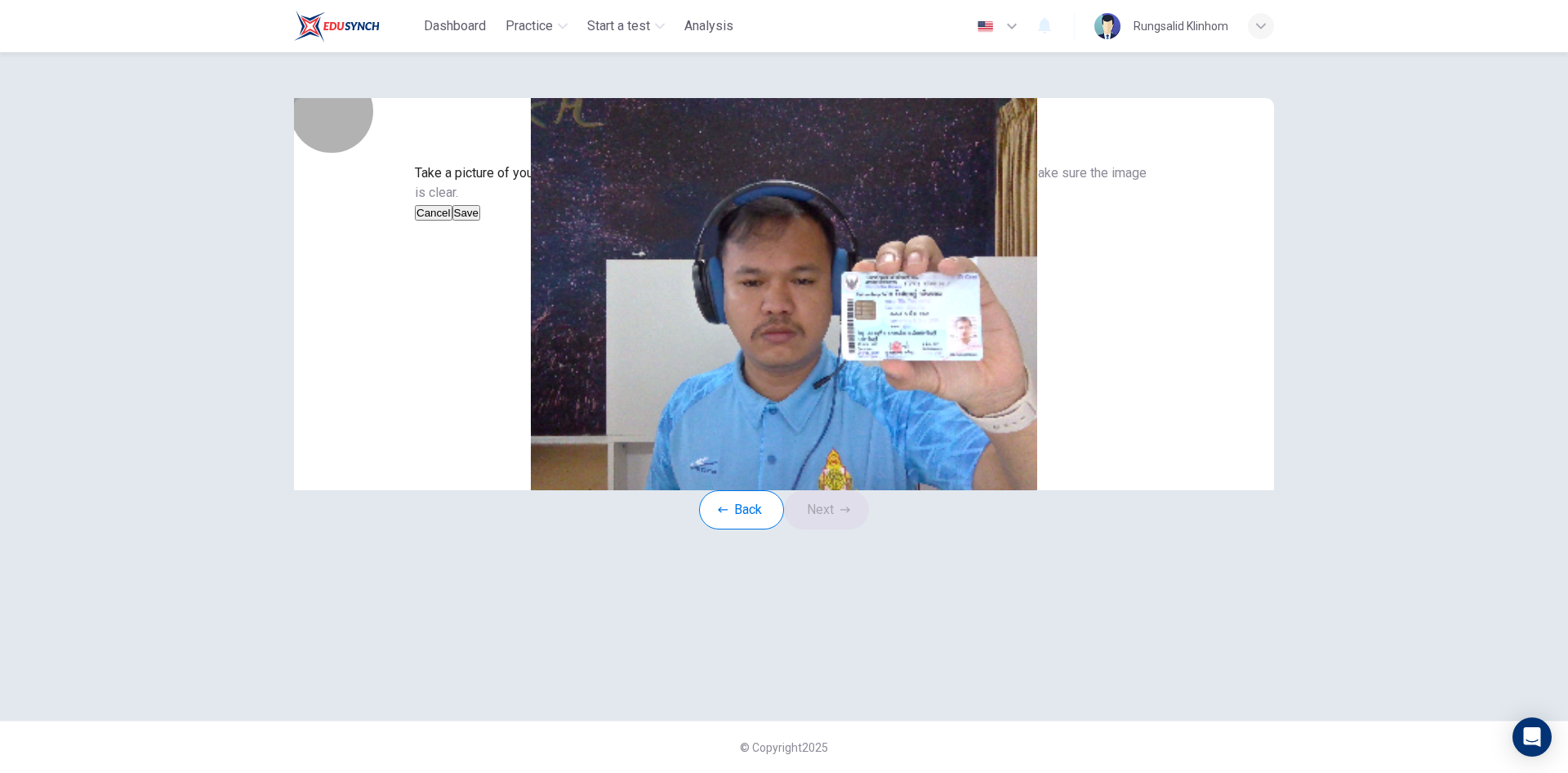
click at [480, 221] on button "Save" at bounding box center [466, 213] width 27 height 16
click at [844, 529] on button "Next" at bounding box center [827, 510] width 85 height 39
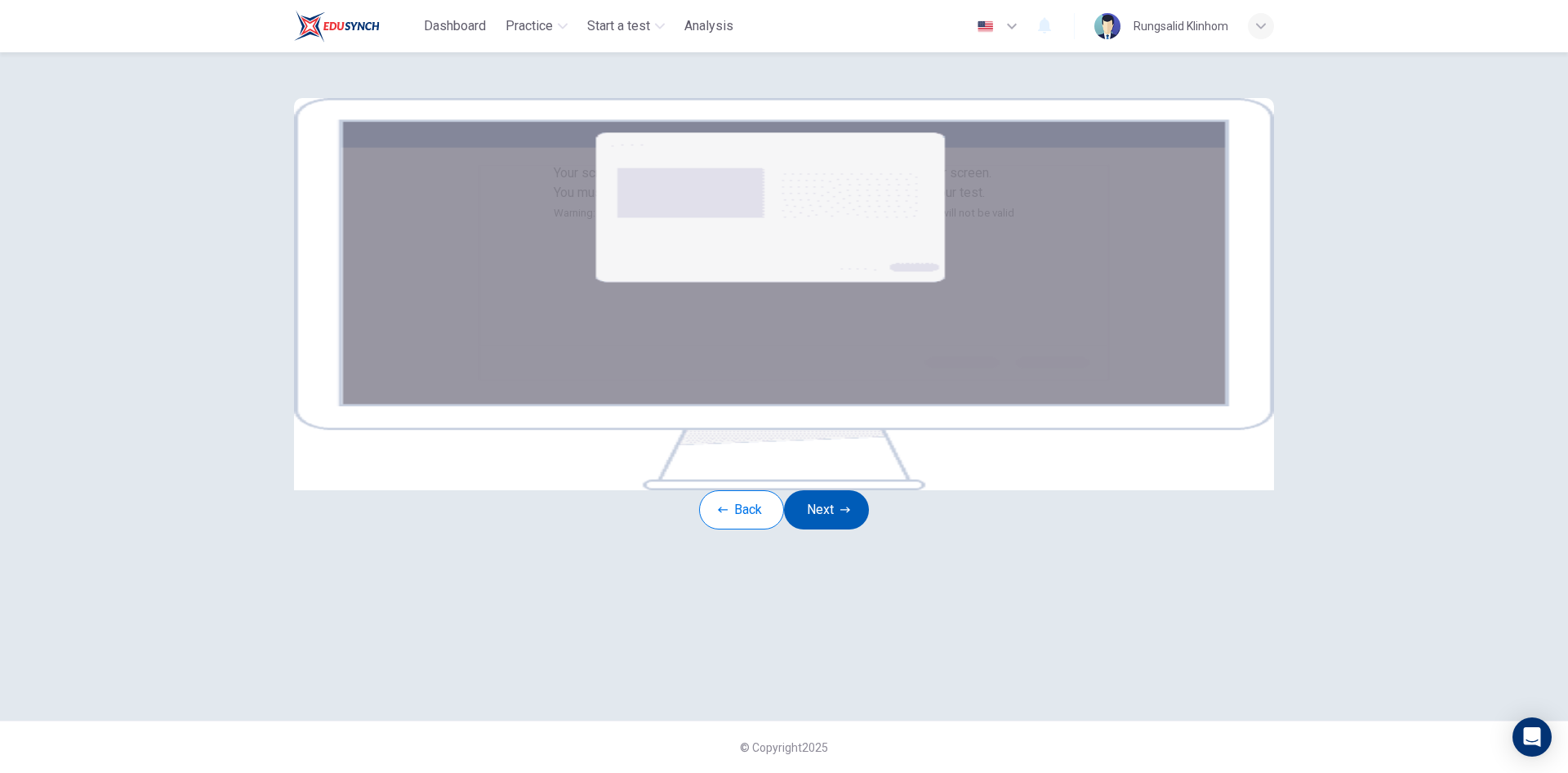
click at [846, 529] on button "Next" at bounding box center [827, 510] width 85 height 39
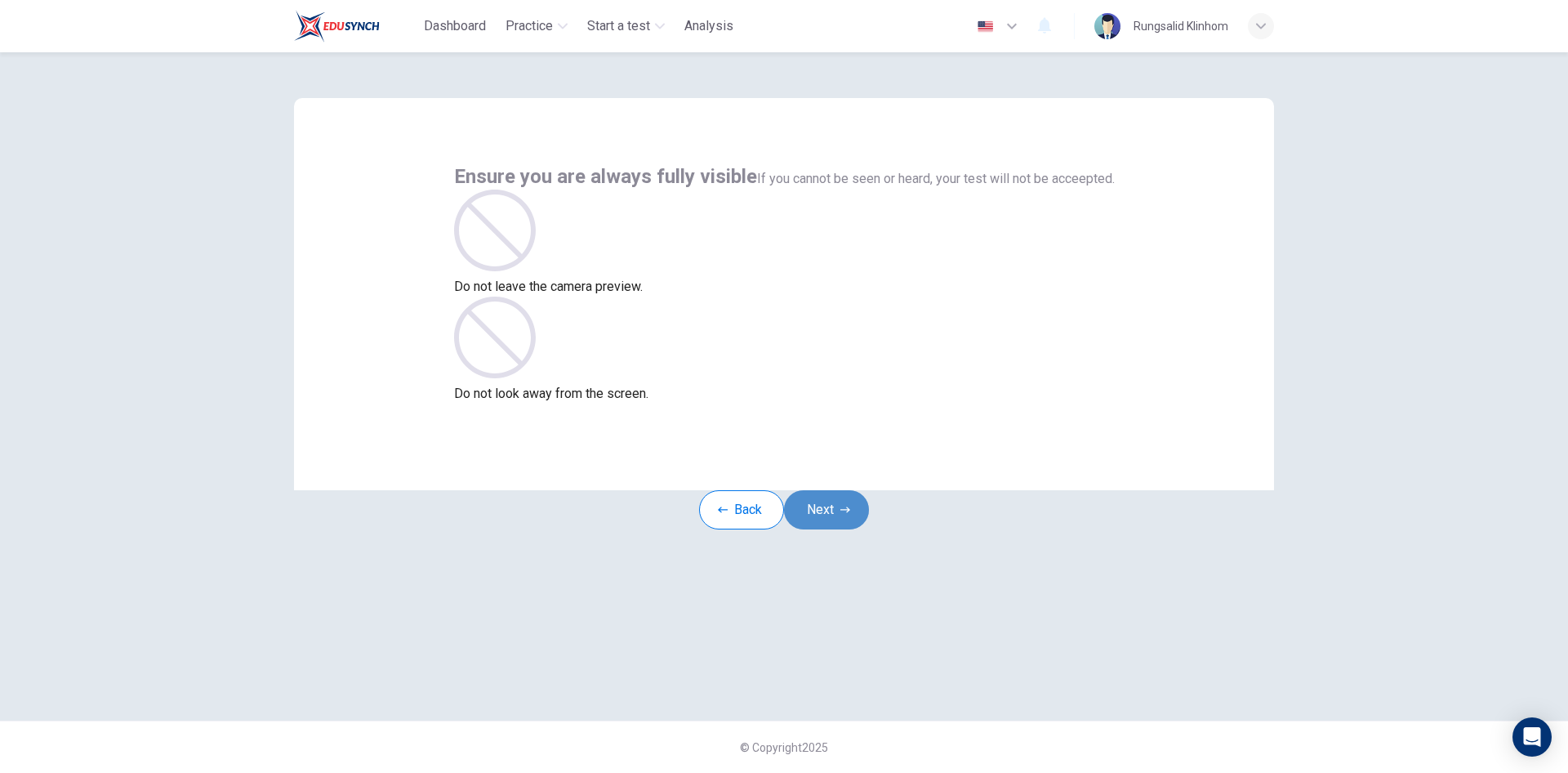
click at [839, 529] on button "Next" at bounding box center [827, 510] width 85 height 39
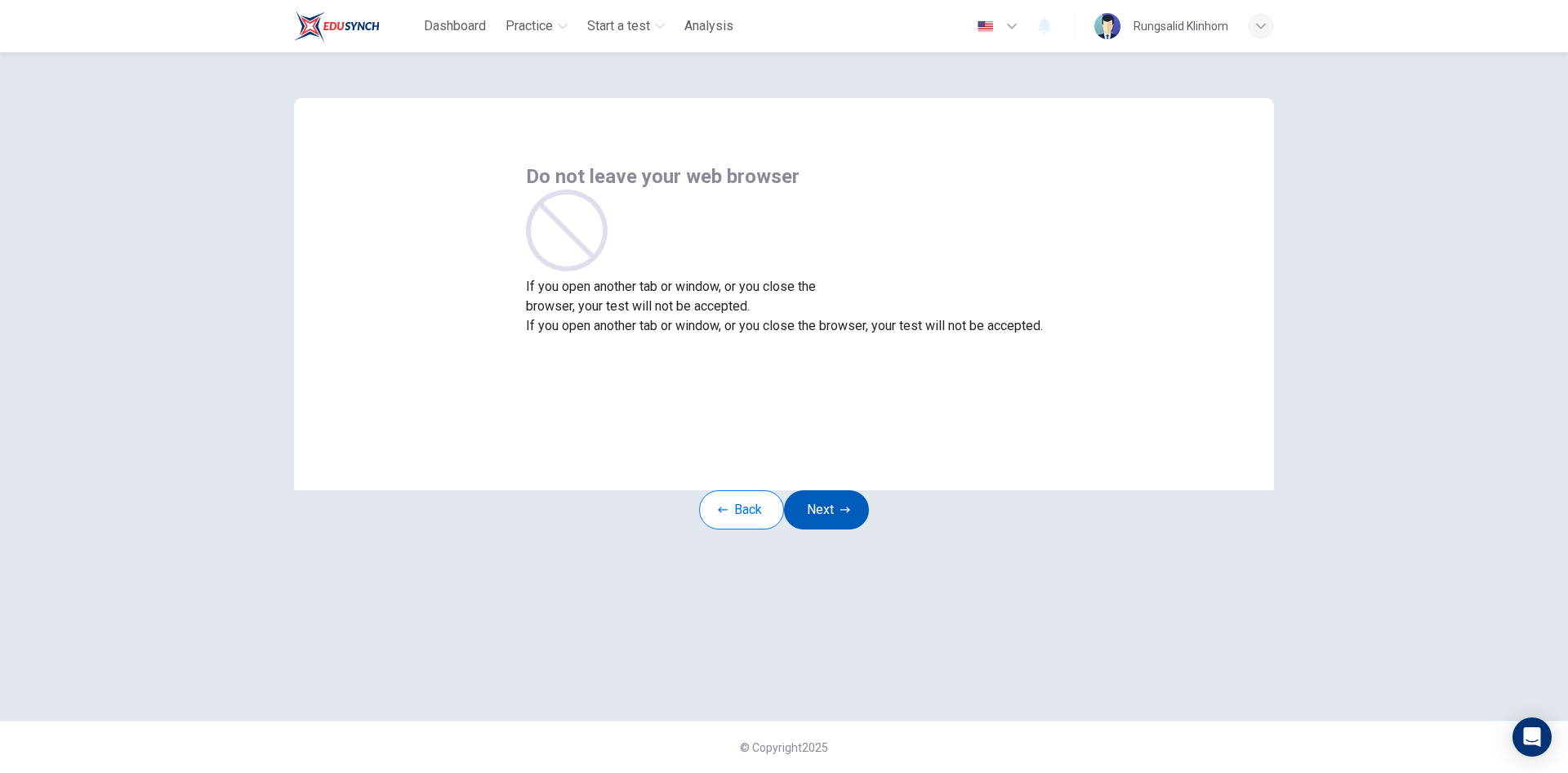
click at [839, 529] on button "Next" at bounding box center [827, 510] width 85 height 39
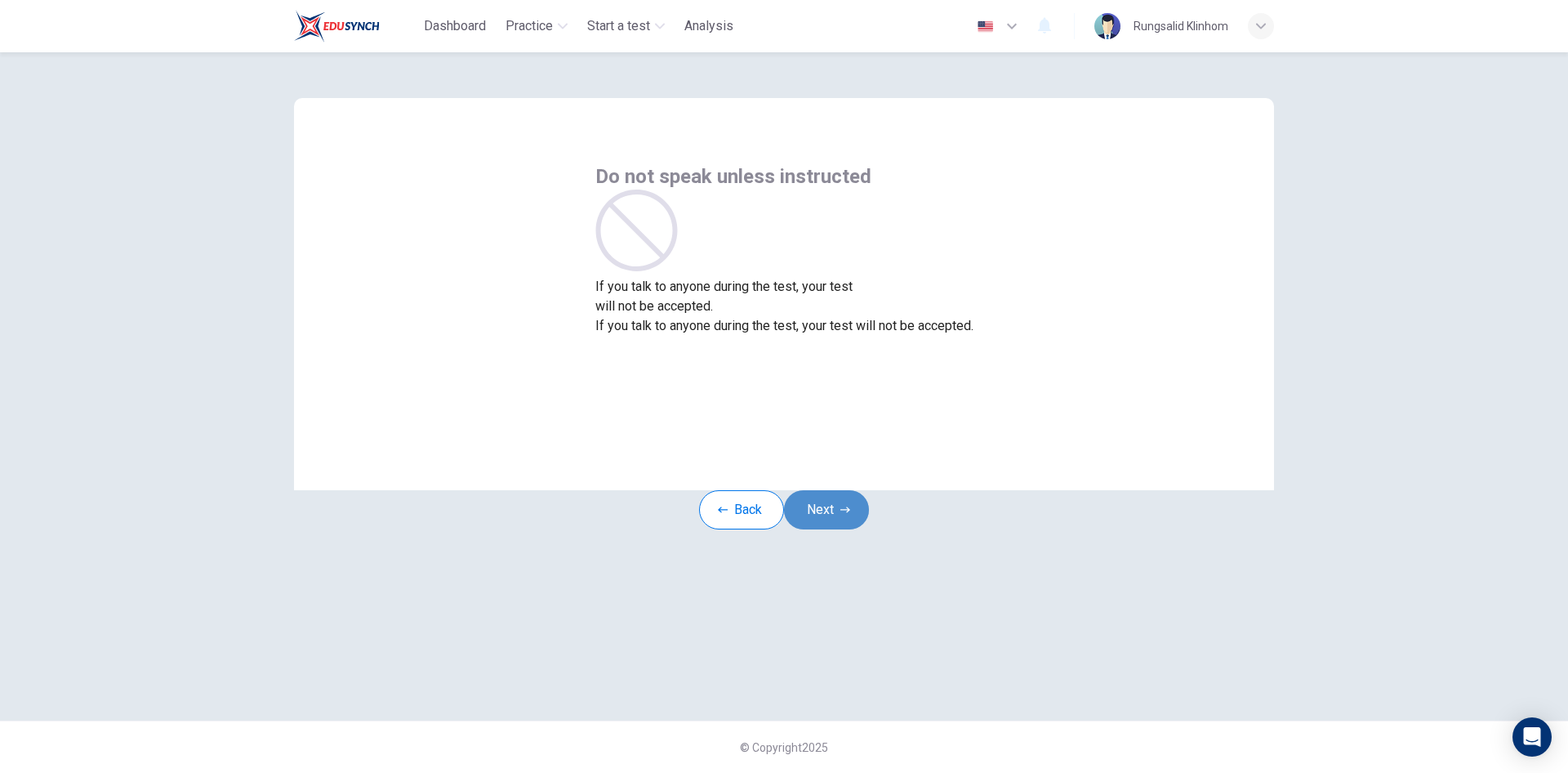
click at [839, 529] on button "Next" at bounding box center [827, 510] width 85 height 39
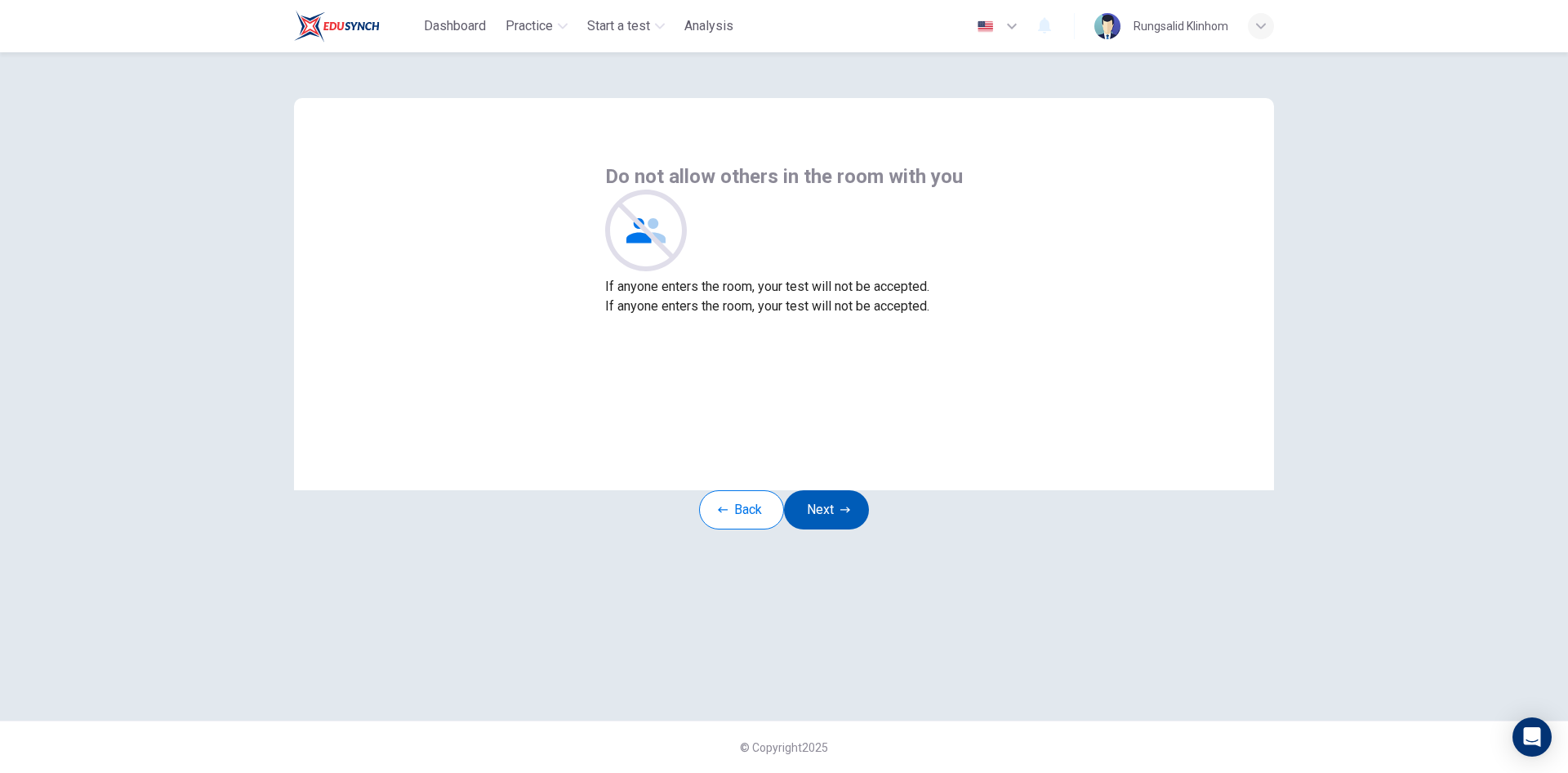
click at [839, 529] on button "Next" at bounding box center [827, 510] width 85 height 39
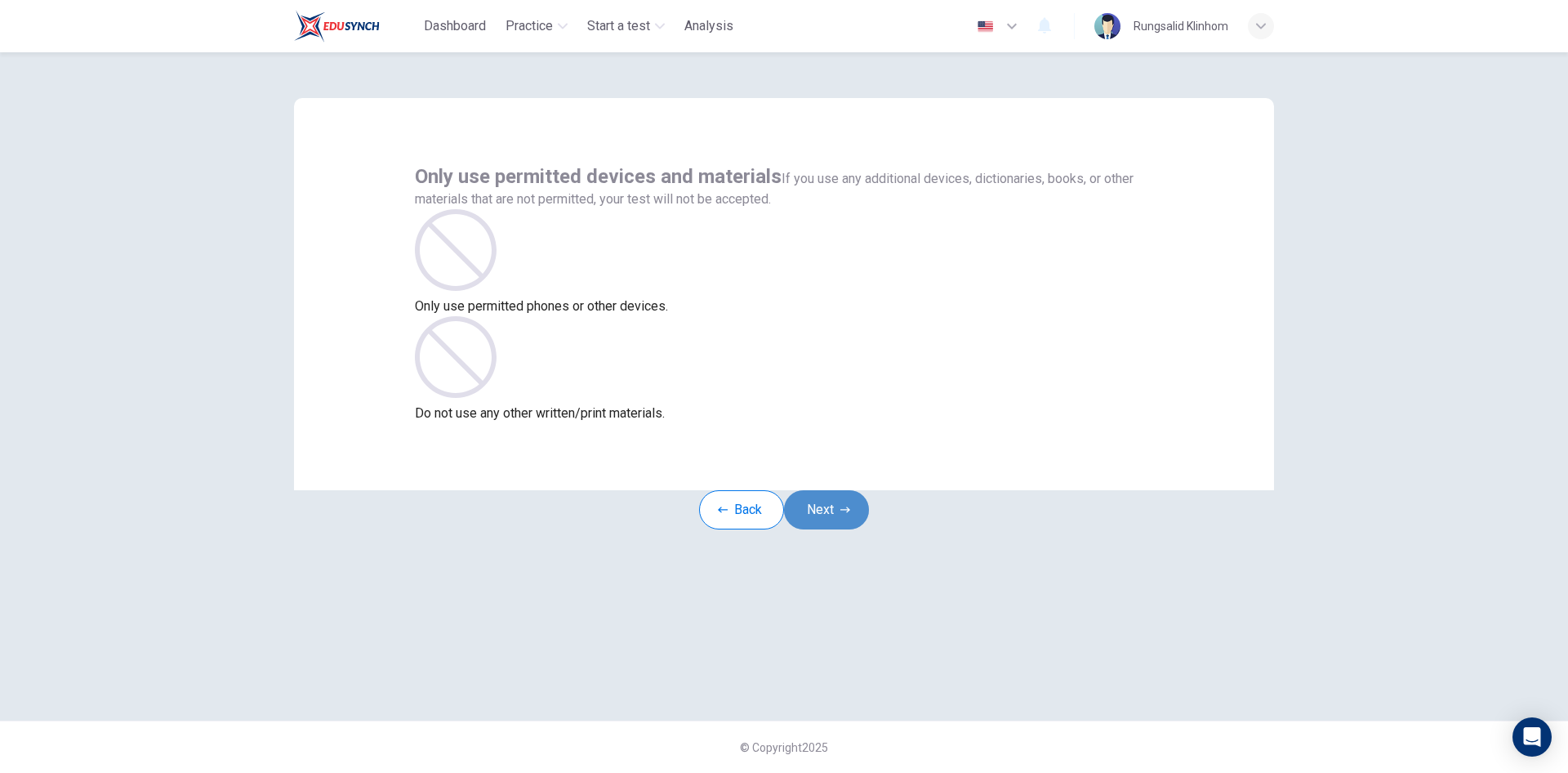
click at [839, 529] on button "Next" at bounding box center [827, 510] width 85 height 39
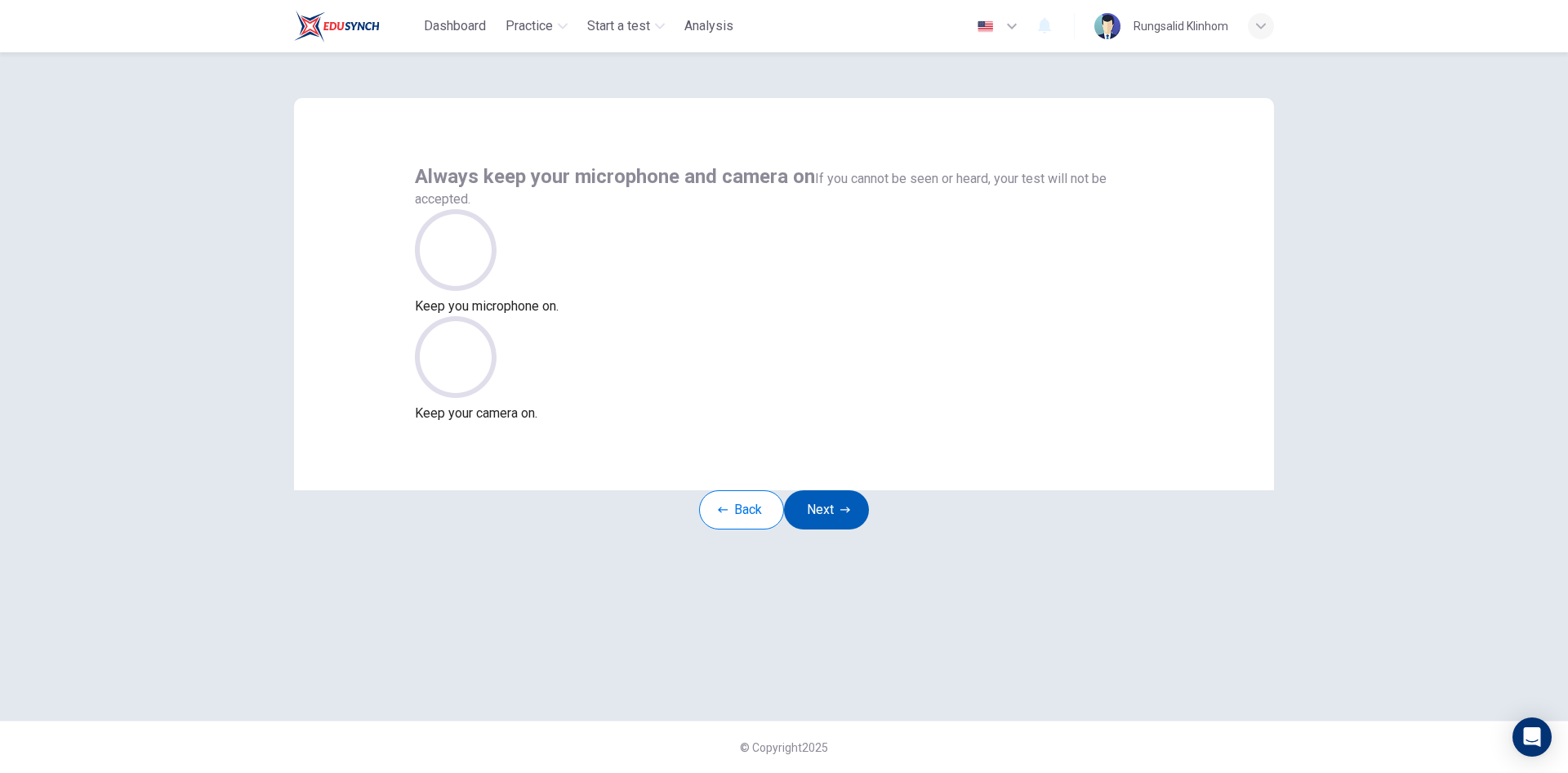
click at [839, 529] on button "Next" at bounding box center [827, 510] width 85 height 39
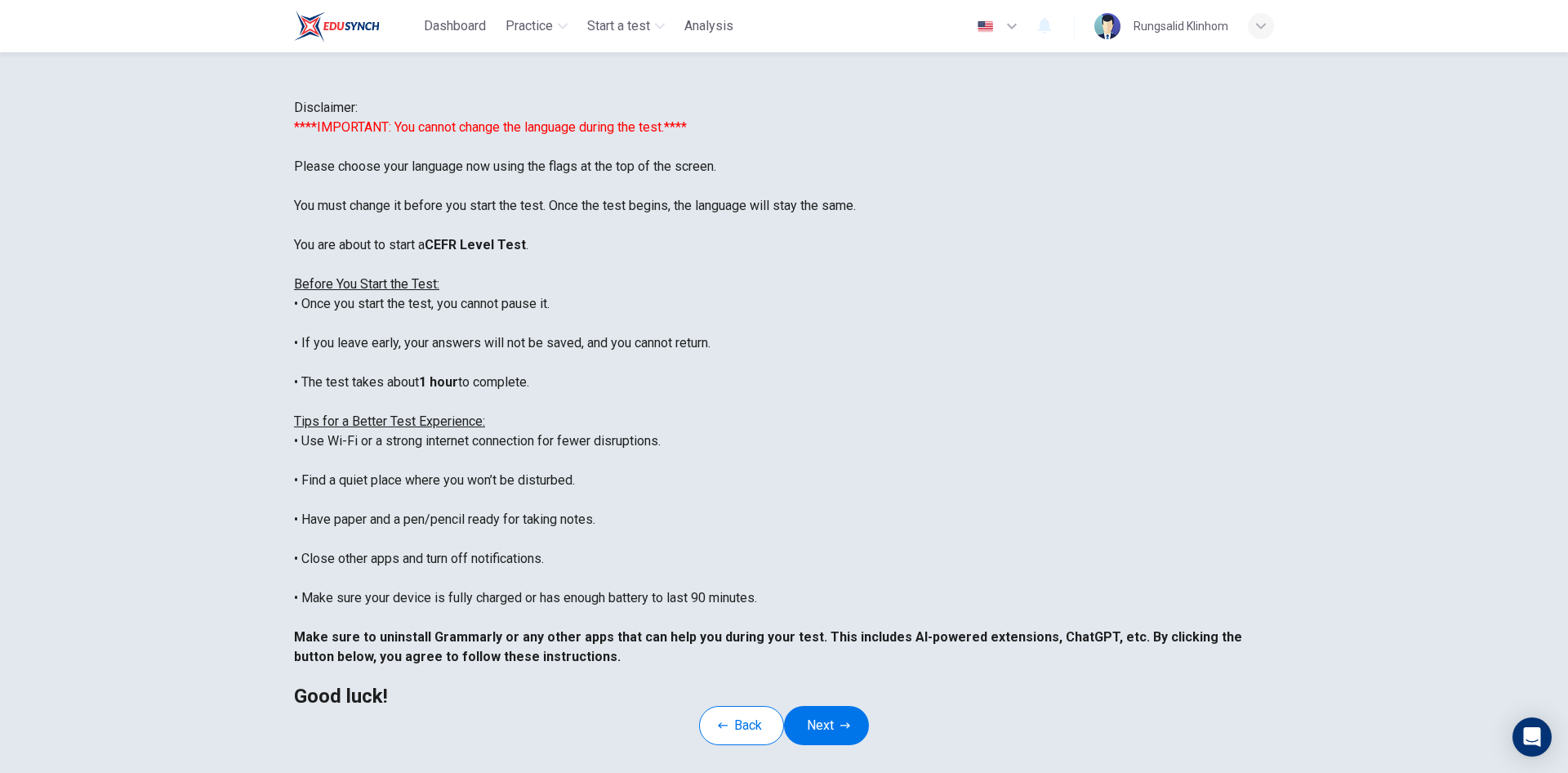
scroll to position [136, 0]
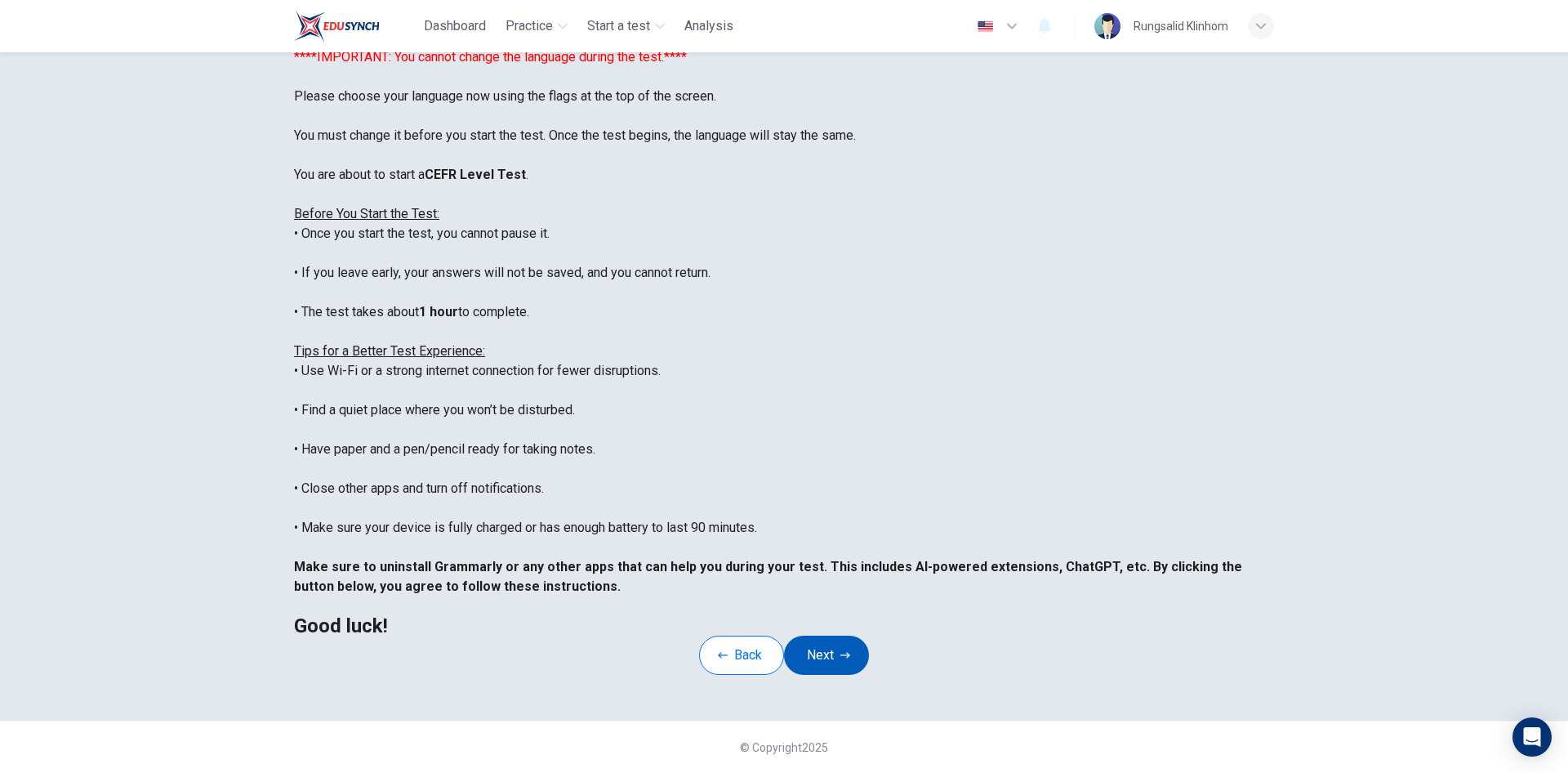
click at [848, 636] on button "Next" at bounding box center [827, 655] width 85 height 39
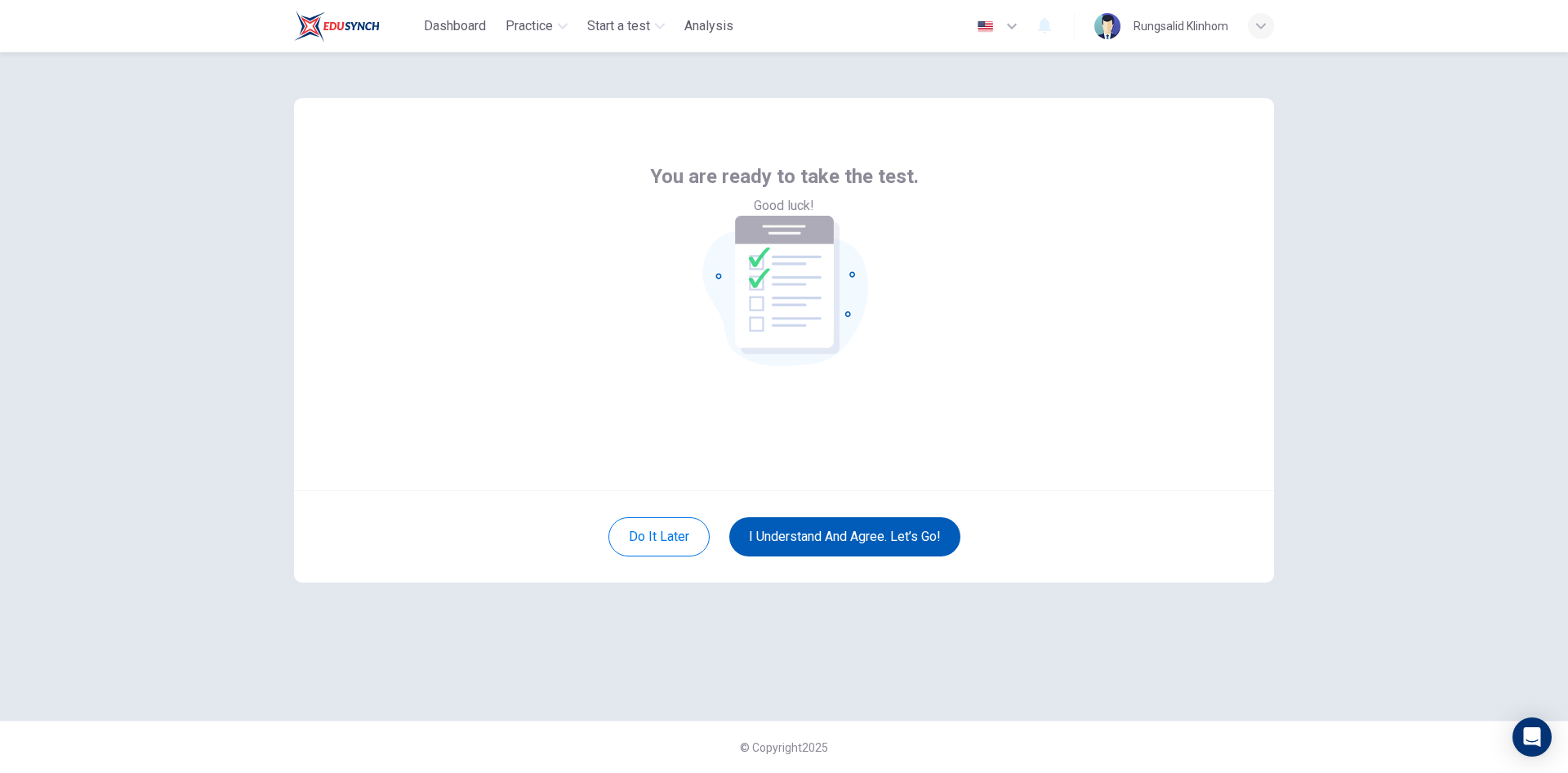
scroll to position [0, 0]
click at [859, 545] on button "I understand and agree. Let’s go!" at bounding box center [845, 536] width 231 height 39
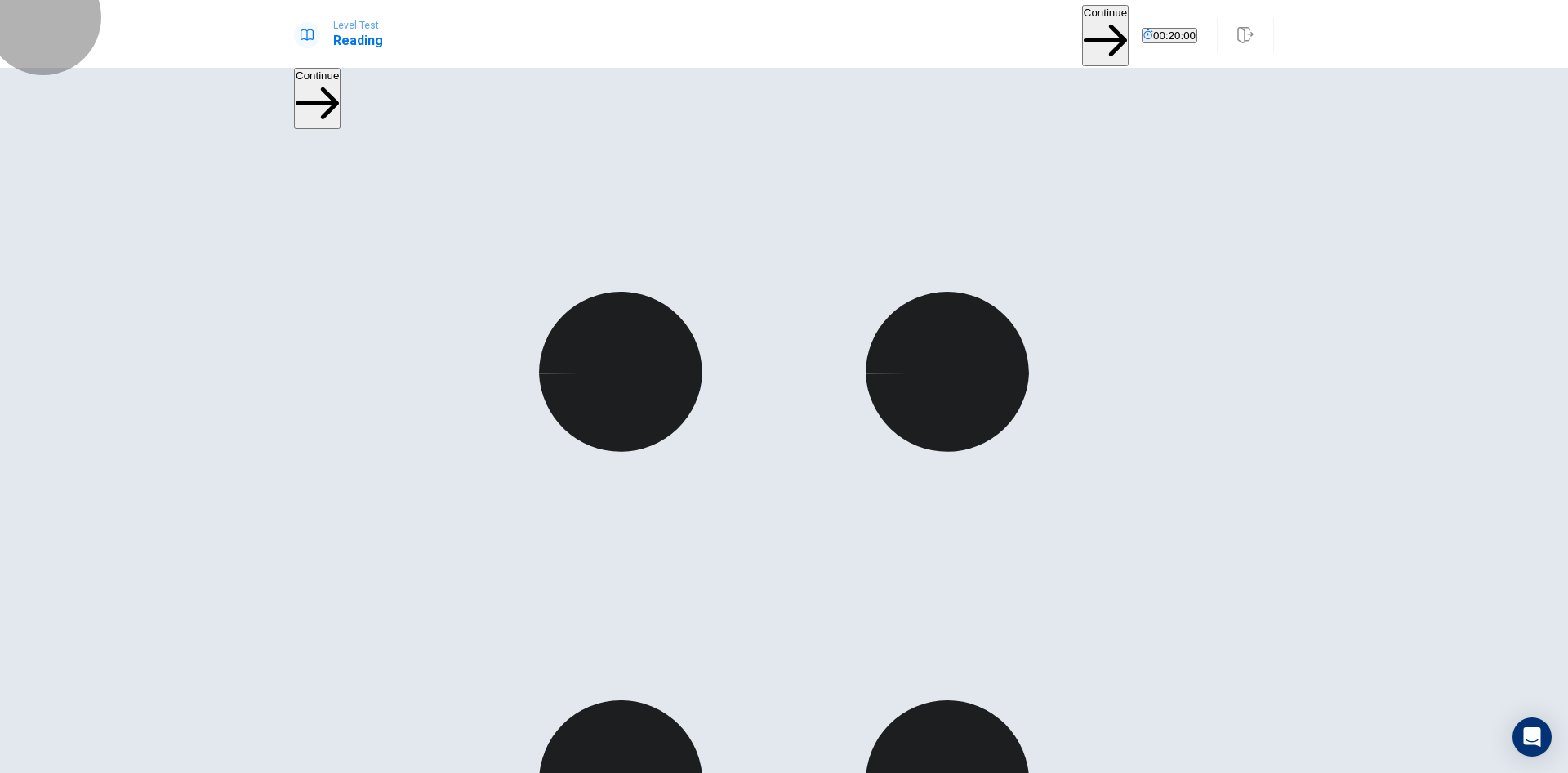
click at [1082, 28] on button "Continue" at bounding box center [1105, 35] width 47 height 61
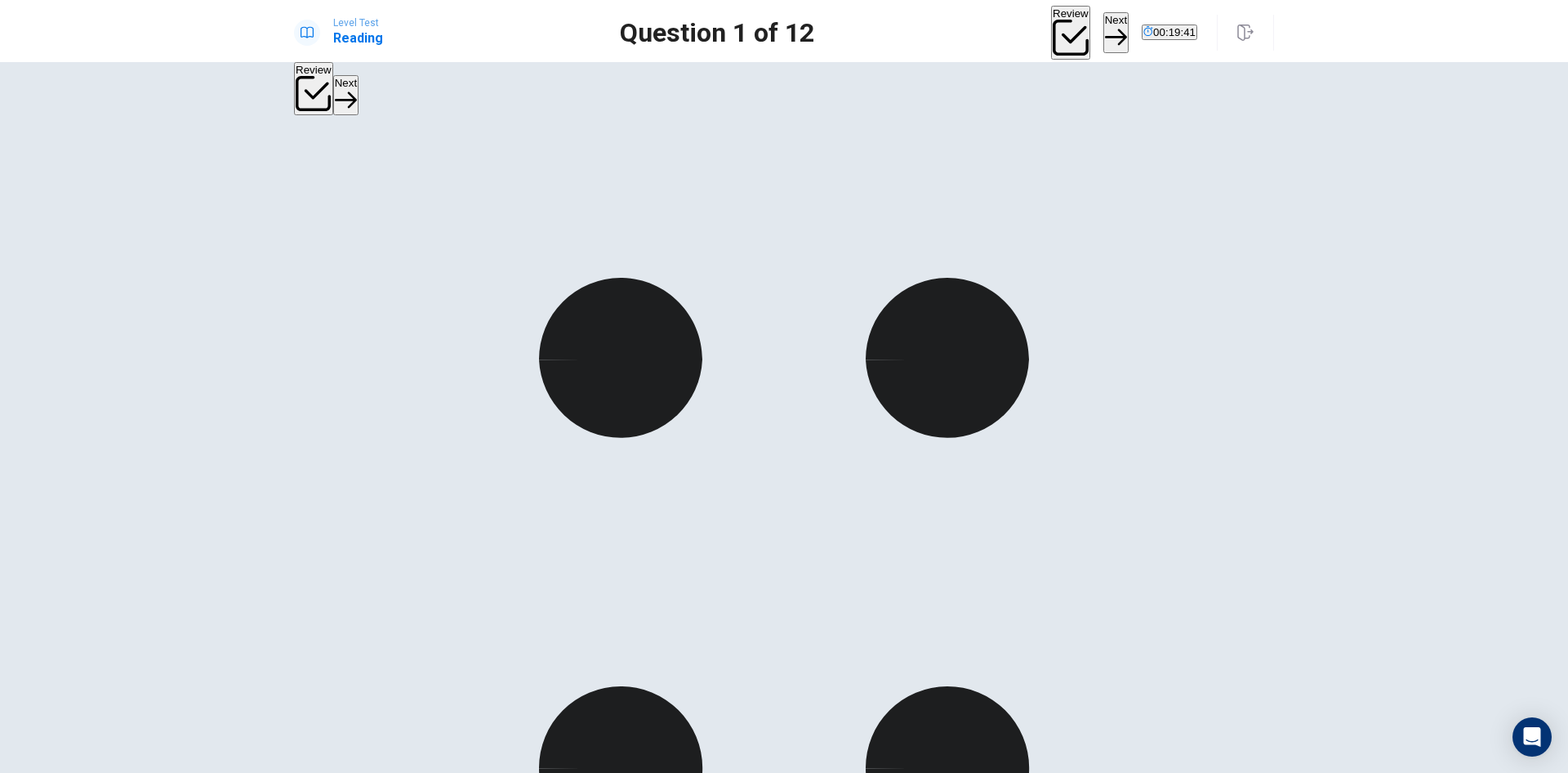
click at [1104, 32] on button "Next" at bounding box center [1116, 32] width 26 height 40
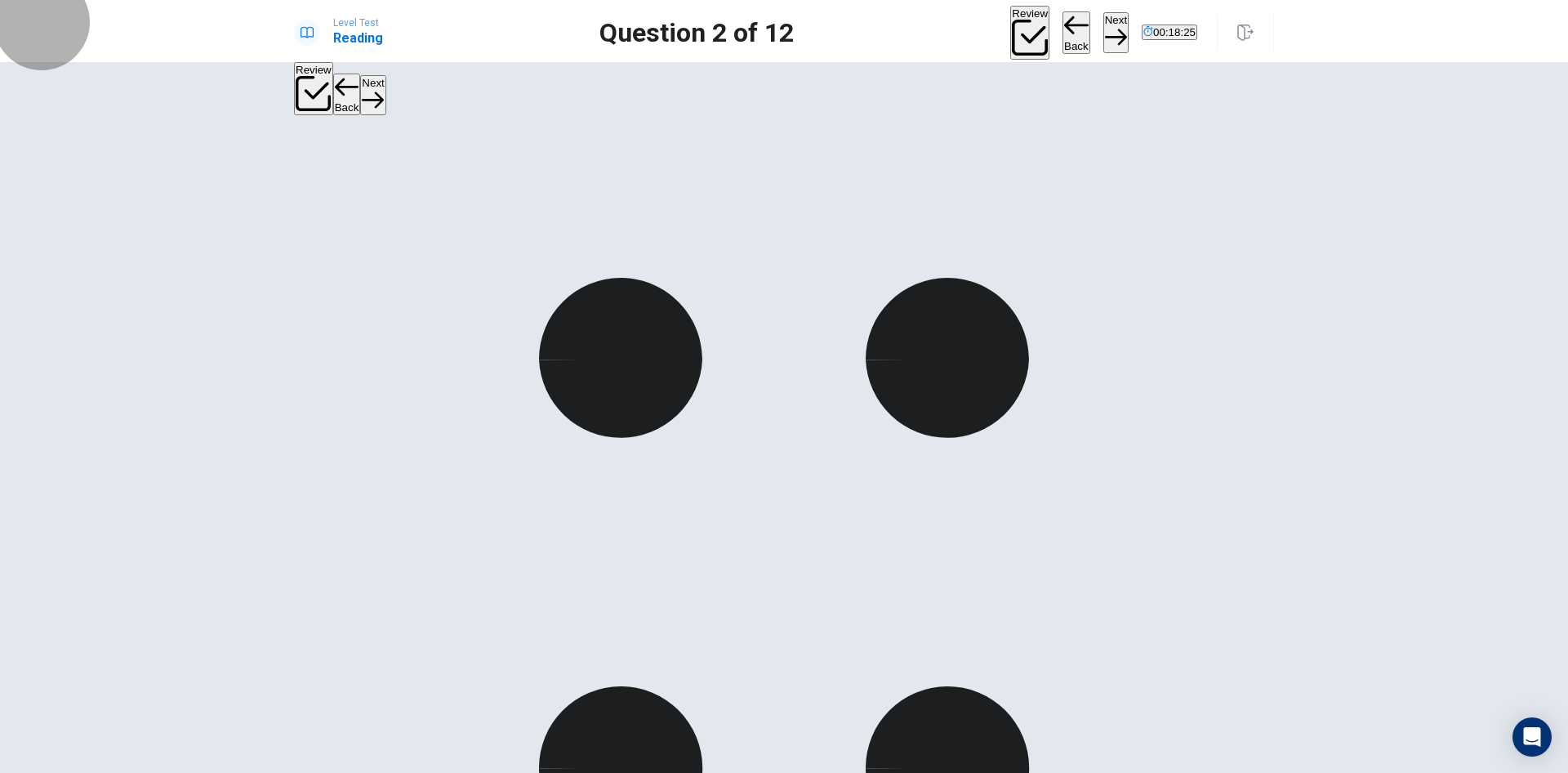
click at [1104, 34] on button "Next" at bounding box center [1116, 32] width 26 height 40
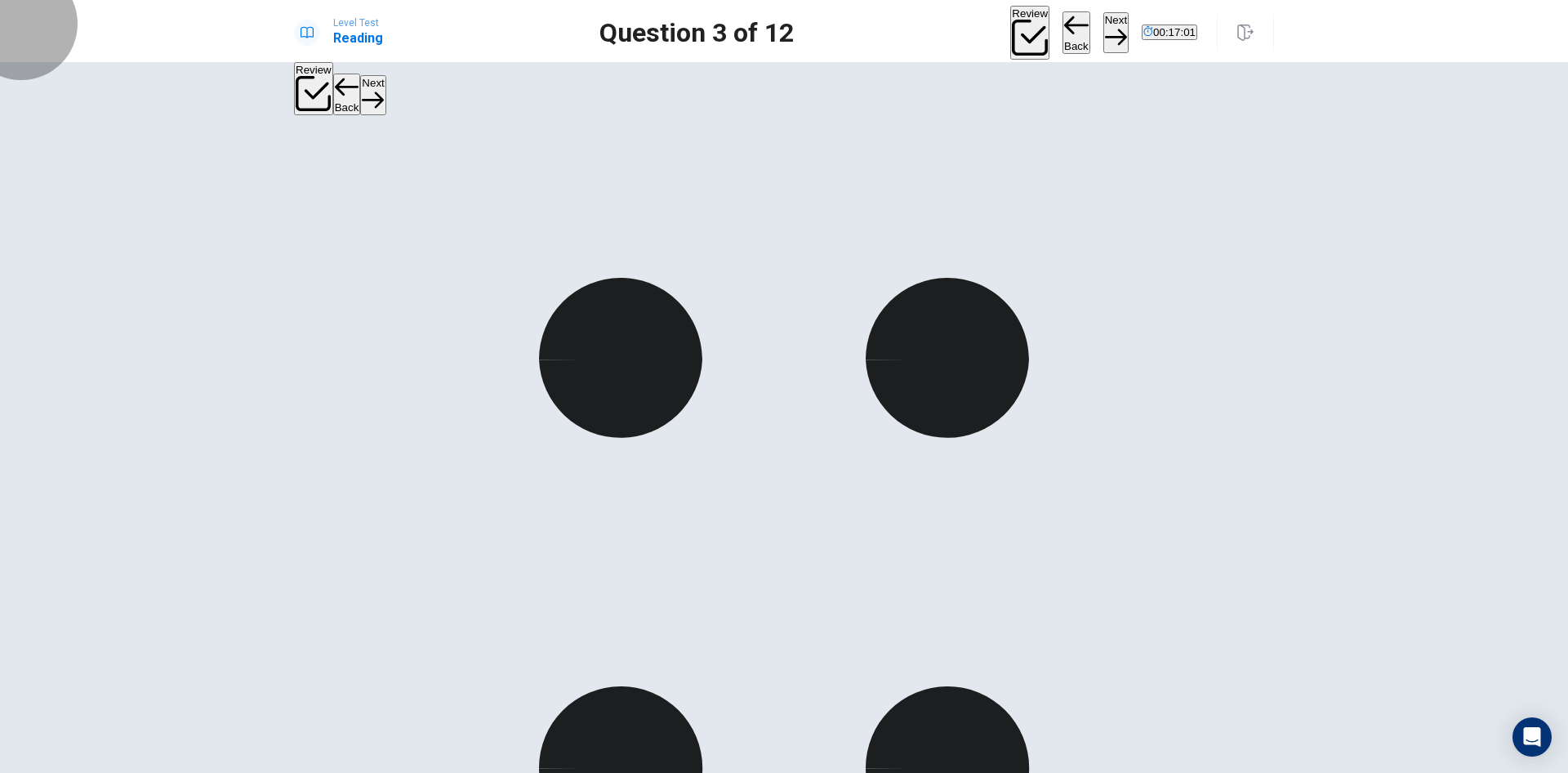
click at [1104, 35] on button "Next" at bounding box center [1116, 32] width 26 height 40
click at [1104, 39] on button "Next" at bounding box center [1116, 32] width 26 height 40
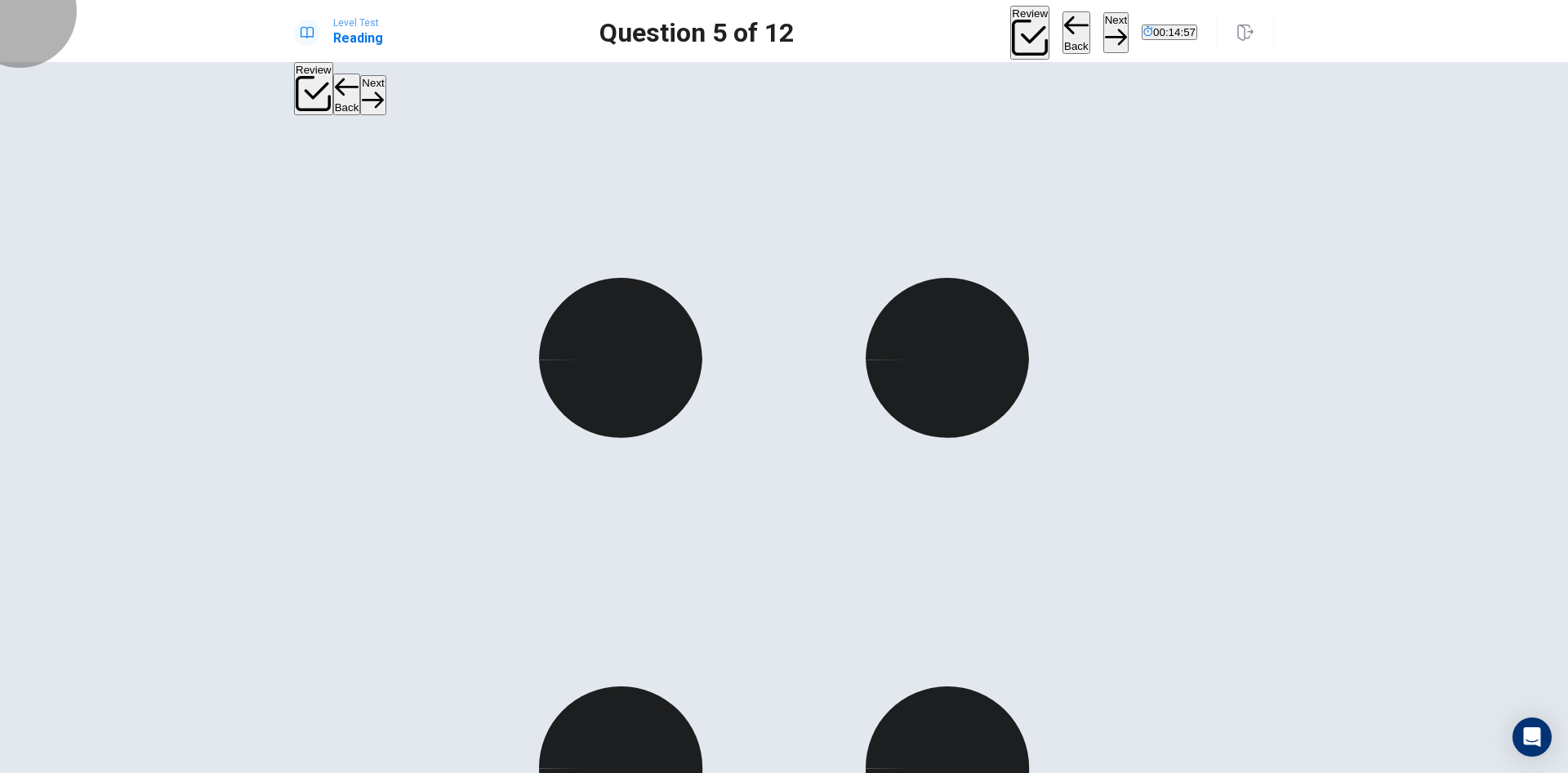
click at [1104, 22] on button "Next" at bounding box center [1116, 32] width 26 height 40
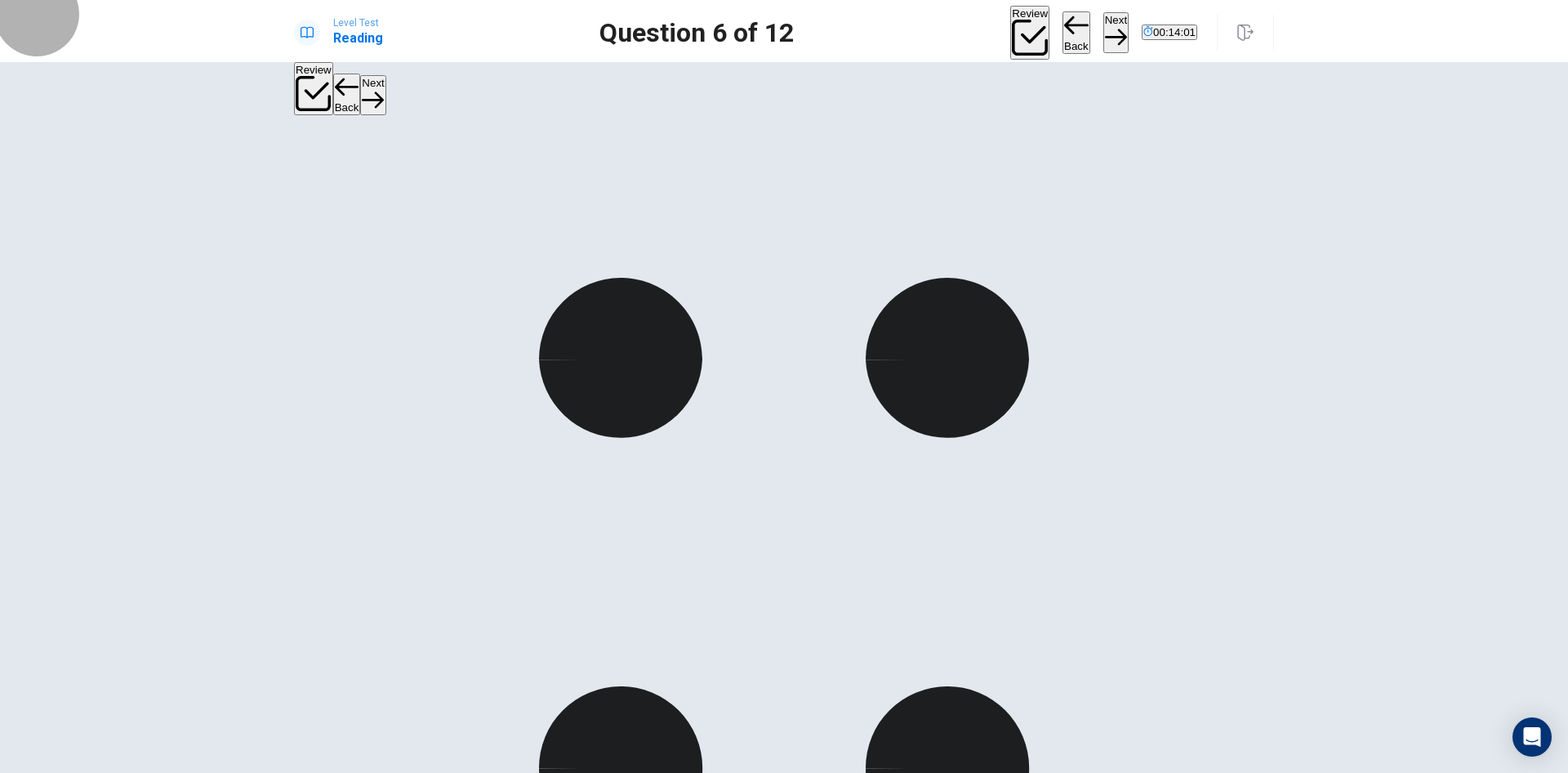
click at [1104, 26] on button "Next" at bounding box center [1116, 32] width 26 height 40
click at [1104, 30] on button "Next" at bounding box center [1116, 32] width 26 height 40
drag, startPoint x: 349, startPoint y: 246, endPoint x: 432, endPoint y: 256, distance: 83.6
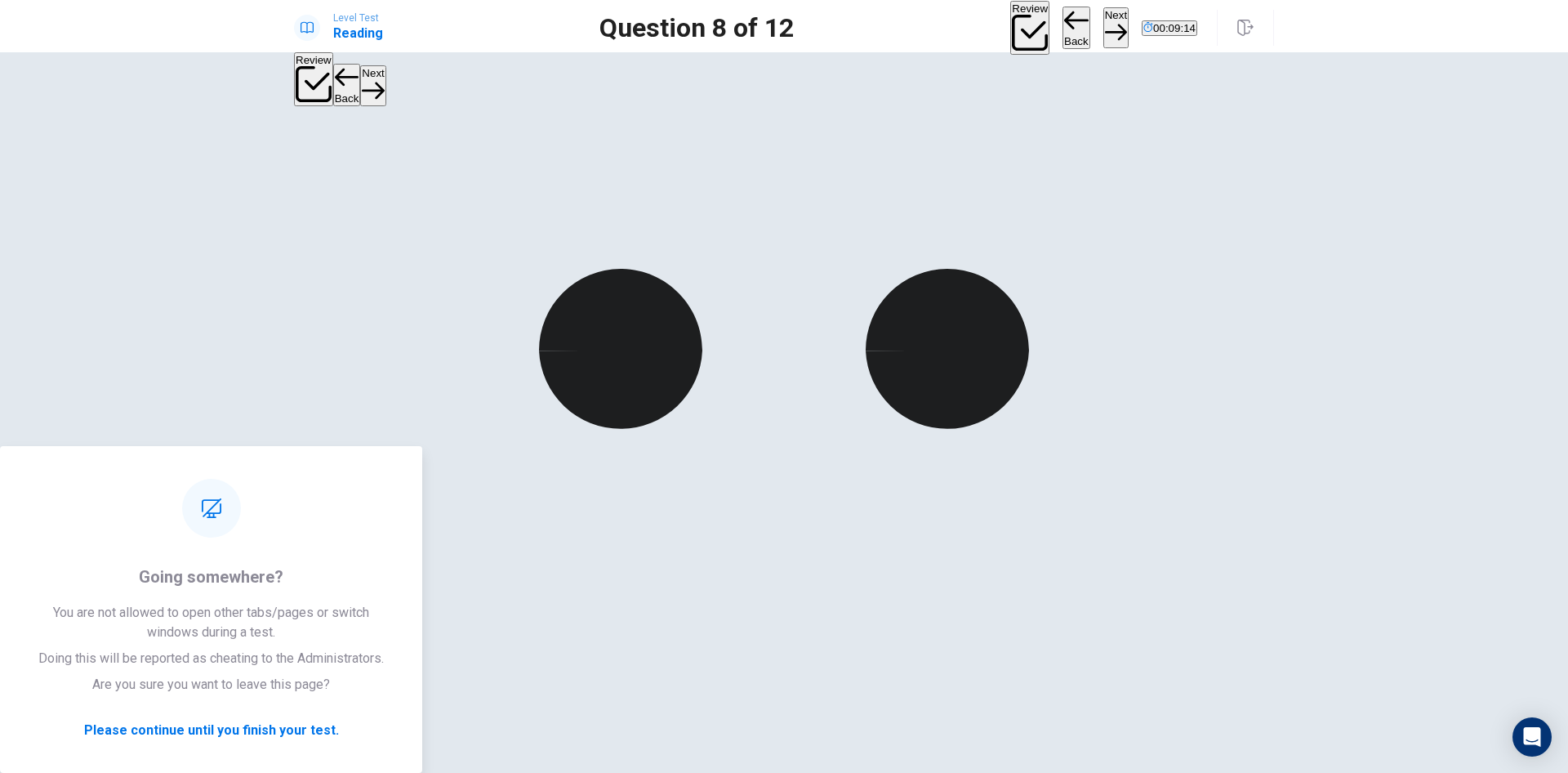
click at [1104, 21] on button "Next" at bounding box center [1116, 27] width 26 height 40
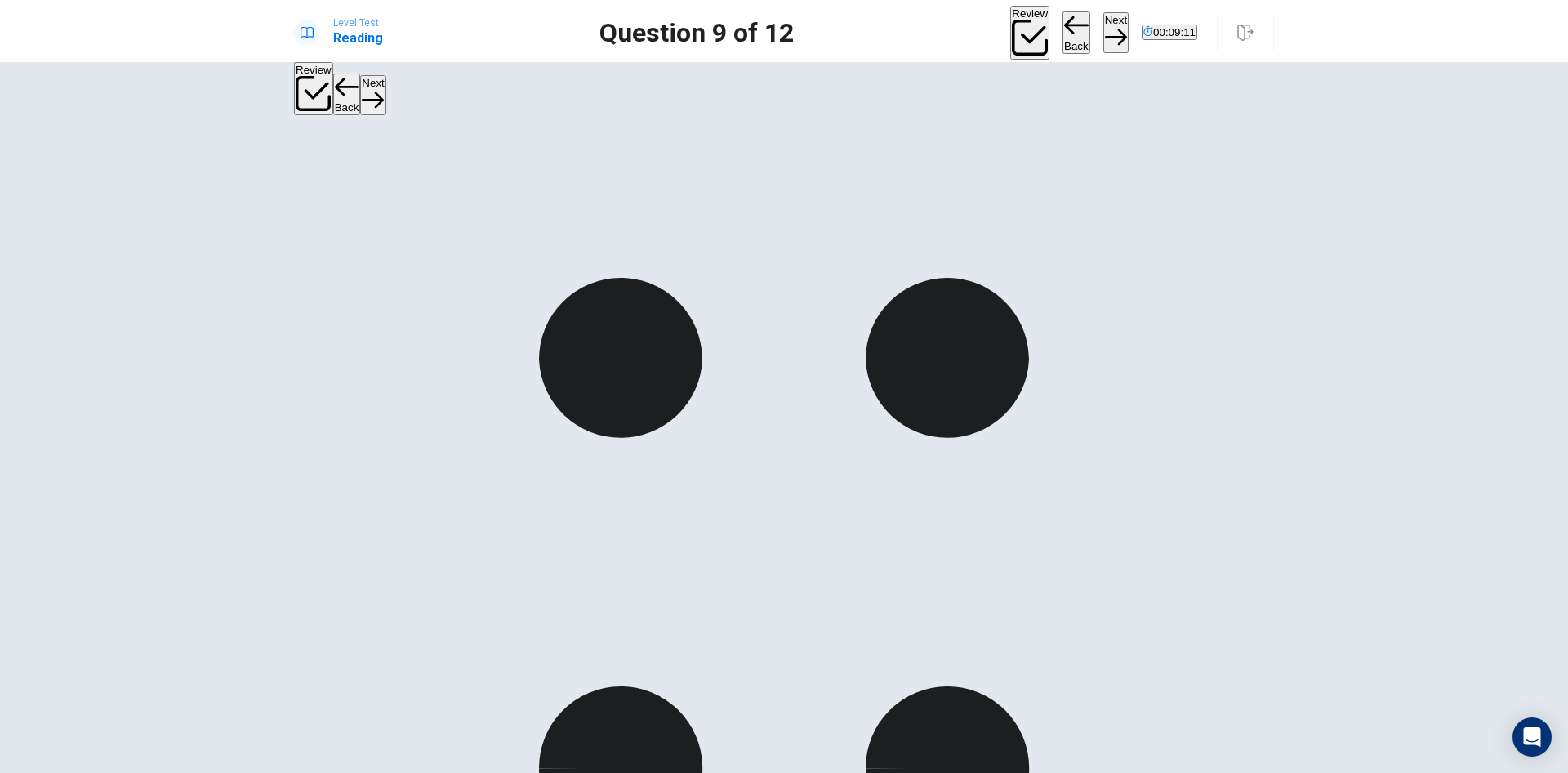
drag, startPoint x: 375, startPoint y: 167, endPoint x: 489, endPoint y: 166, distance: 114.0
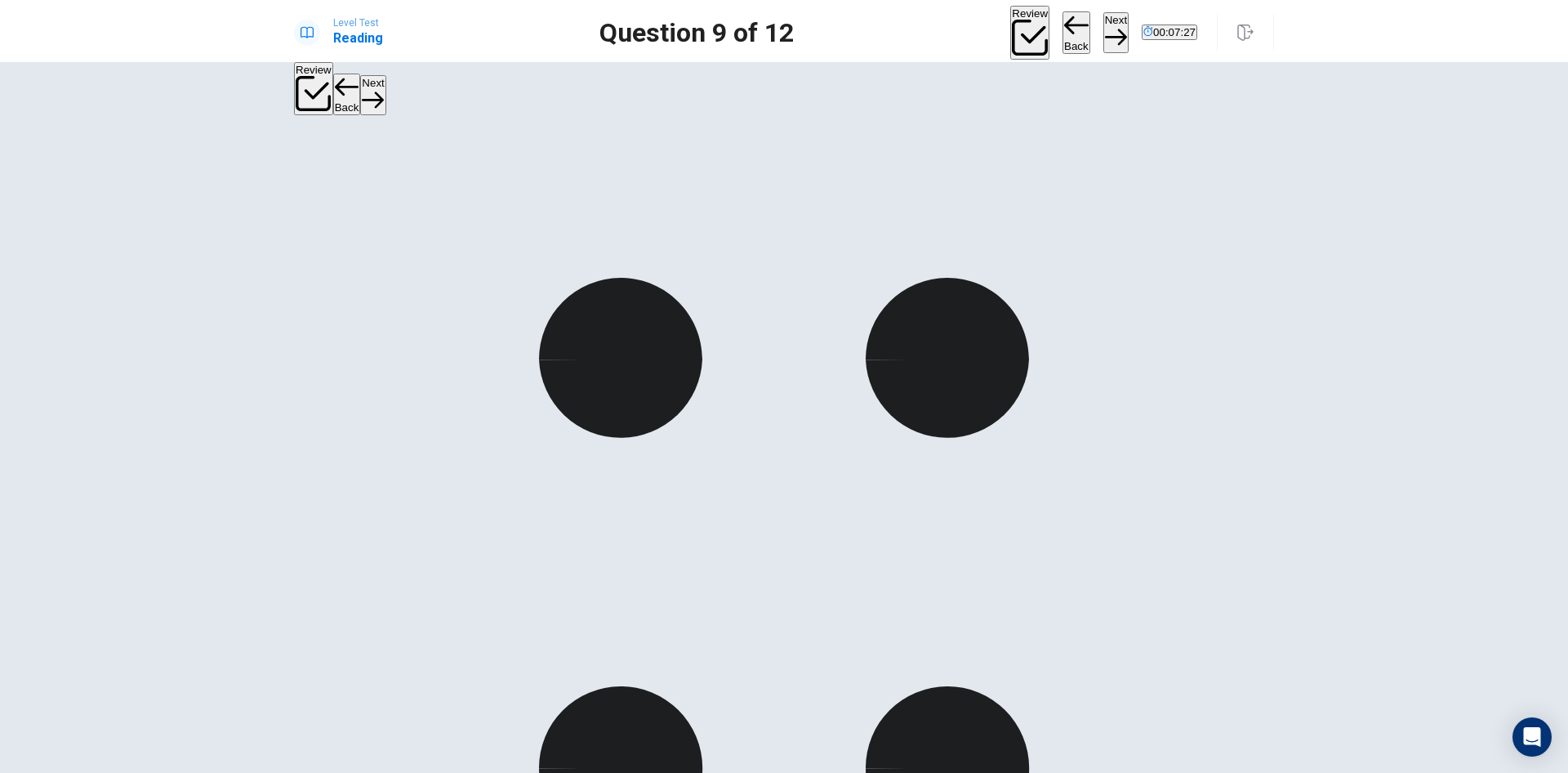
click at [1104, 29] on button "Next" at bounding box center [1116, 32] width 26 height 40
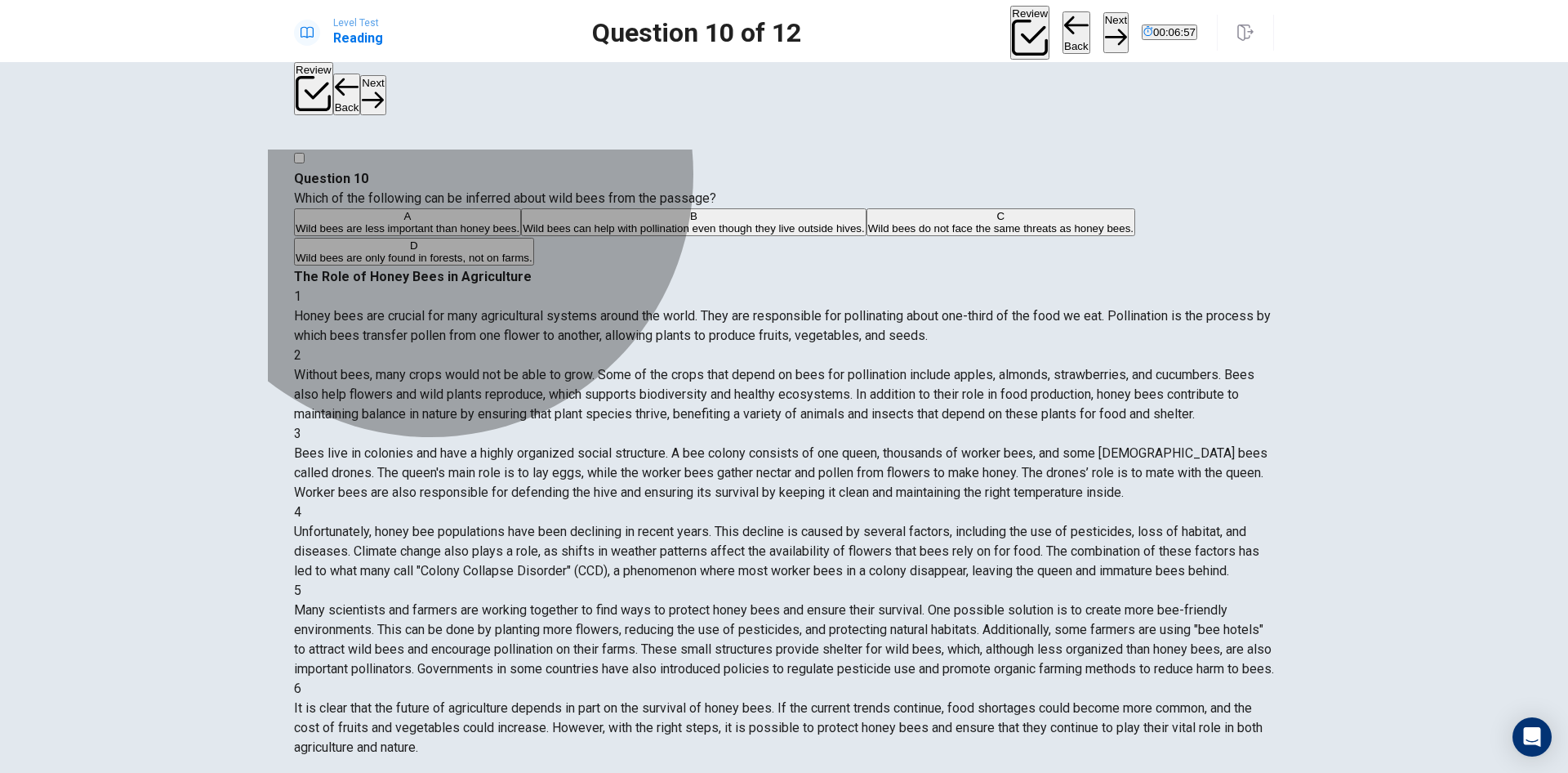
click at [523, 234] on span "Wild bees can help with pollination even though they live outside hives." at bounding box center [694, 229] width 342 height 12
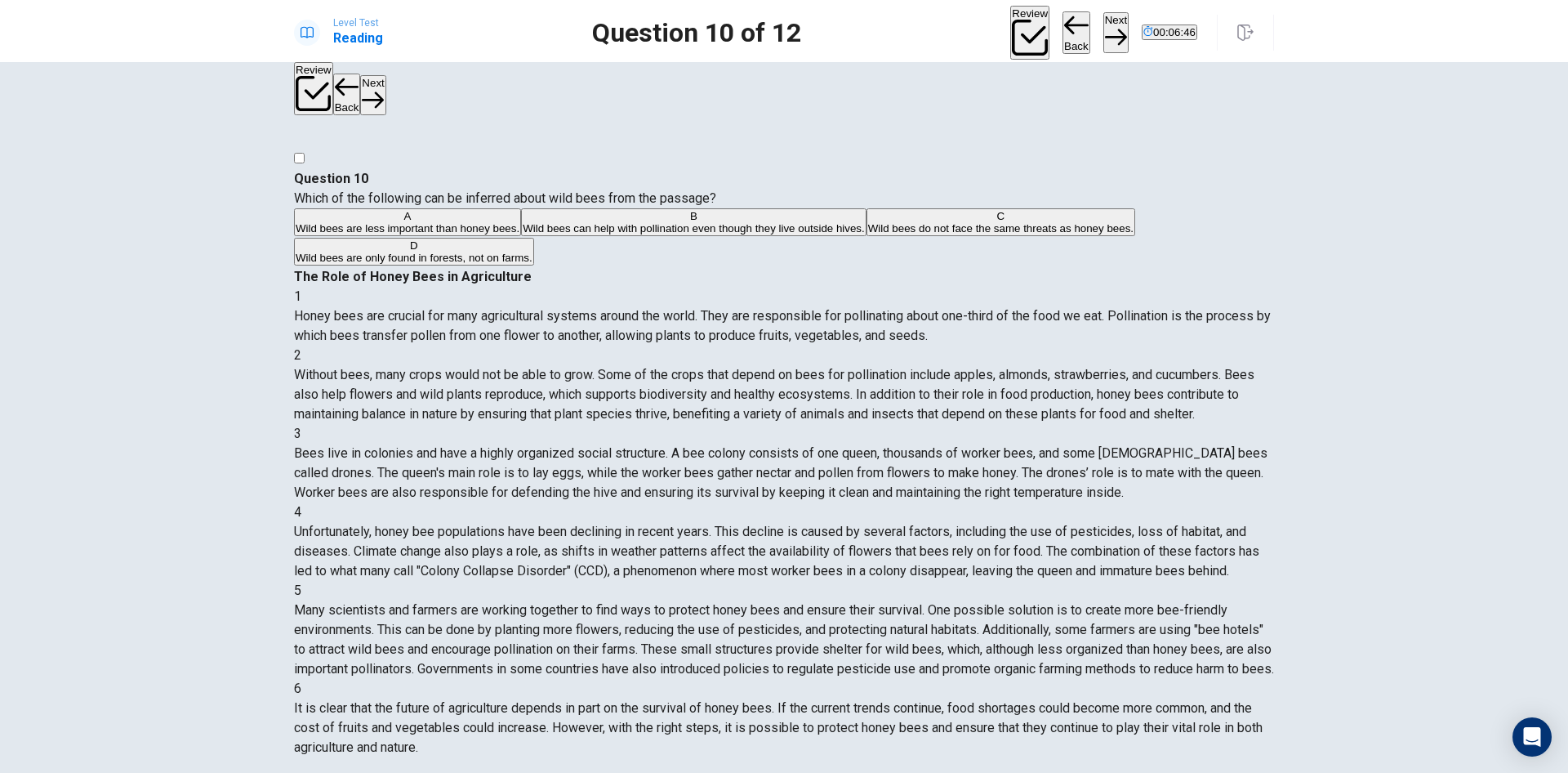
click at [1104, 23] on button "Next" at bounding box center [1116, 32] width 26 height 40
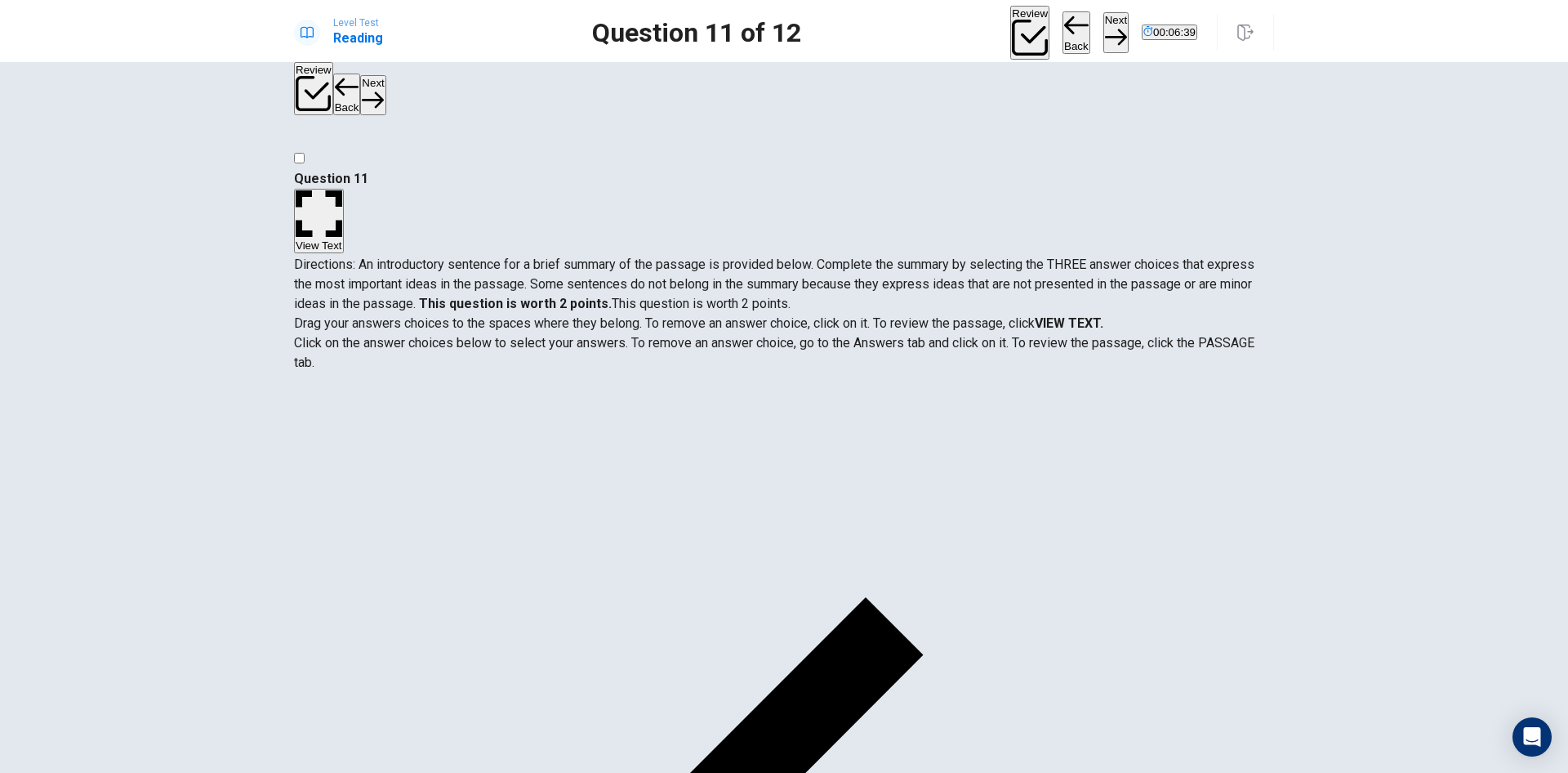
scroll to position [0, 0]
drag, startPoint x: 1082, startPoint y: 287, endPoint x: 1124, endPoint y: 286, distance: 42.0
click at [1104, 316] on strong "VIEW TEXT." at bounding box center [1069, 324] width 68 height 16
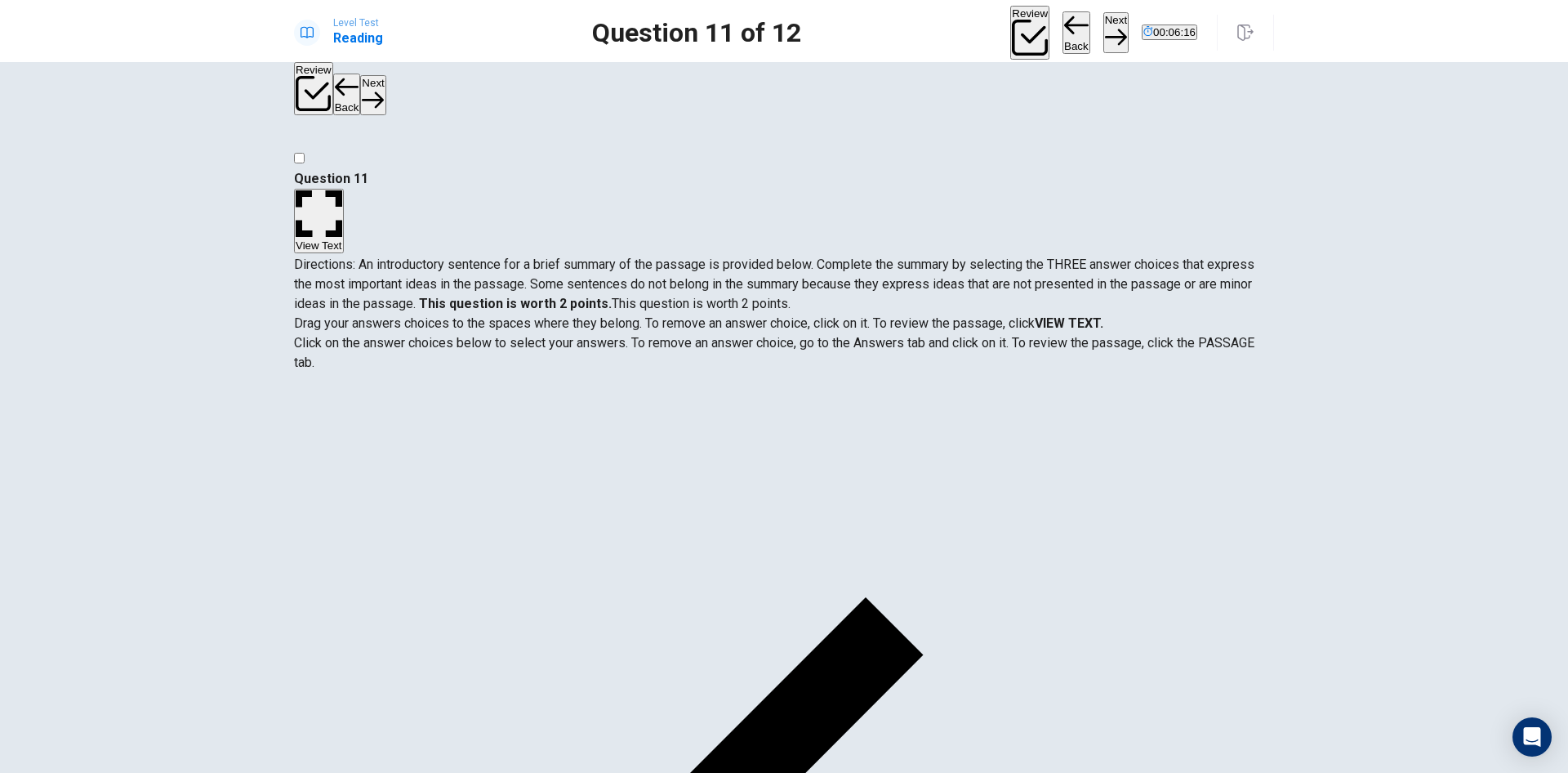
scroll to position [0, 0]
drag, startPoint x: 503, startPoint y: 401, endPoint x: 823, endPoint y: 410, distance: 320.1
drag, startPoint x: 493, startPoint y: 595, endPoint x: 808, endPoint y: 488, distance: 332.7
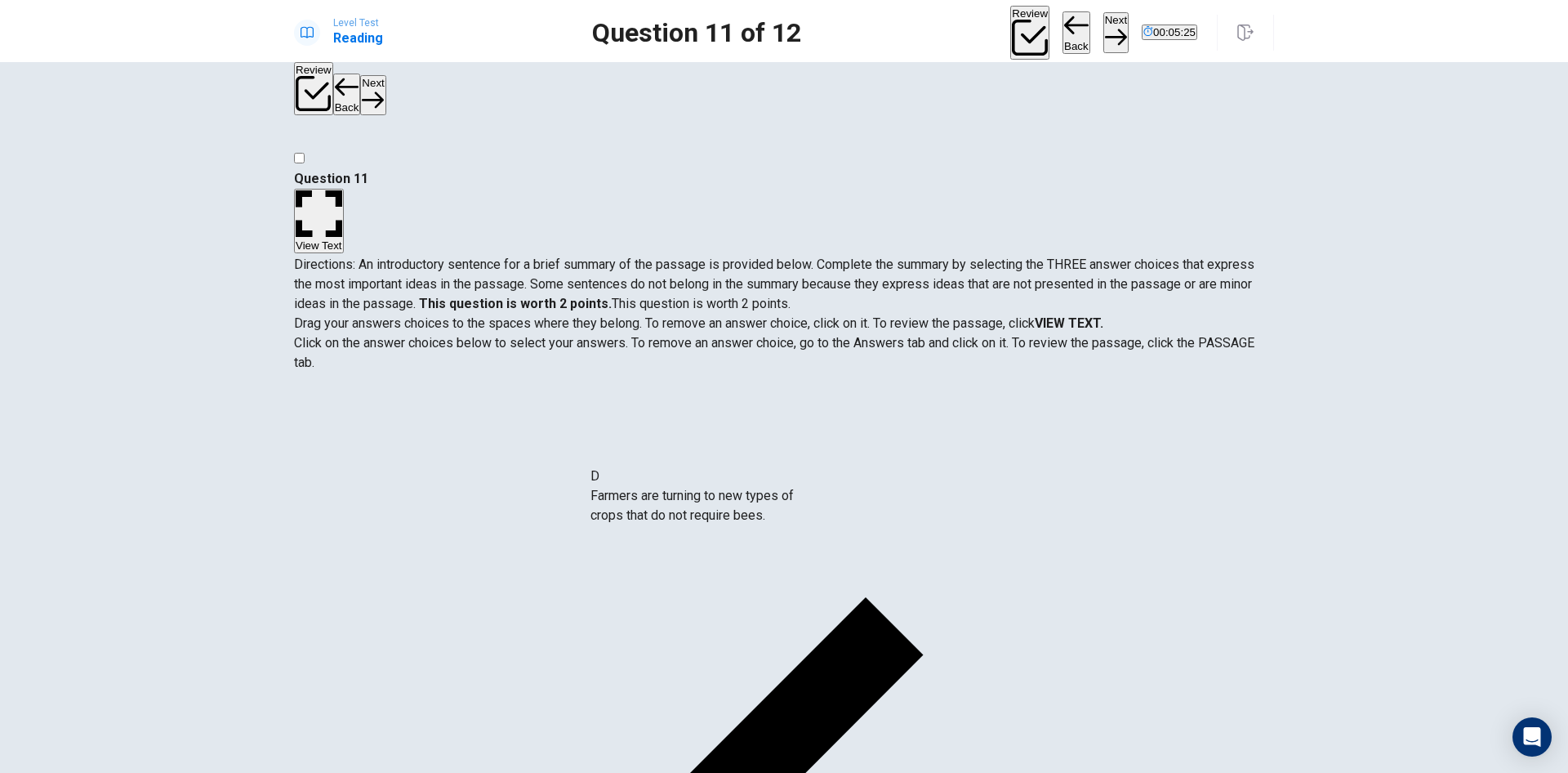
drag, startPoint x: 427, startPoint y: 497, endPoint x: 695, endPoint y: 522, distance: 269.2
click at [1104, 34] on button "Next" at bounding box center [1116, 32] width 26 height 40
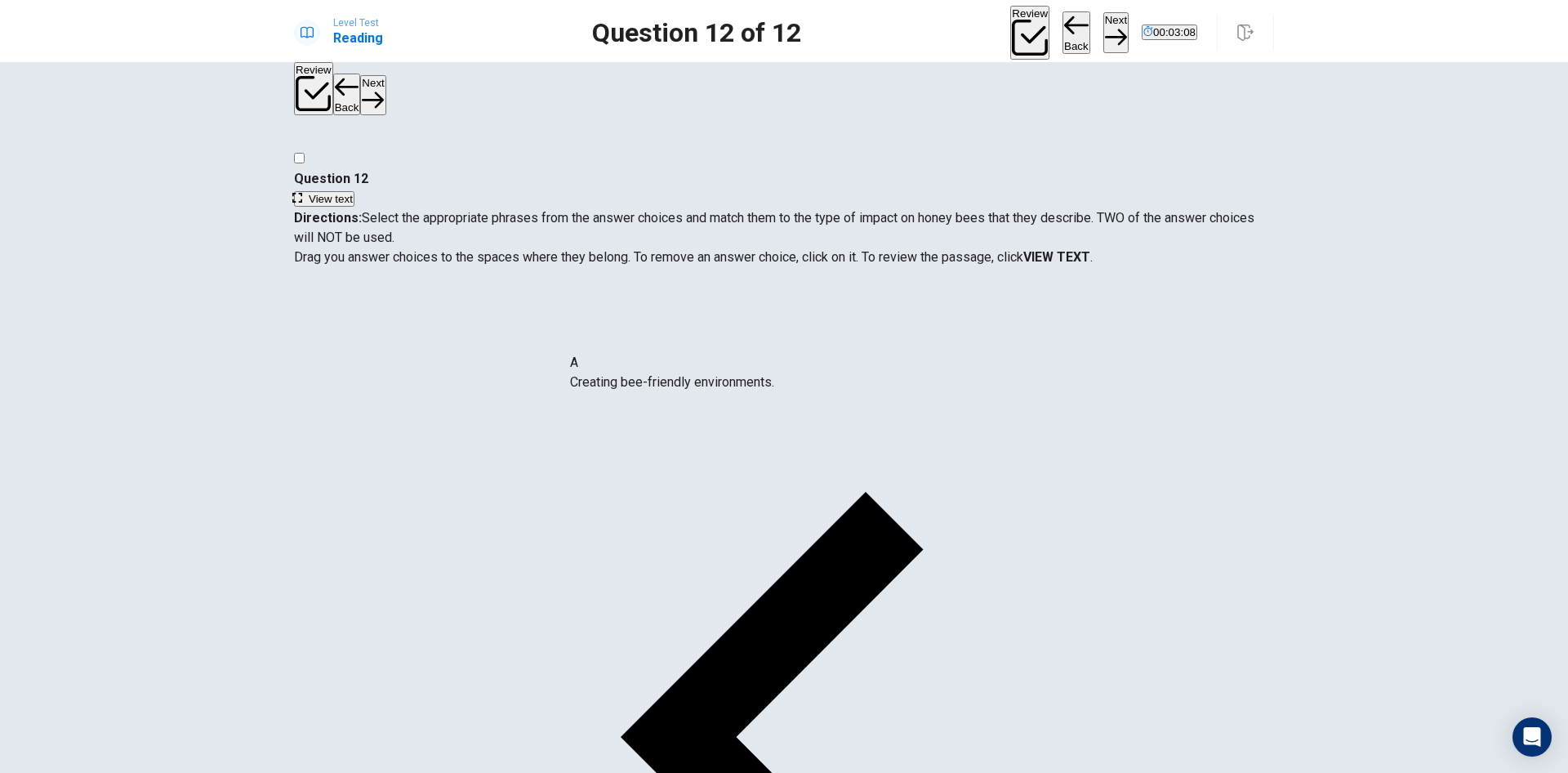
drag, startPoint x: 453, startPoint y: 380, endPoint x: 707, endPoint y: 398, distance: 254.6
drag, startPoint x: 430, startPoint y: 366, endPoint x: 1038, endPoint y: 386, distance: 608.3
drag, startPoint x: 439, startPoint y: 465, endPoint x: 1075, endPoint y: 488, distance: 636.4
drag, startPoint x: 432, startPoint y: 380, endPoint x: 756, endPoint y: 465, distance: 335.0
drag, startPoint x: 461, startPoint y: 384, endPoint x: 1112, endPoint y: 542, distance: 669.9
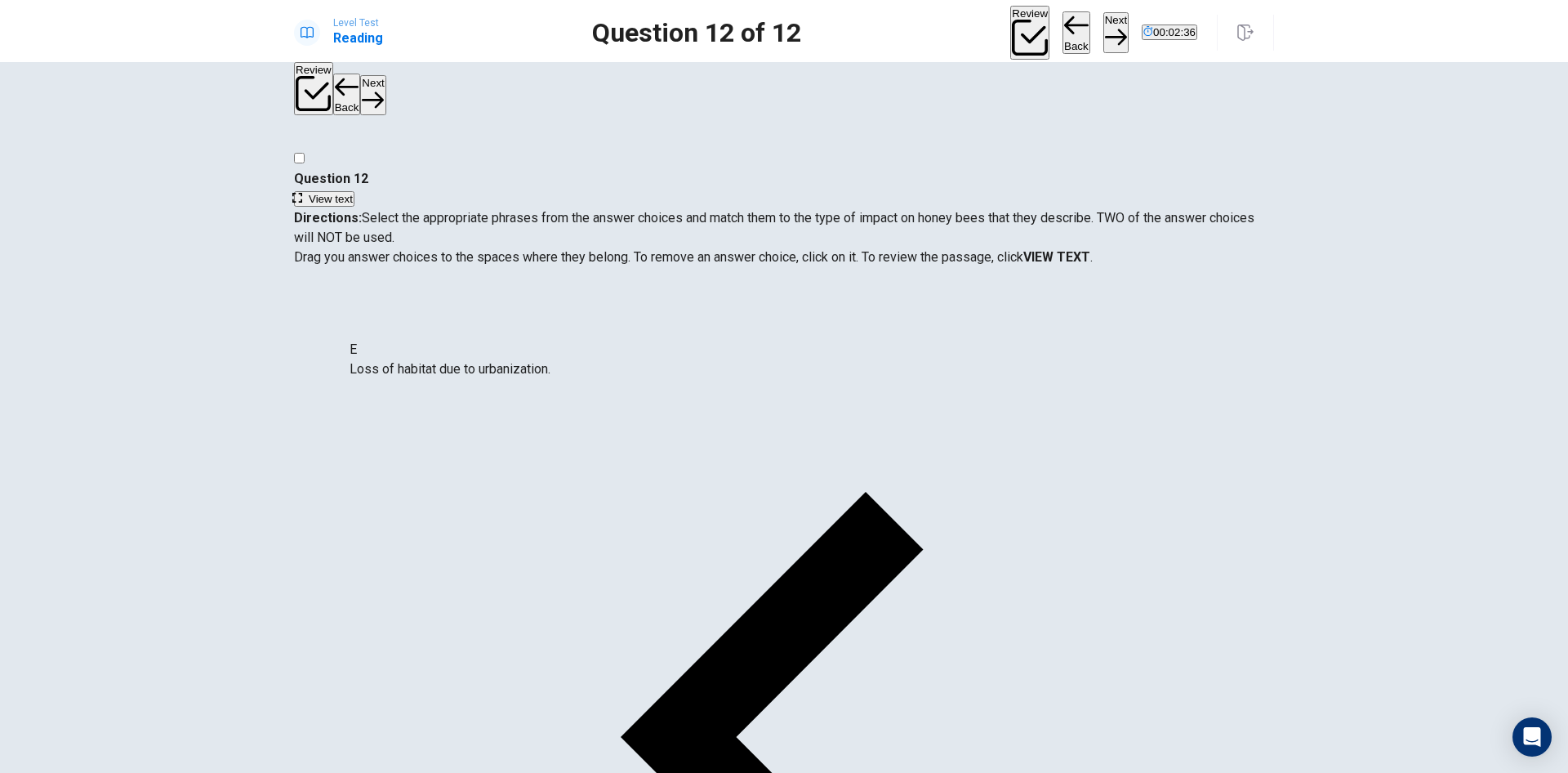
drag, startPoint x: 437, startPoint y: 392, endPoint x: 467, endPoint y: 391, distance: 30.0
drag, startPoint x: 467, startPoint y: 391, endPoint x: 506, endPoint y: 401, distance: 40.3
drag, startPoint x: 418, startPoint y: 383, endPoint x: 1064, endPoint y: 517, distance: 659.8
drag, startPoint x: 1067, startPoint y: 391, endPoint x: 453, endPoint y: 593, distance: 646.4
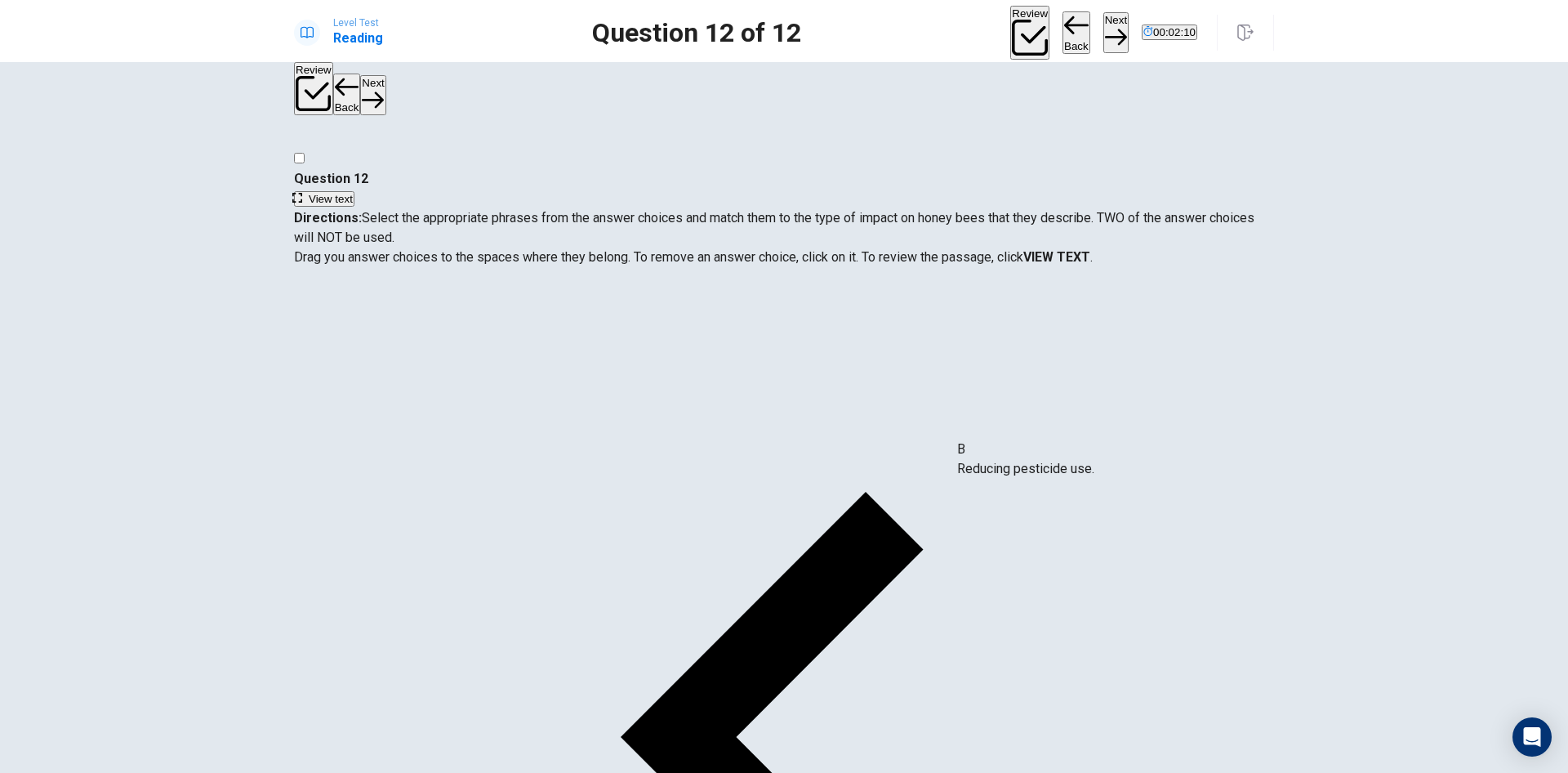
drag, startPoint x: 382, startPoint y: 377, endPoint x: 1019, endPoint y: 479, distance: 645.1
drag, startPoint x: 397, startPoint y: 391, endPoint x: 1032, endPoint y: 526, distance: 649.2
drag, startPoint x: 440, startPoint y: 464, endPoint x: 690, endPoint y: 480, distance: 250.5
drag, startPoint x: 443, startPoint y: 385, endPoint x: 1065, endPoint y: 542, distance: 641.5
drag, startPoint x: 465, startPoint y: 383, endPoint x: 723, endPoint y: 592, distance: 332.0
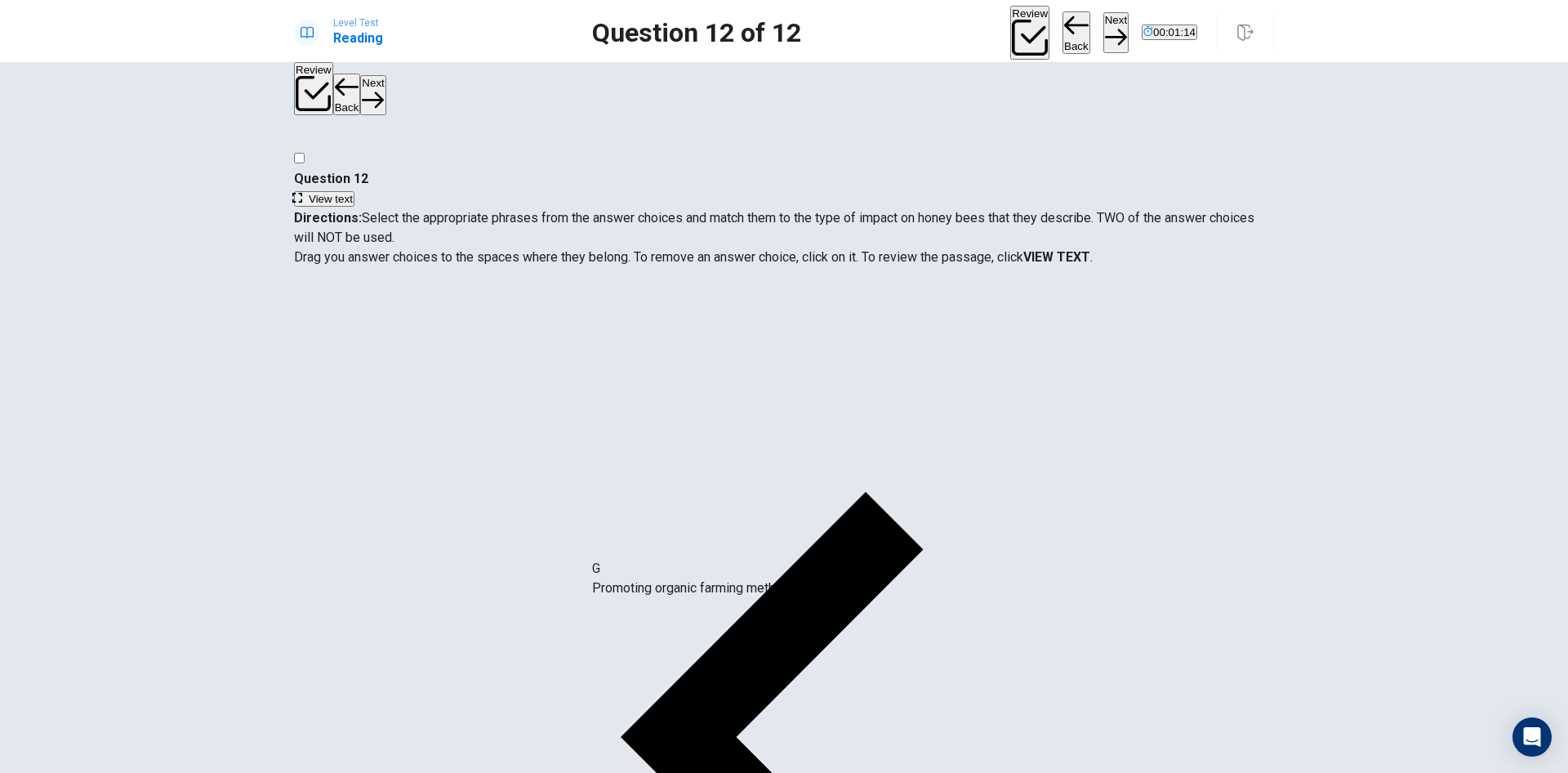
drag, startPoint x: 439, startPoint y: 448, endPoint x: 714, endPoint y: 592, distance: 310.4
drag, startPoint x: 1054, startPoint y: 465, endPoint x: 410, endPoint y: 548, distance: 649.3
drag, startPoint x: 416, startPoint y: 465, endPoint x: 1080, endPoint y: 479, distance: 664.1
click at [1104, 29] on button "Next" at bounding box center [1116, 32] width 26 height 40
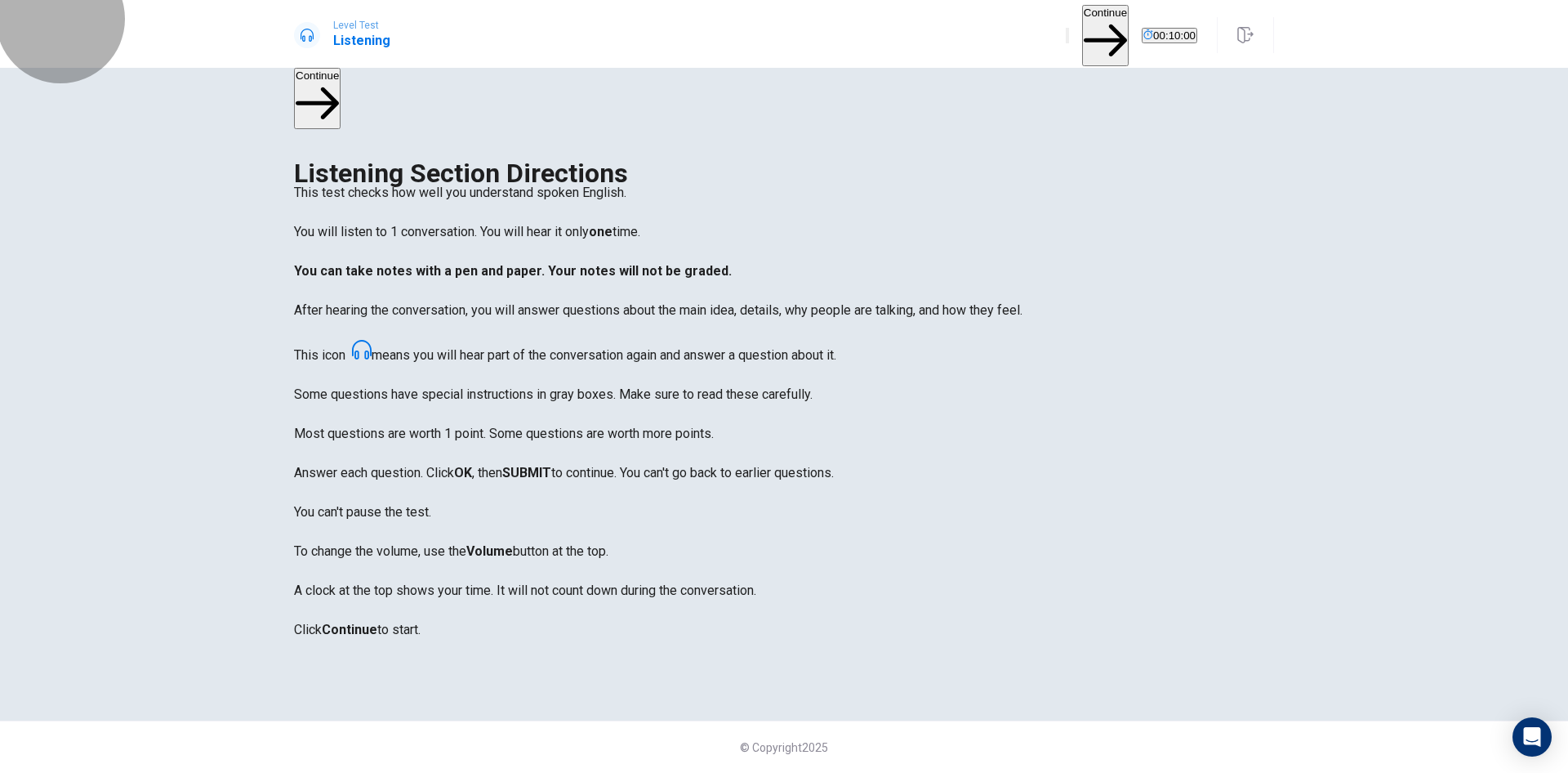
click at [1082, 30] on button "Continue" at bounding box center [1105, 35] width 47 height 61
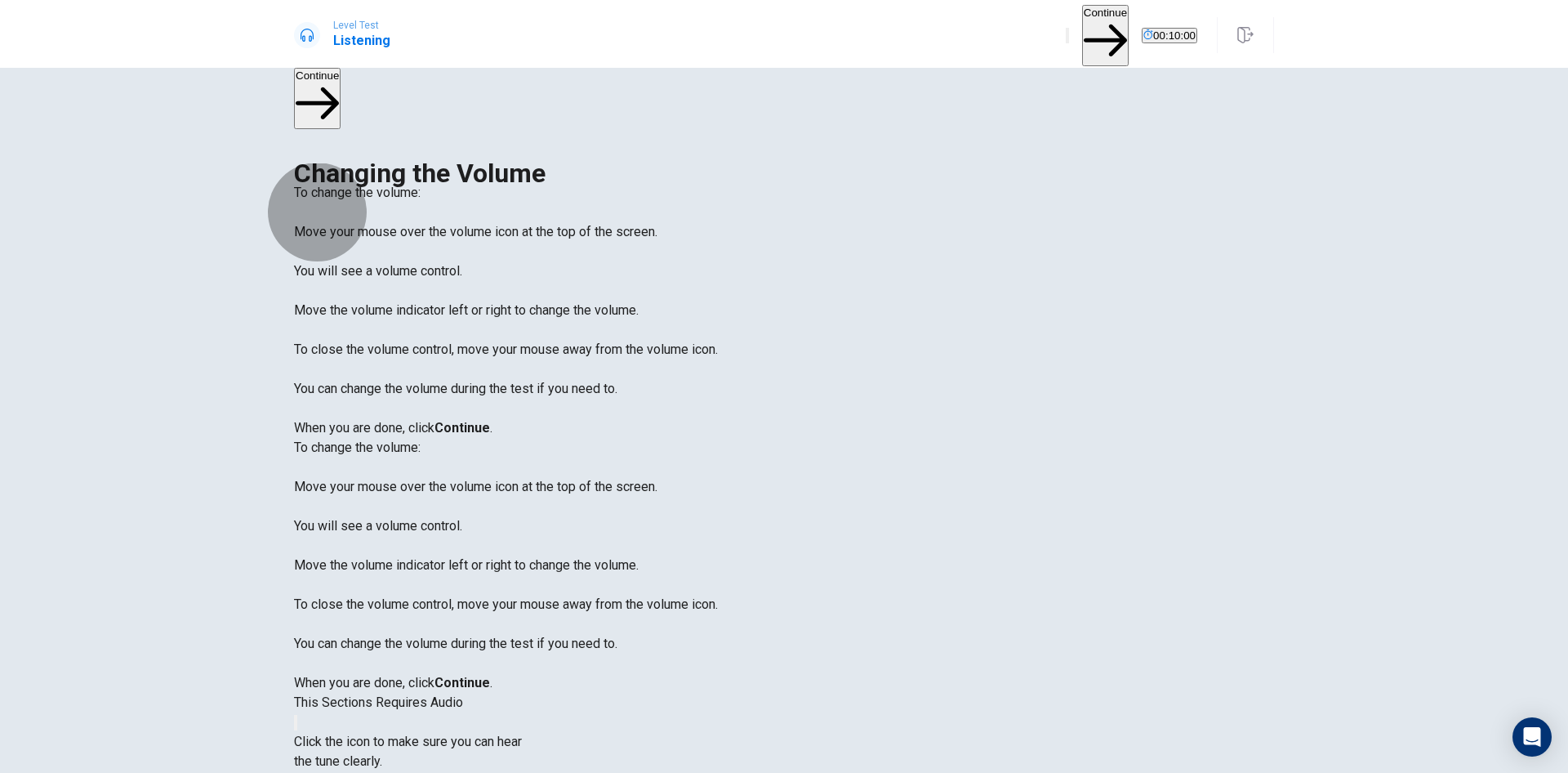
click at [297, 714] on button "button" at bounding box center [296, 722] width 4 height 16
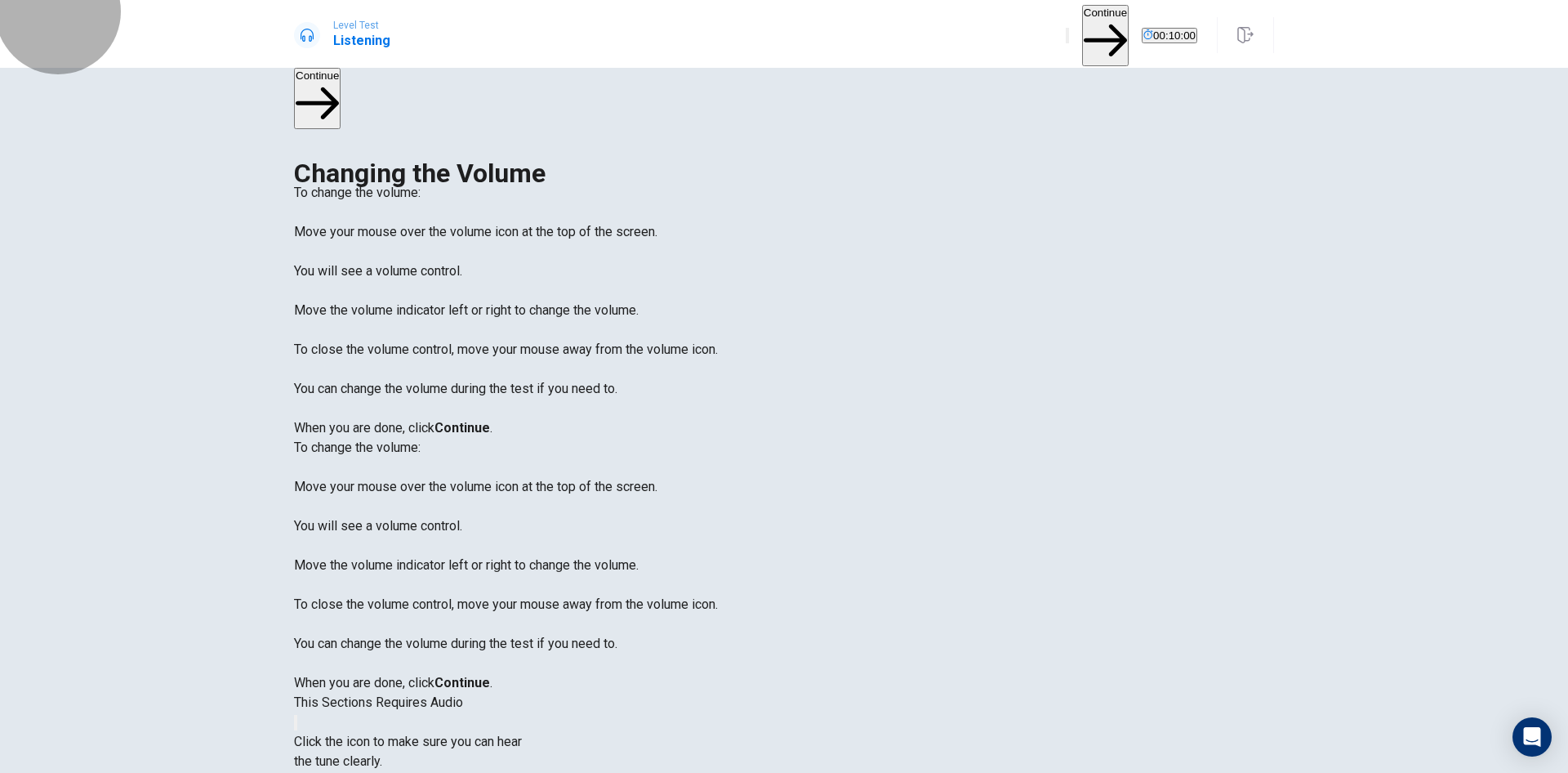
click at [1082, 23] on button "Continue" at bounding box center [1105, 35] width 47 height 61
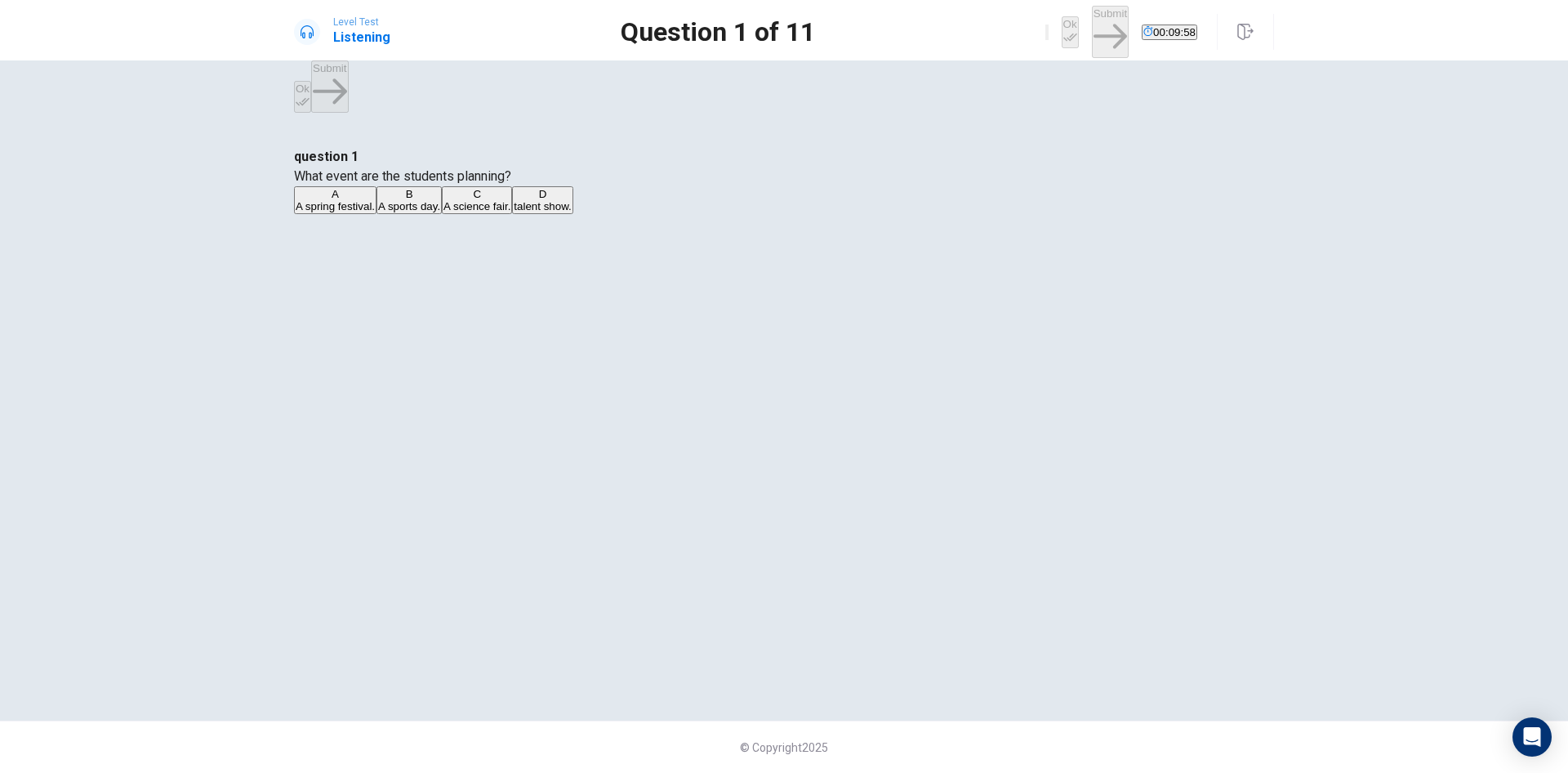
click at [375, 200] on div "A" at bounding box center [335, 194] width 79 height 12
click at [1064, 30] on icon "button" at bounding box center [1071, 37] width 14 height 14
click at [1092, 36] on button "Submit" at bounding box center [1110, 31] width 36 height 51
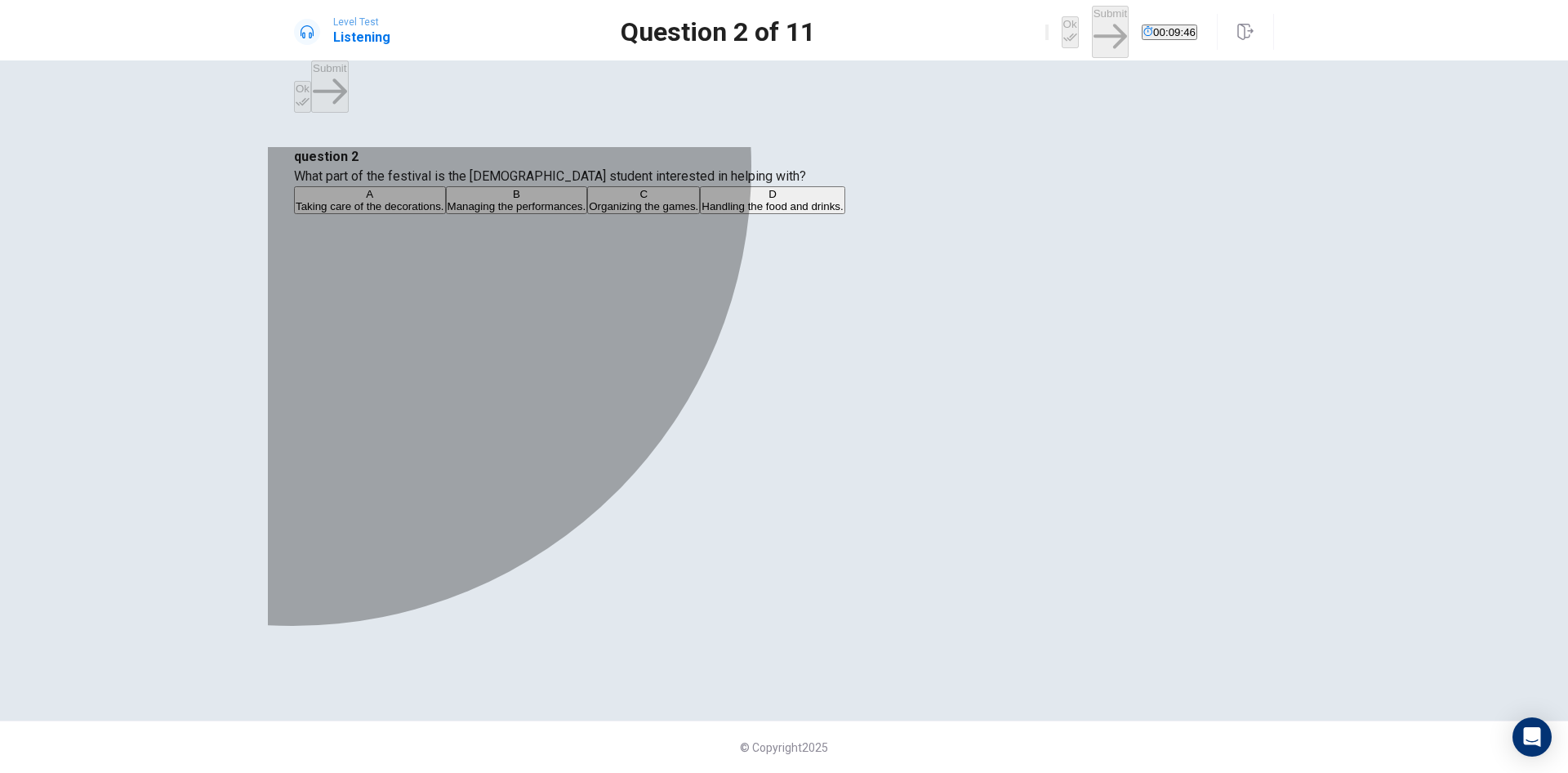
click at [444, 200] on div "A" at bounding box center [371, 194] width 149 height 12
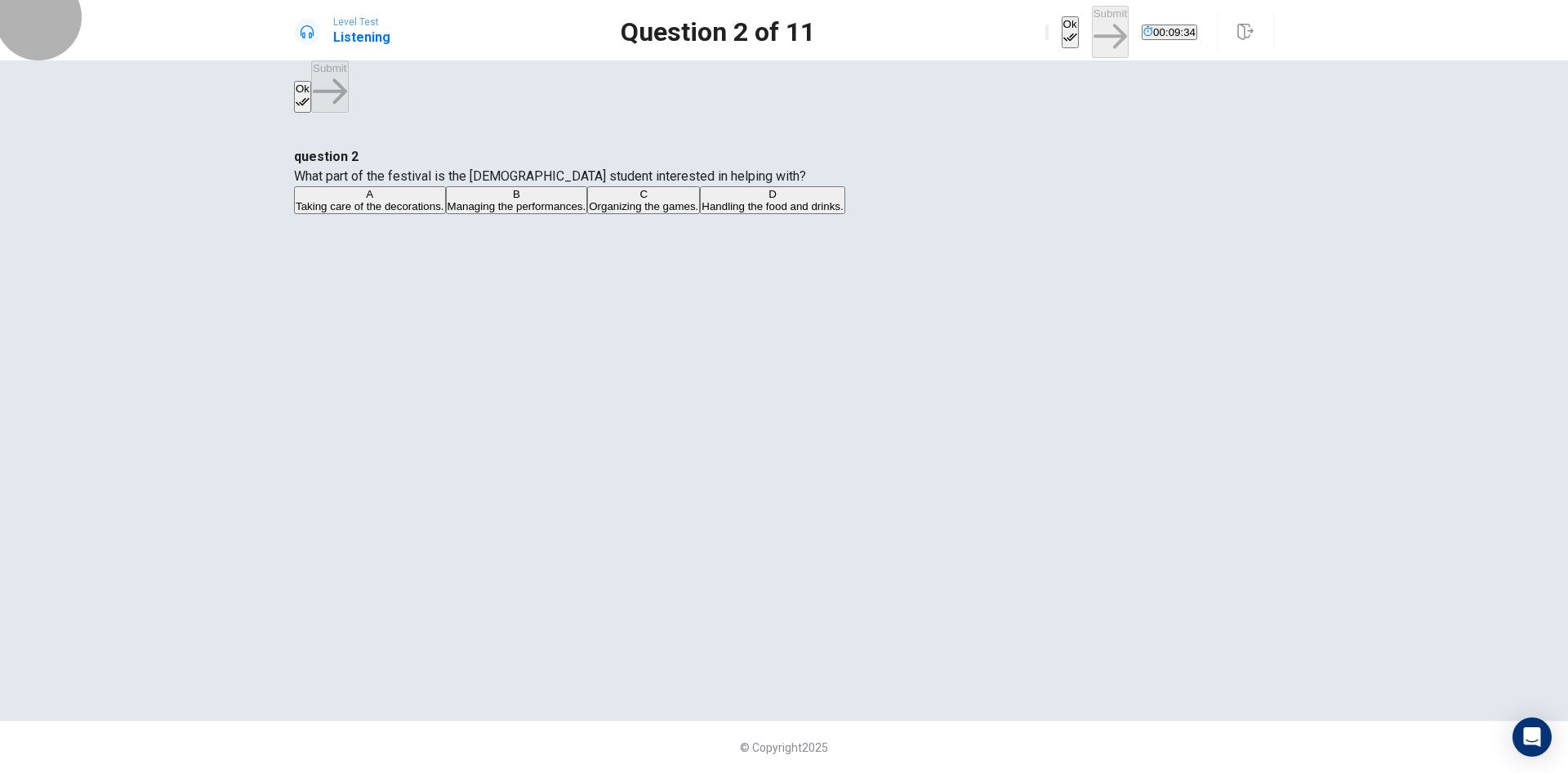
click at [1064, 30] on icon "button" at bounding box center [1071, 37] width 14 height 14
click at [1092, 30] on button "Submit" at bounding box center [1110, 31] width 36 height 51
click at [563, 200] on div "C" at bounding box center [578, 194] width 240 height 12
click at [1062, 31] on button "Ok" at bounding box center [1070, 32] width 17 height 32
click at [1092, 17] on button "Submit" at bounding box center [1110, 31] width 36 height 51
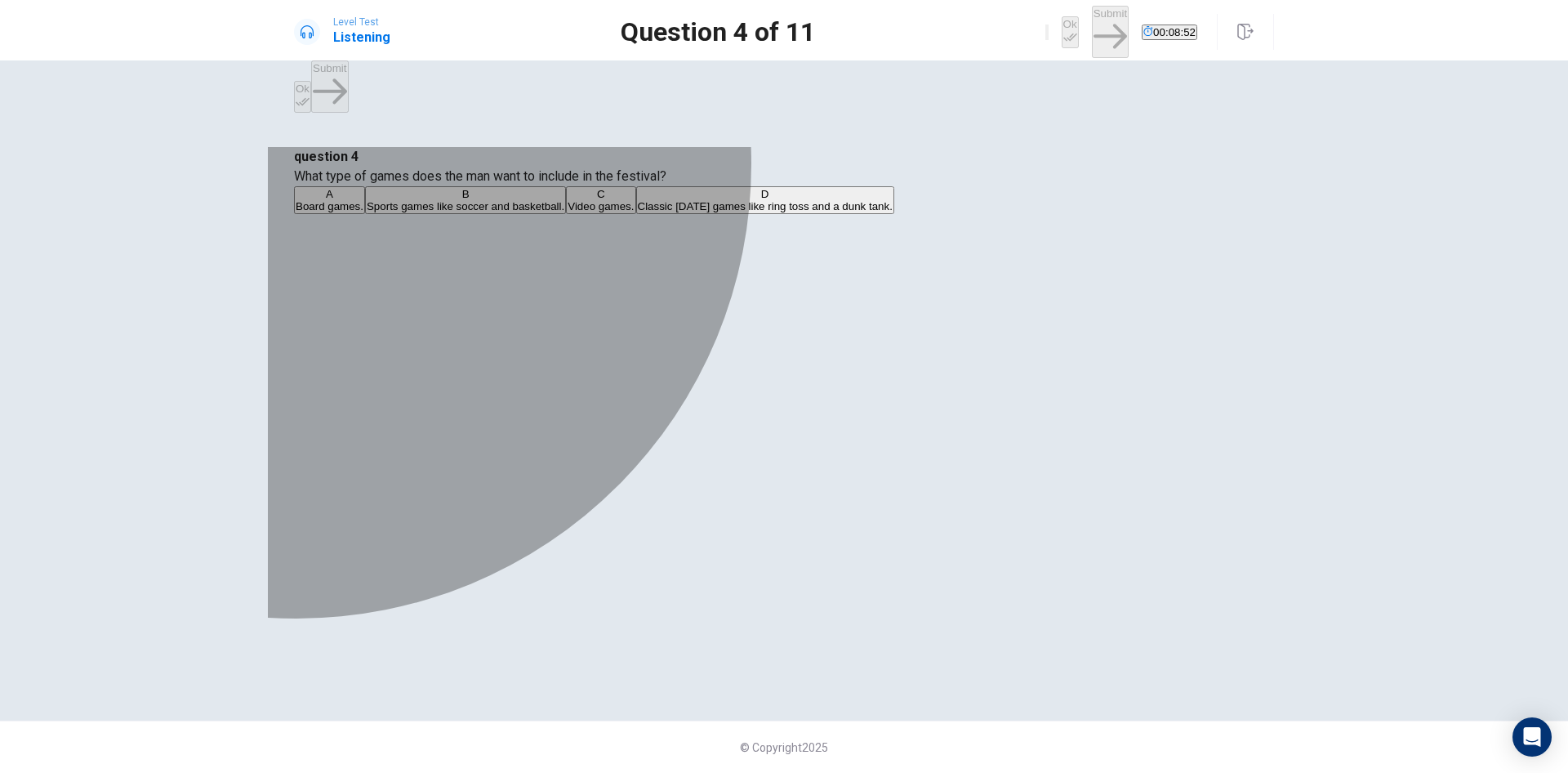
click at [572, 200] on div "C" at bounding box center [600, 194] width 66 height 12
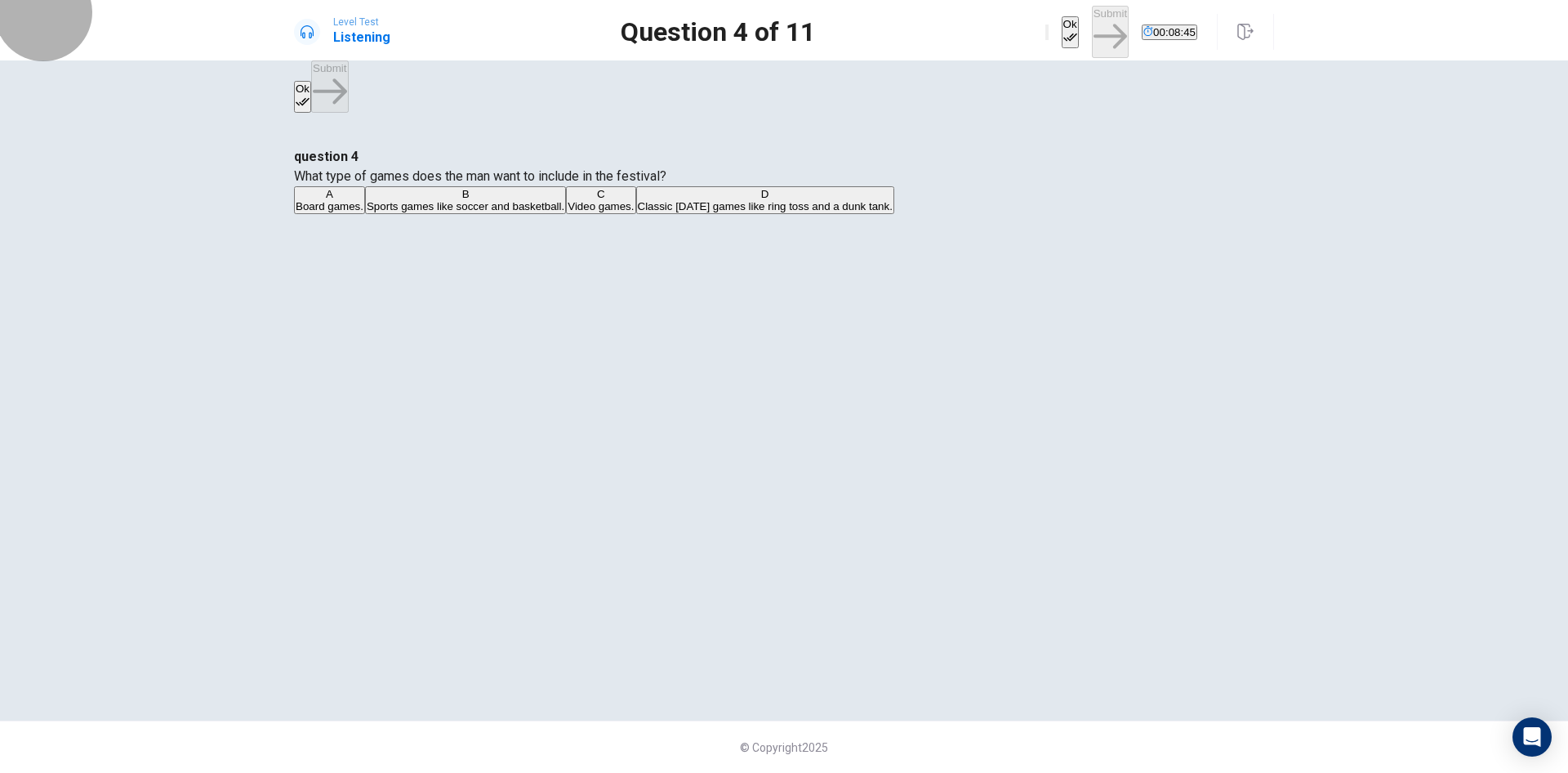
click at [1064, 30] on icon "button" at bounding box center [1071, 37] width 14 height 14
click at [1092, 21] on button "Submit" at bounding box center [1110, 31] width 36 height 51
click at [561, 200] on div "B" at bounding box center [576, 194] width 228 height 12
click at [1062, 29] on button "Ok" at bounding box center [1070, 32] width 17 height 32
click at [1092, 20] on button "Submit" at bounding box center [1110, 31] width 36 height 51
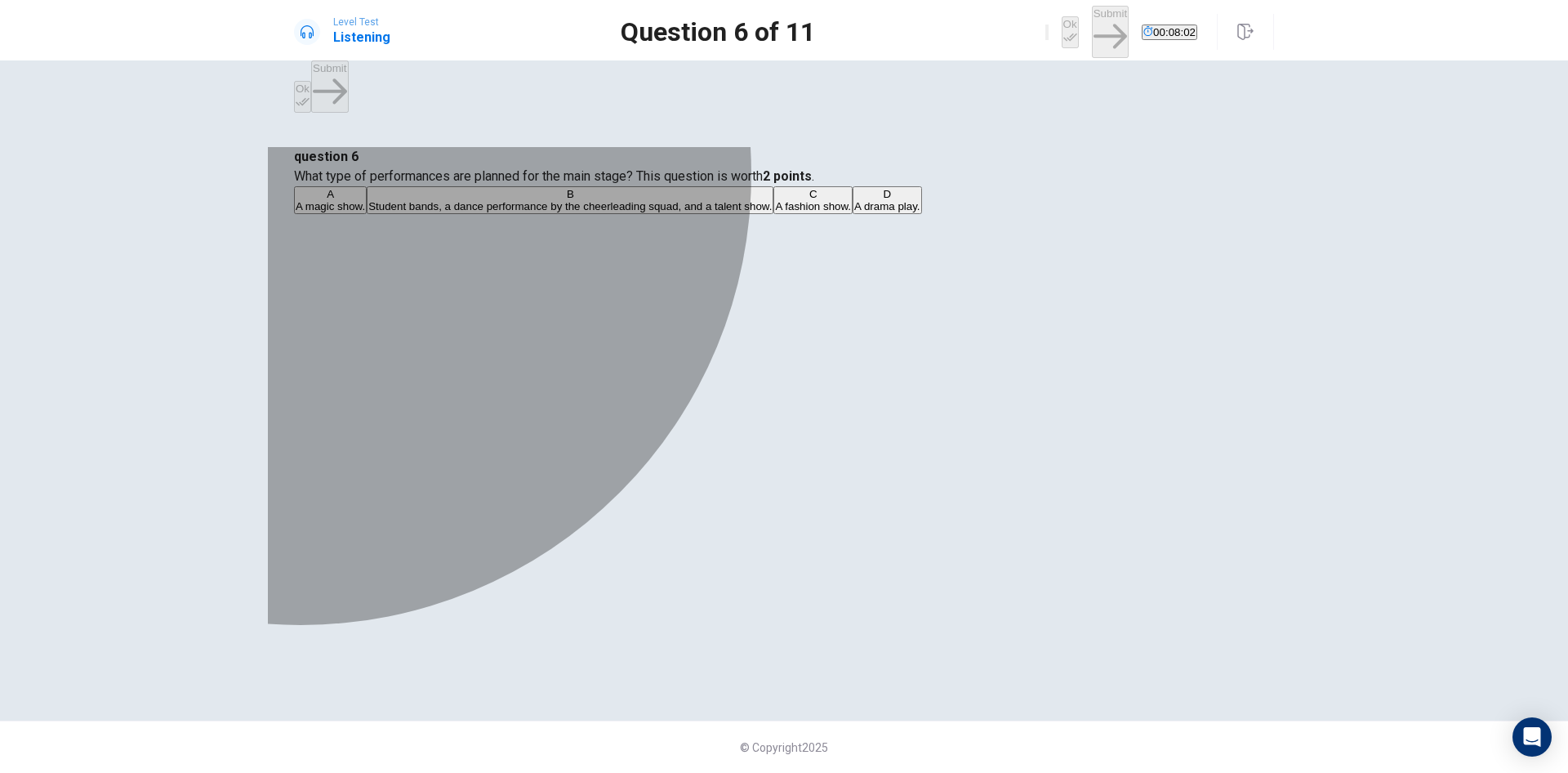
click at [576, 214] on button "B Student bands, a dance performance by the cheerleading squad, and a talent sh…" at bounding box center [570, 199] width 407 height 27
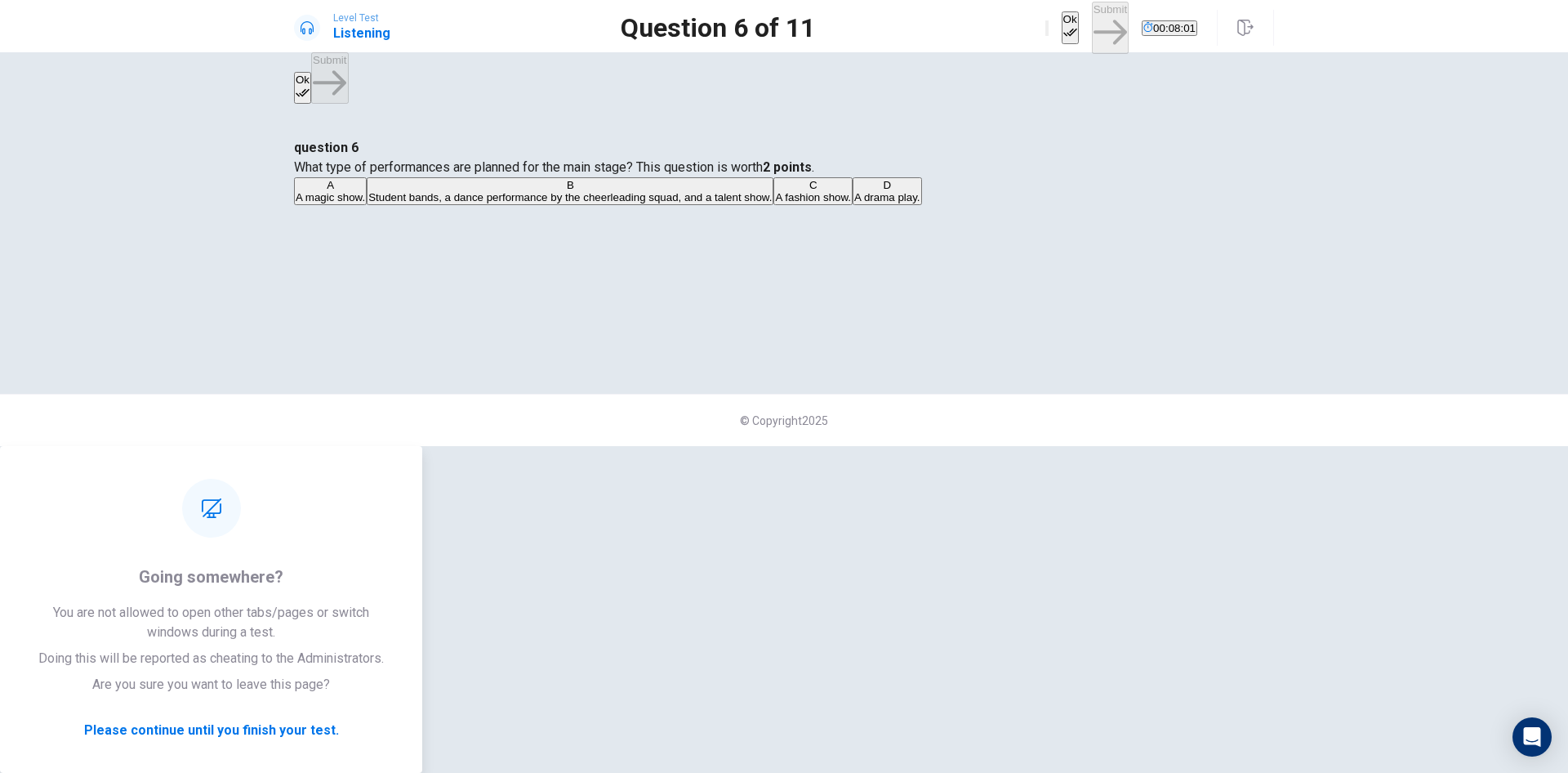
click at [1062, 26] on button "Ok" at bounding box center [1070, 27] width 17 height 32
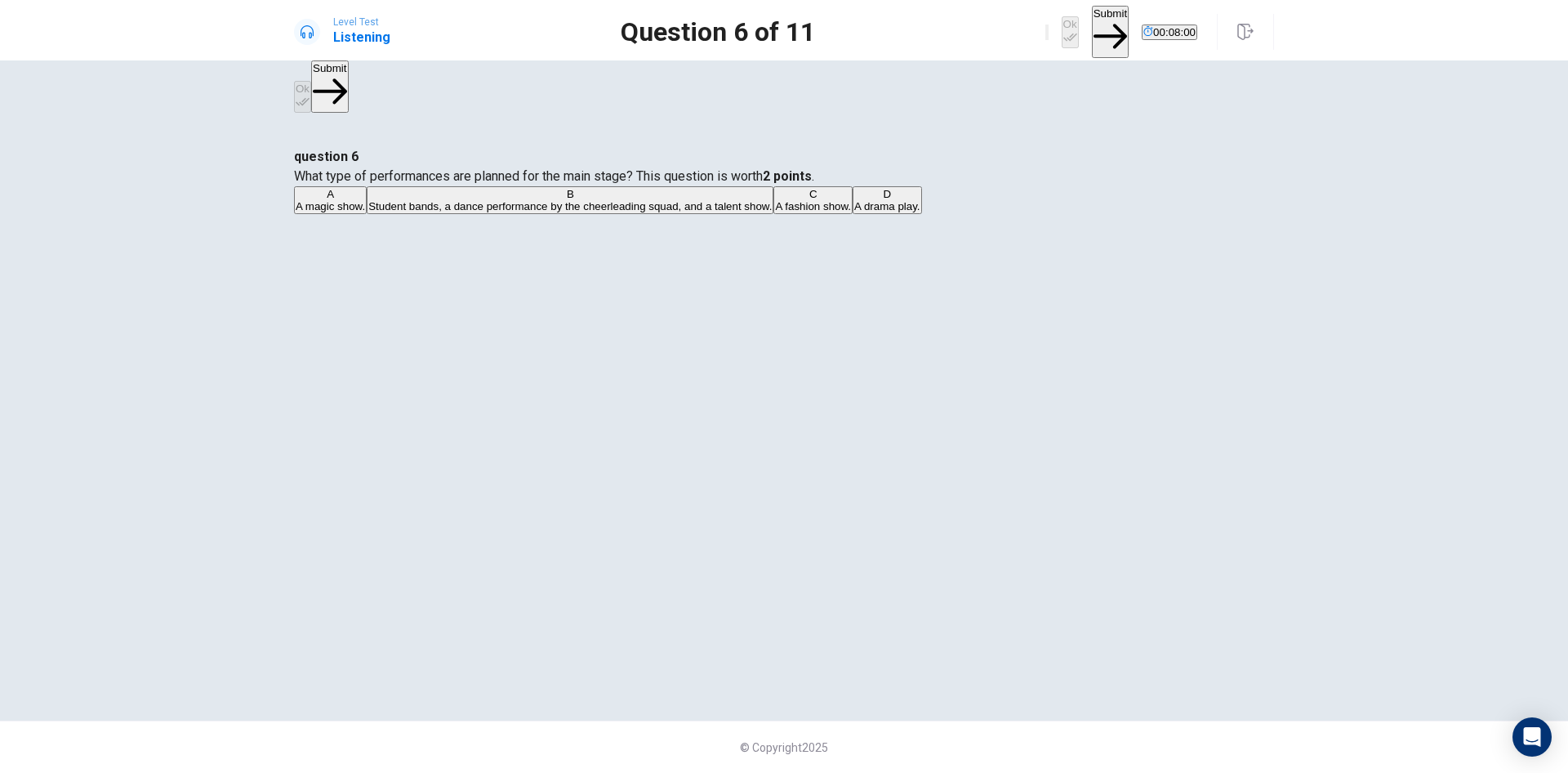
click at [1092, 22] on button "Submit" at bounding box center [1110, 31] width 36 height 51
click at [692, 200] on div "D" at bounding box center [832, 194] width 281 height 12
click at [1064, 33] on icon "button" at bounding box center [1071, 36] width 14 height 8
click at [1092, 26] on button "Submit" at bounding box center [1110, 31] width 36 height 51
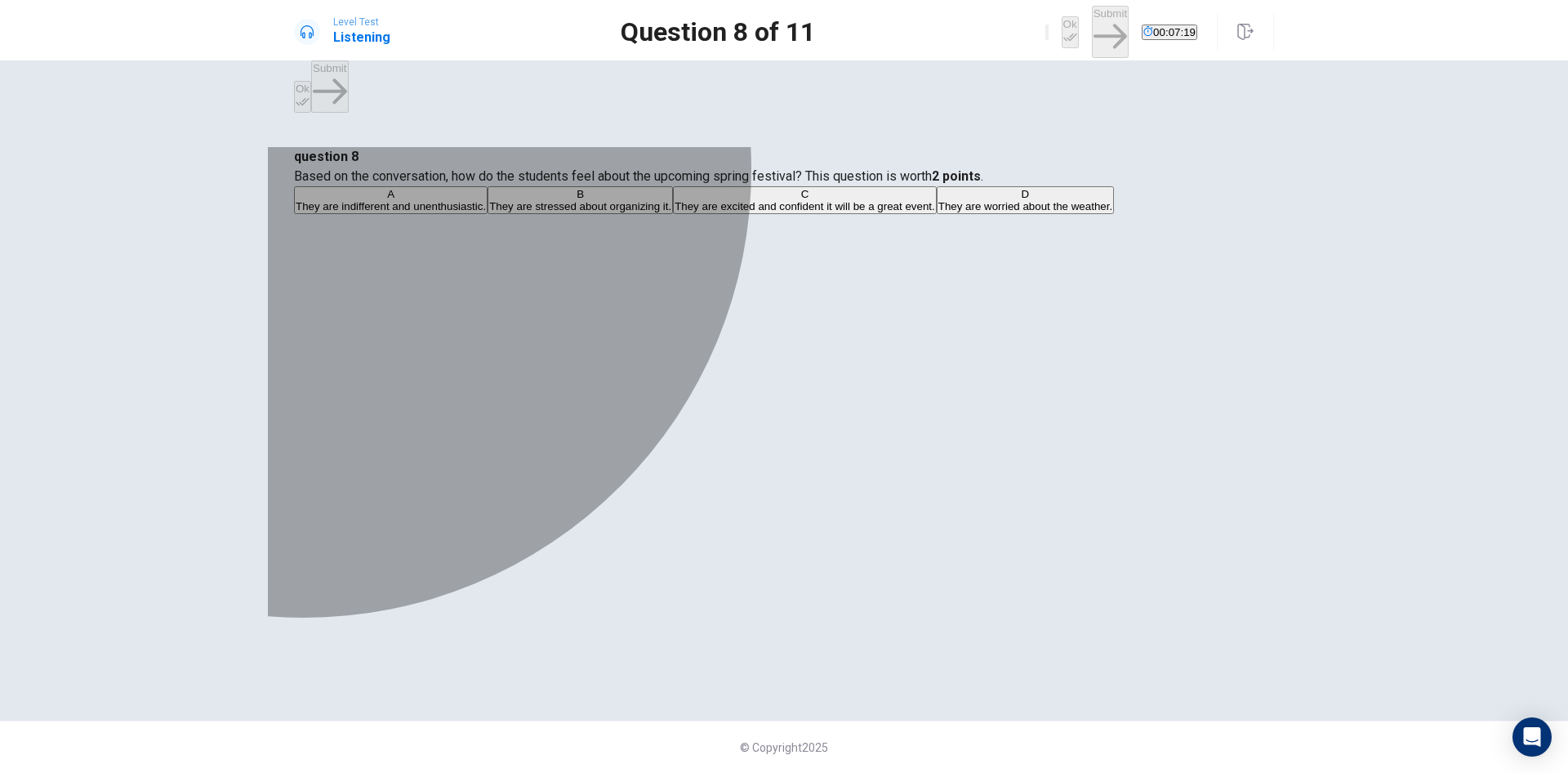
click at [673, 214] on button "C They are excited and confident it will be a great event." at bounding box center [805, 199] width 264 height 27
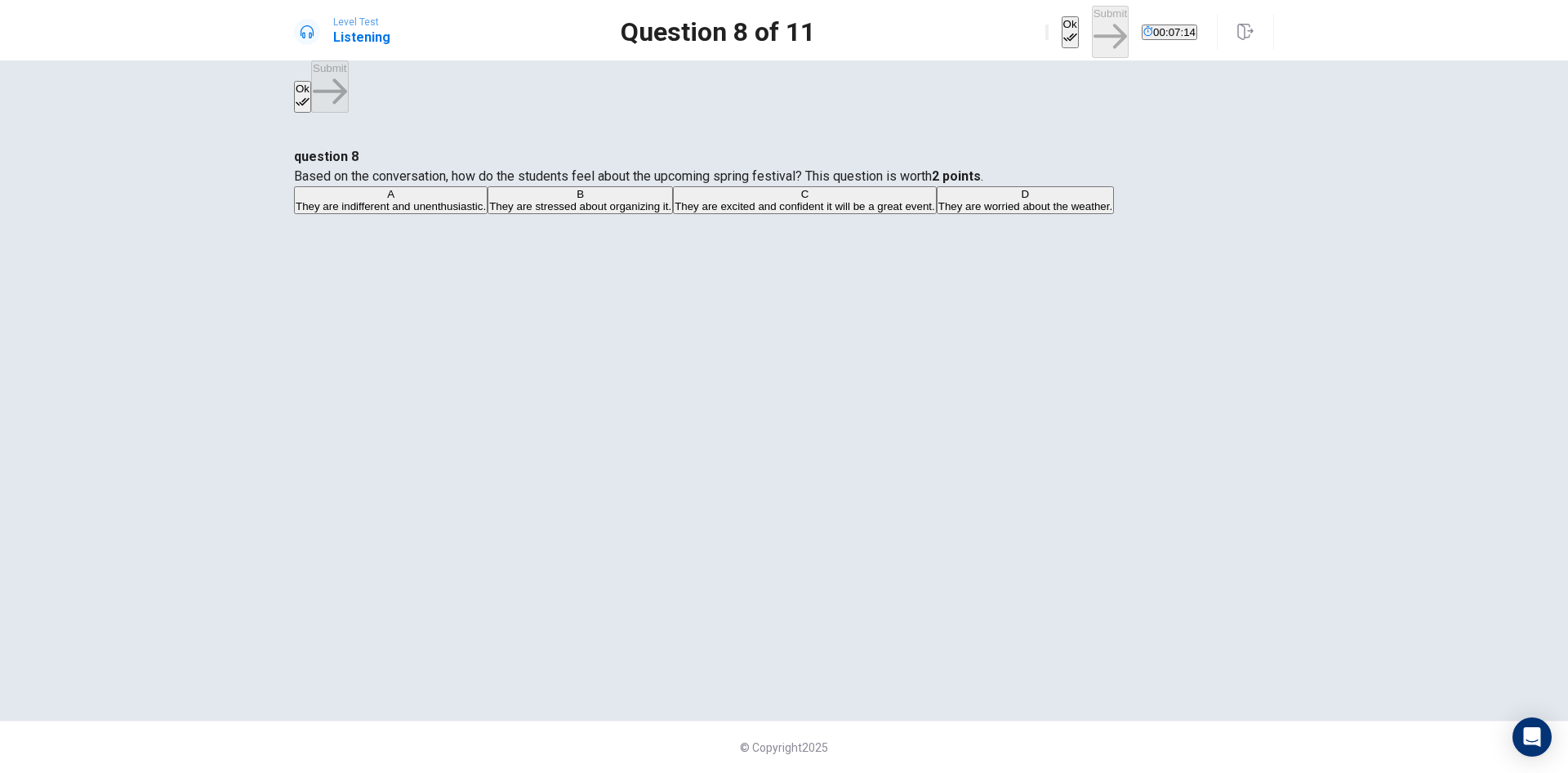
click at [1064, 31] on icon "button" at bounding box center [1071, 37] width 14 height 14
click at [1092, 33] on button "Submit" at bounding box center [1110, 31] width 36 height 51
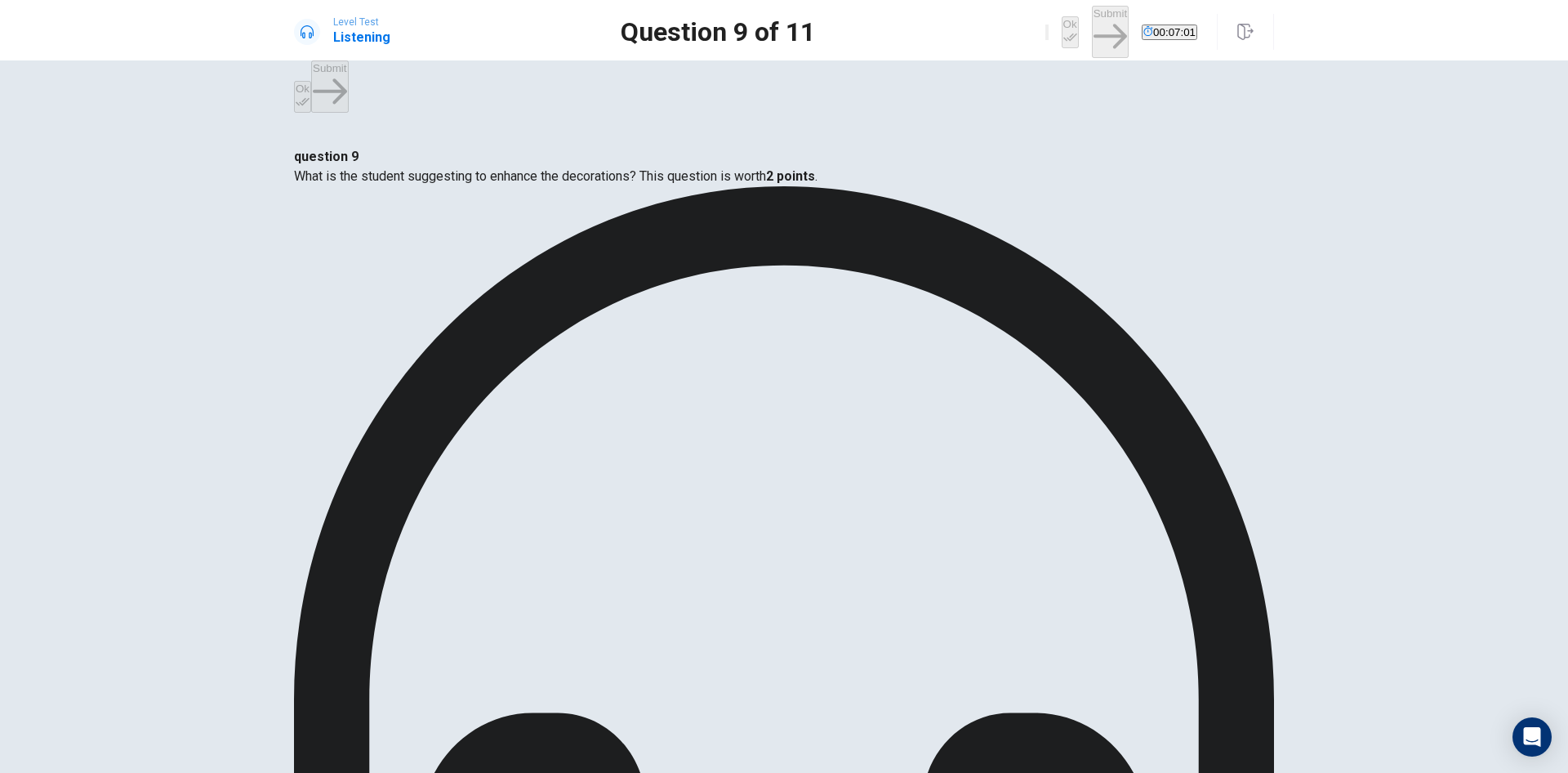
click at [1062, 26] on button "Ok" at bounding box center [1070, 32] width 17 height 32
click at [1092, 32] on button "Submit" at bounding box center [1110, 31] width 36 height 51
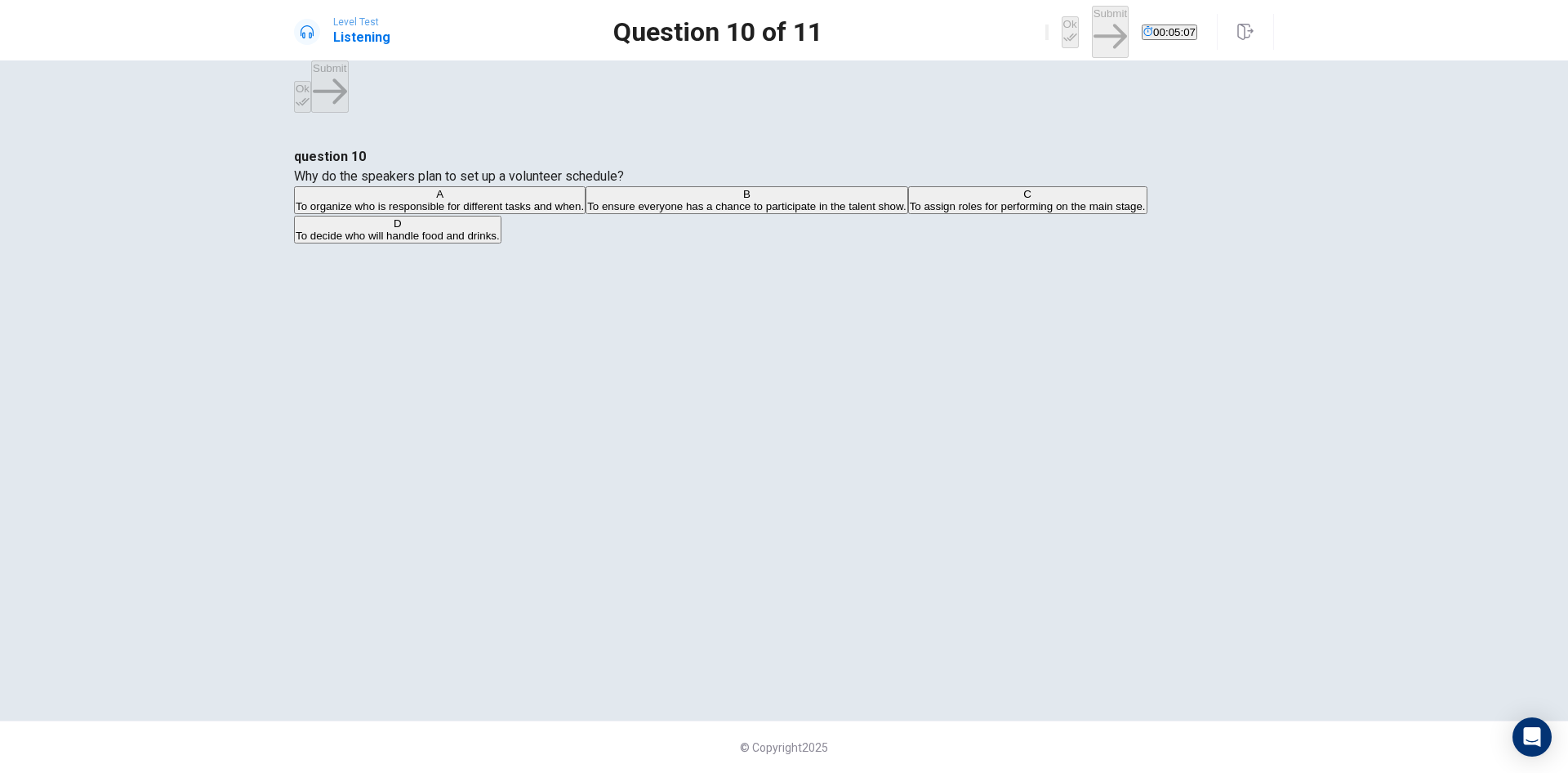
click at [588, 200] on div "B" at bounding box center [746, 194] width 318 height 12
click at [500, 230] on div "D" at bounding box center [398, 223] width 204 height 12
click at [1062, 32] on button "Ok" at bounding box center [1070, 32] width 17 height 32
click at [1092, 20] on button "Submit" at bounding box center [1110, 31] width 36 height 51
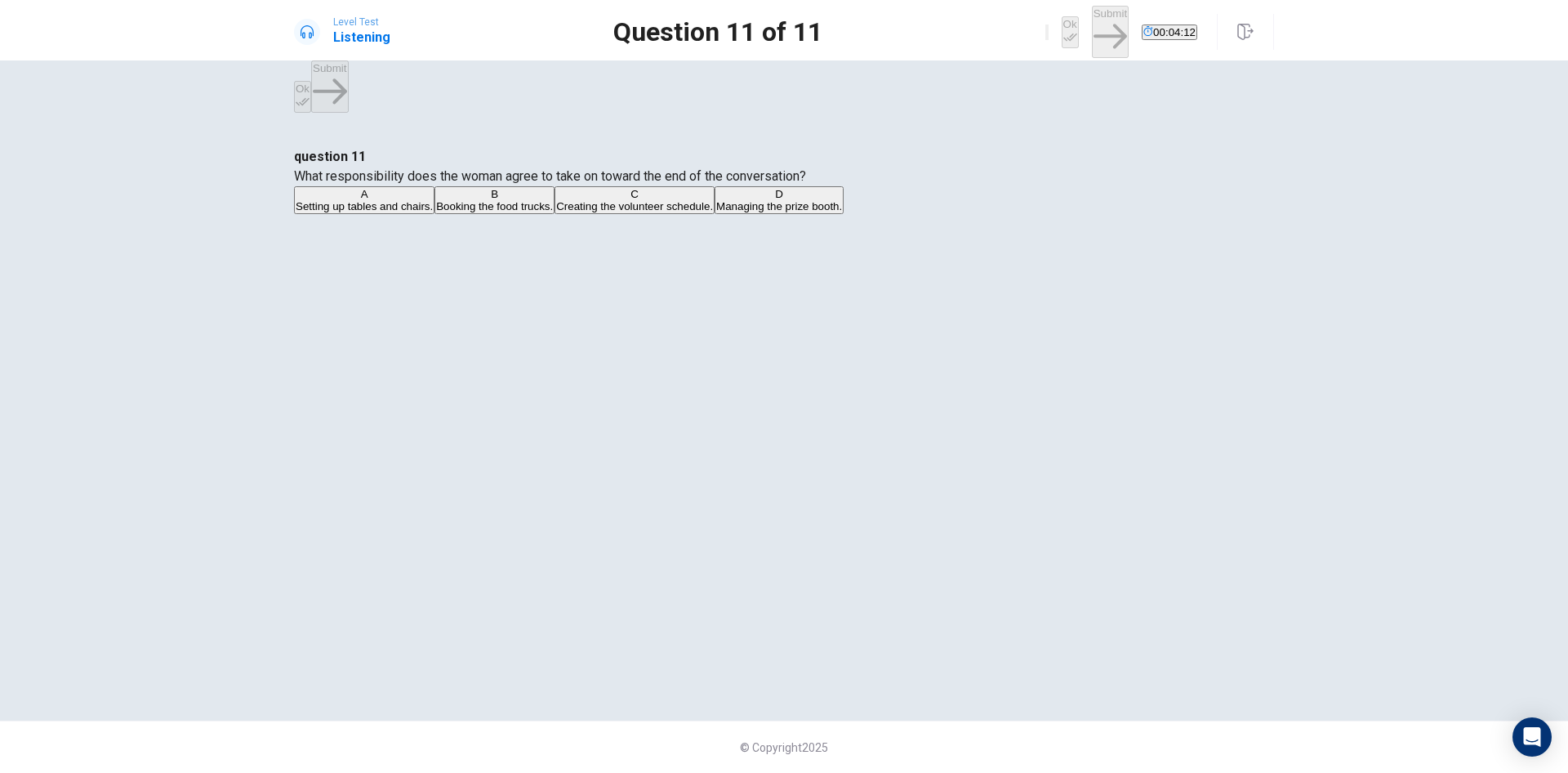
click at [572, 200] on div "C" at bounding box center [635, 194] width 157 height 12
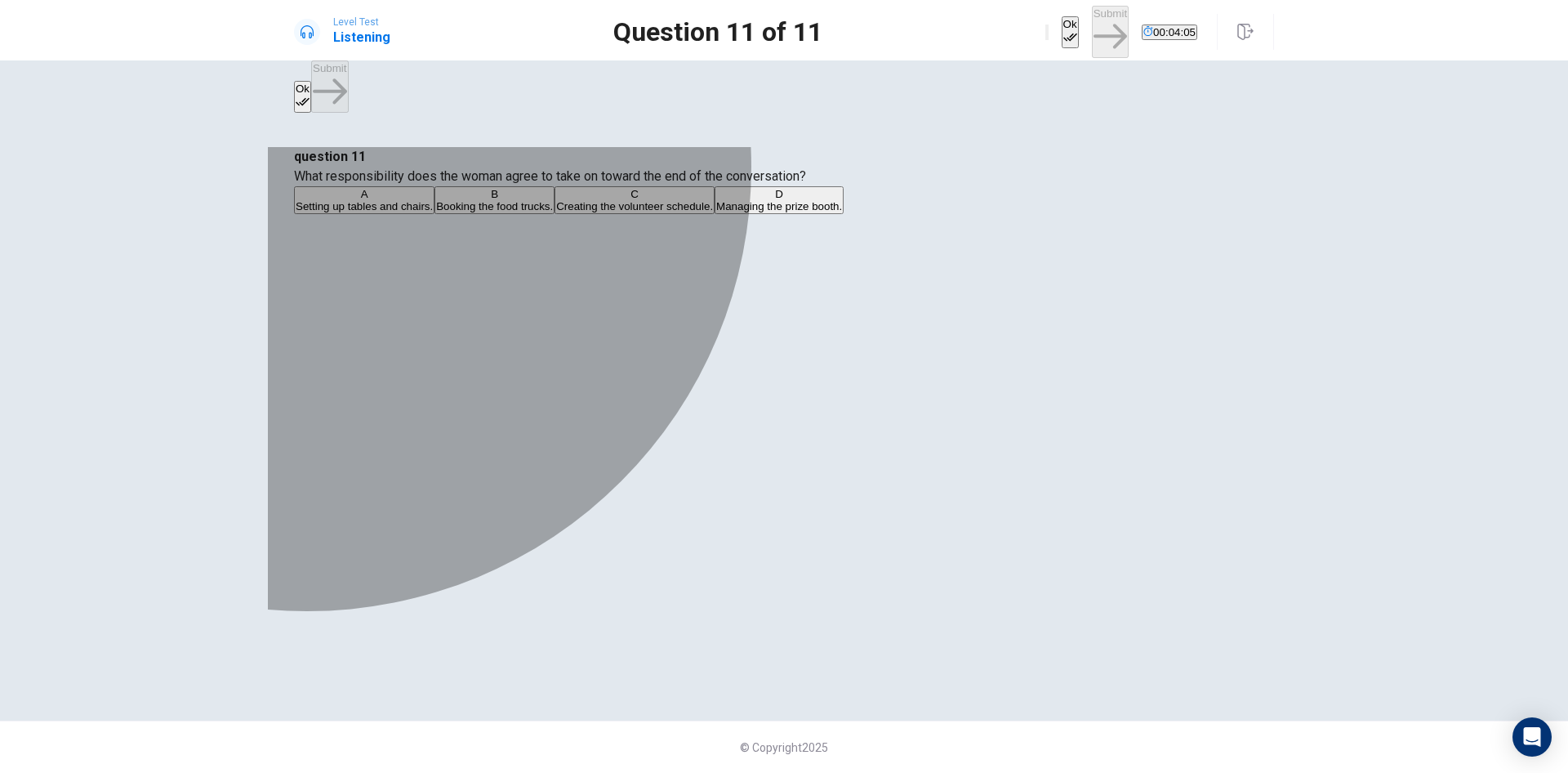
click at [553, 213] on span "Booking the food trucks." at bounding box center [495, 207] width 117 height 12
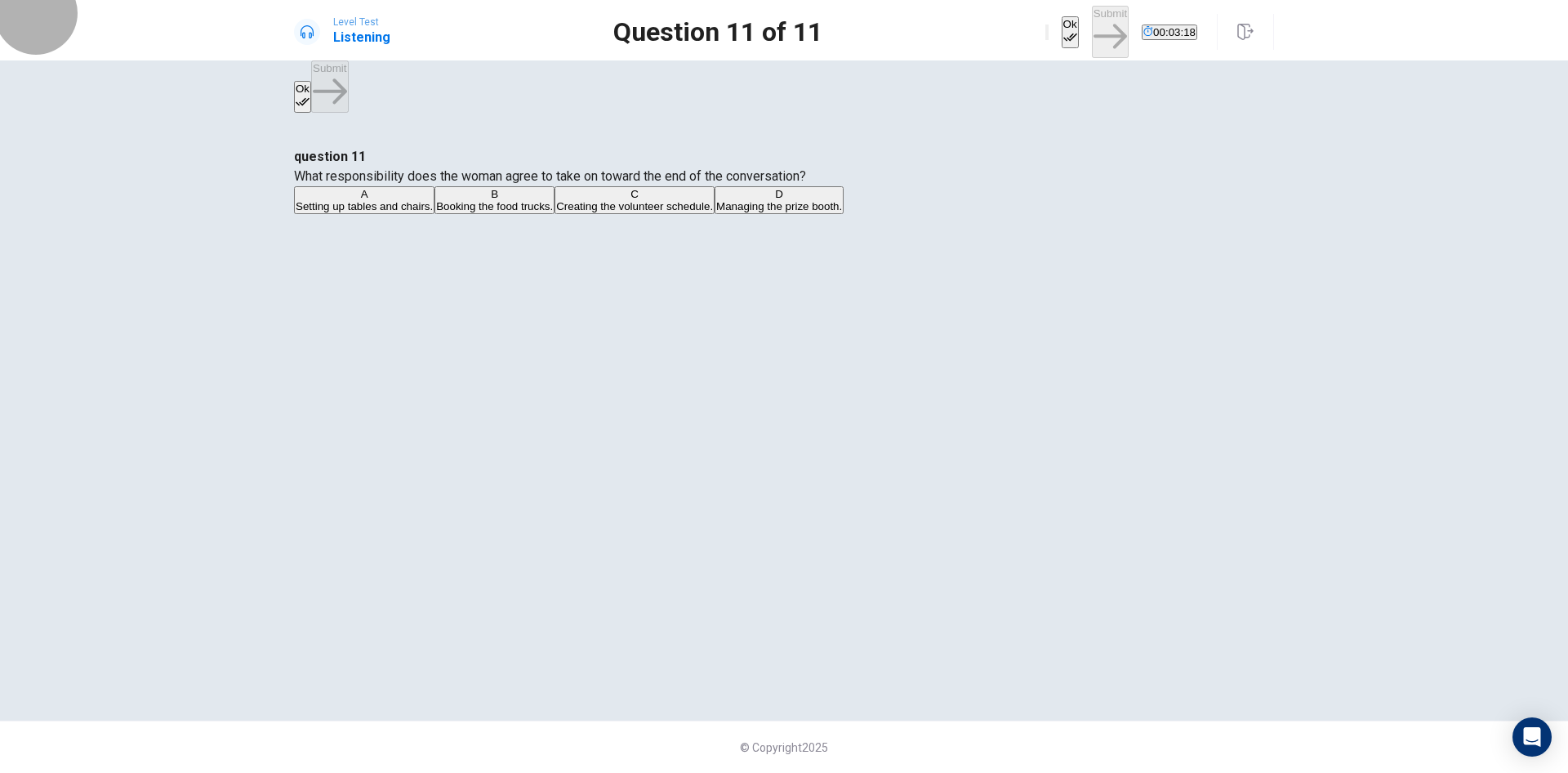
click at [1064, 30] on icon "button" at bounding box center [1071, 37] width 14 height 14
click at [1092, 20] on button "Submit" at bounding box center [1110, 31] width 36 height 51
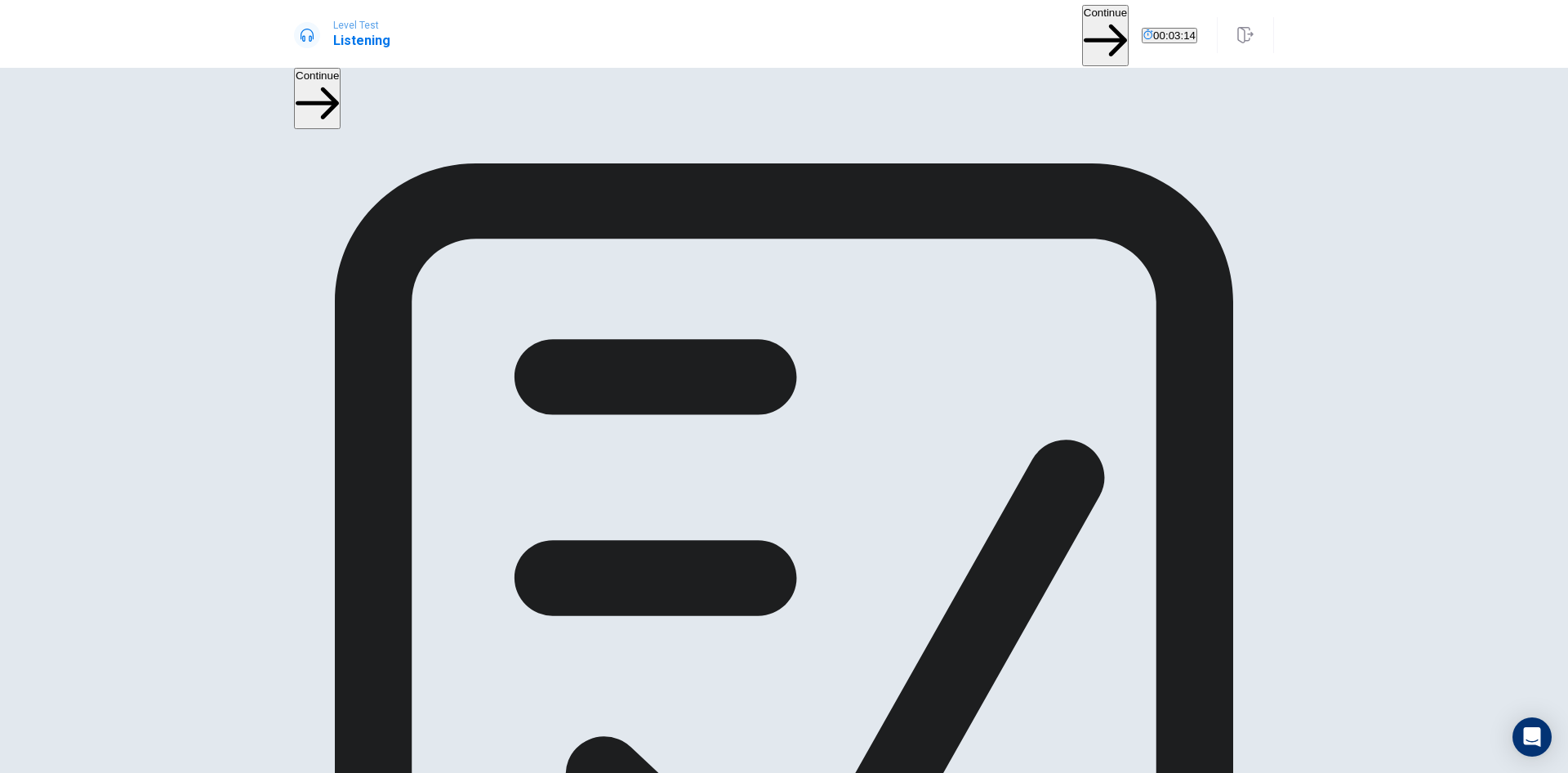
click at [1082, 34] on button "Continue" at bounding box center [1105, 35] width 47 height 61
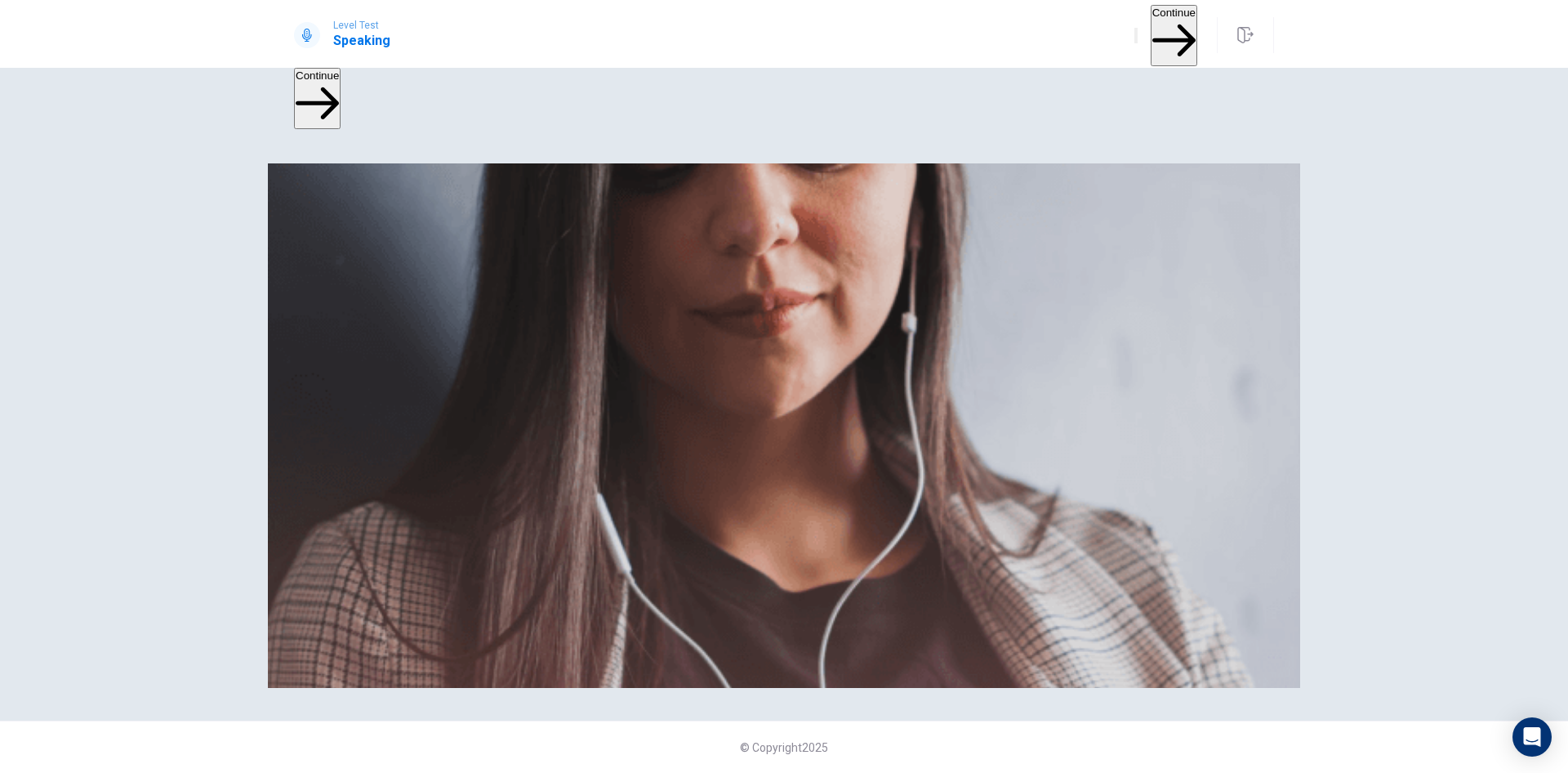
click at [1178, 30] on icon "button" at bounding box center [1174, 40] width 43 height 43
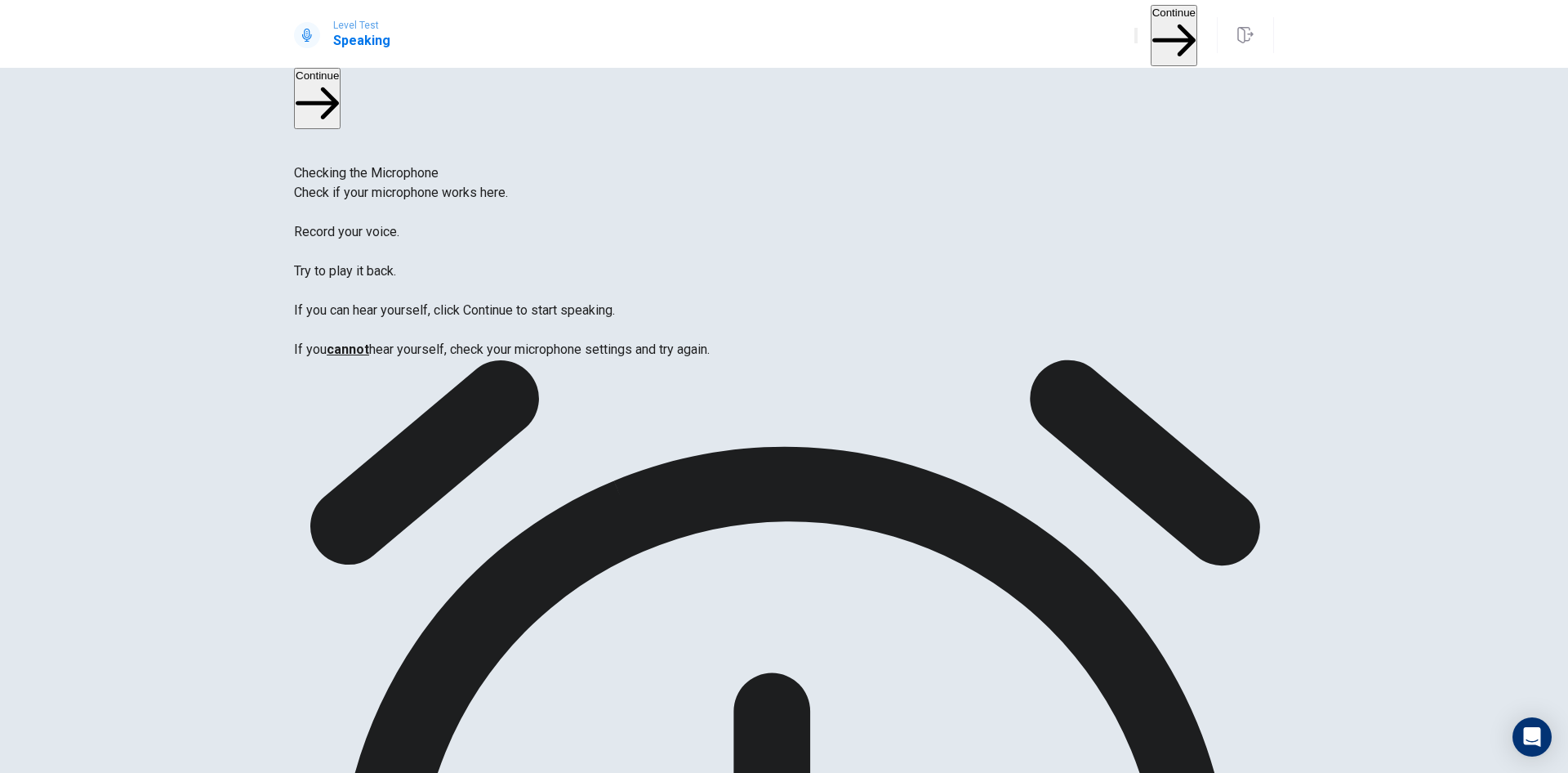
click at [1151, 29] on button "Continue" at bounding box center [1174, 35] width 47 height 61
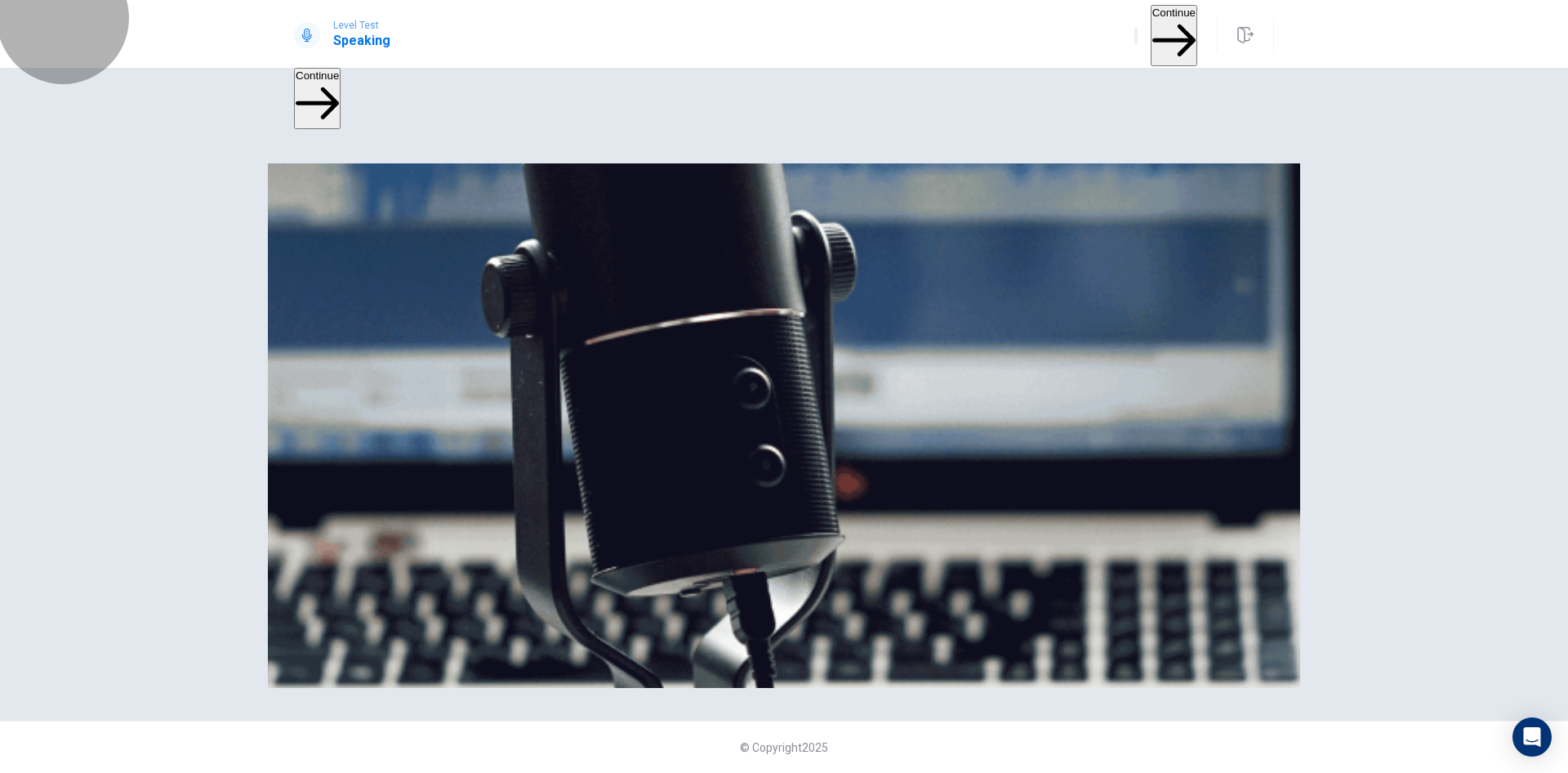
click at [1162, 29] on button "Continue" at bounding box center [1174, 35] width 47 height 61
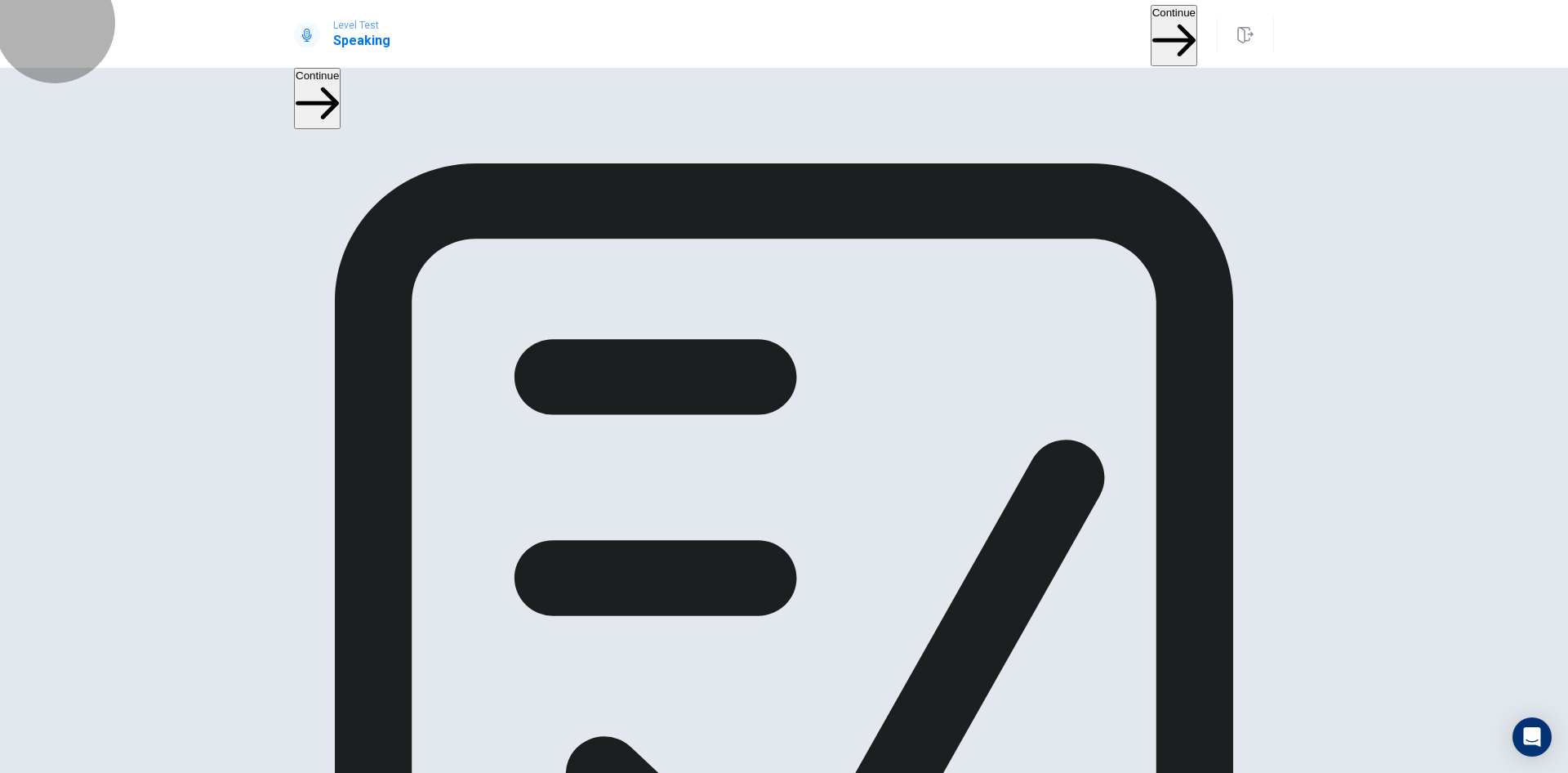
click at [1154, 35] on button "Continue" at bounding box center [1174, 35] width 47 height 61
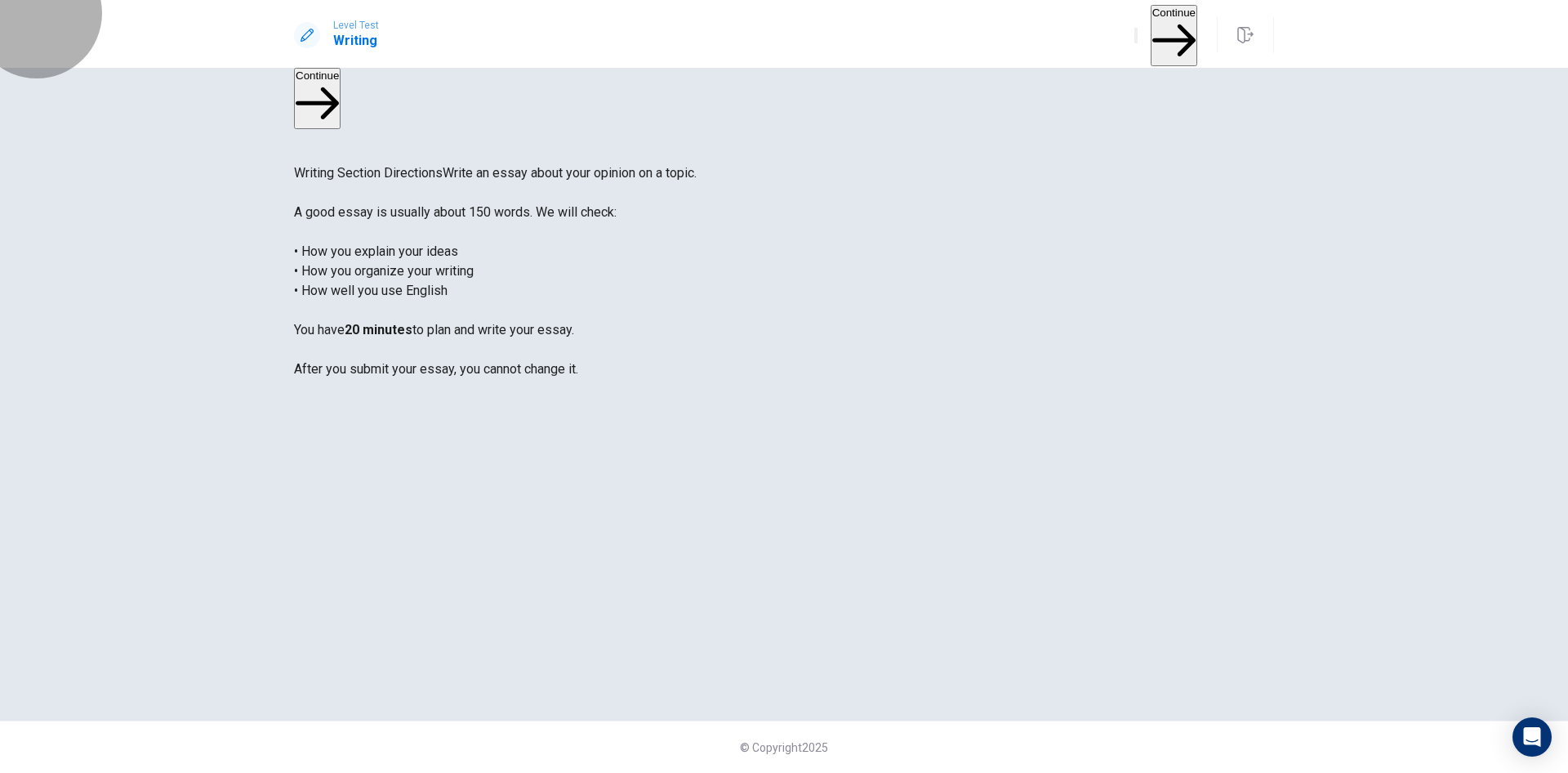
click at [1151, 25] on button "Continue" at bounding box center [1174, 35] width 47 height 61
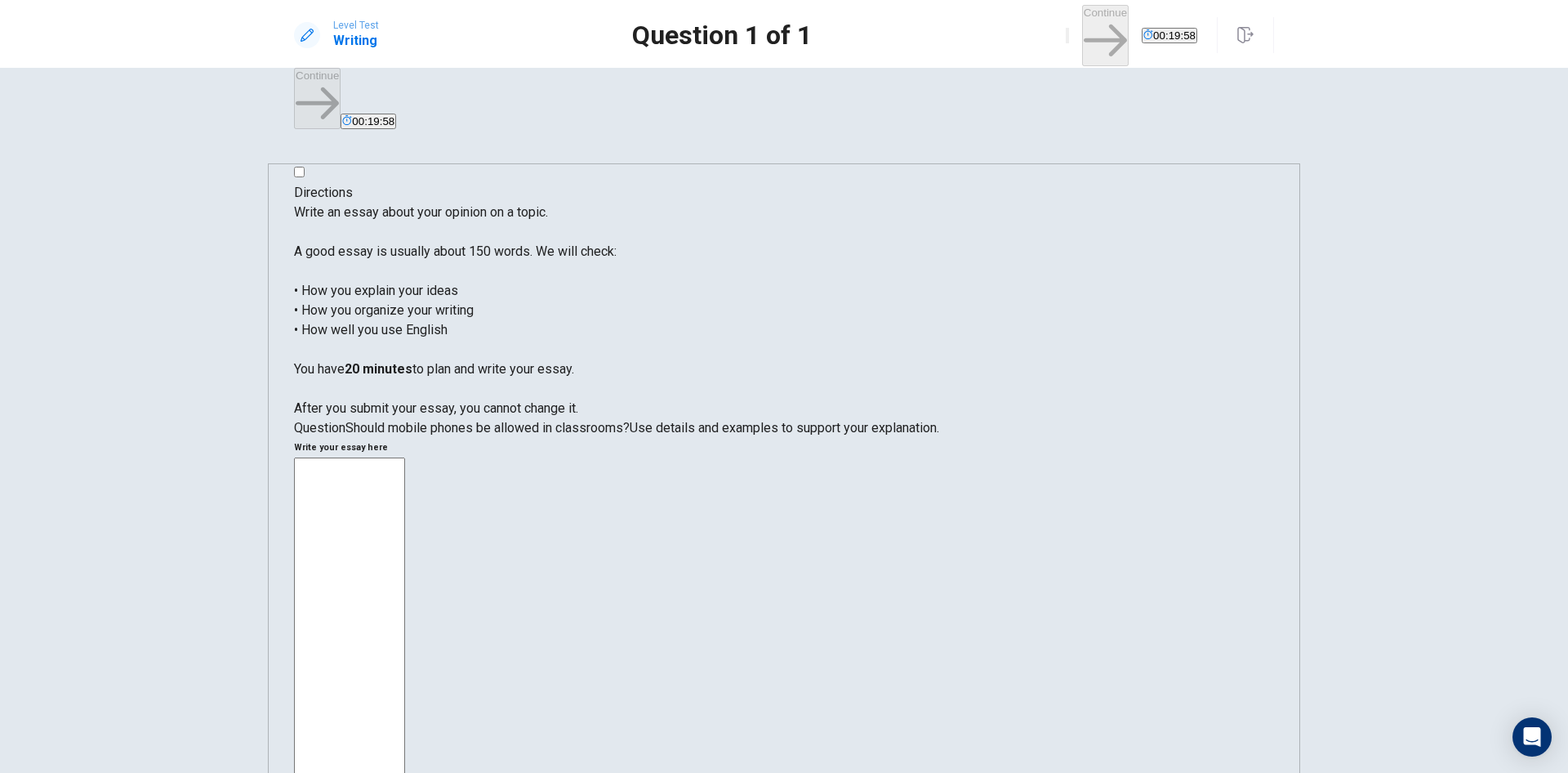
click at [405, 457] on textarea at bounding box center [349, 700] width 111 height 487
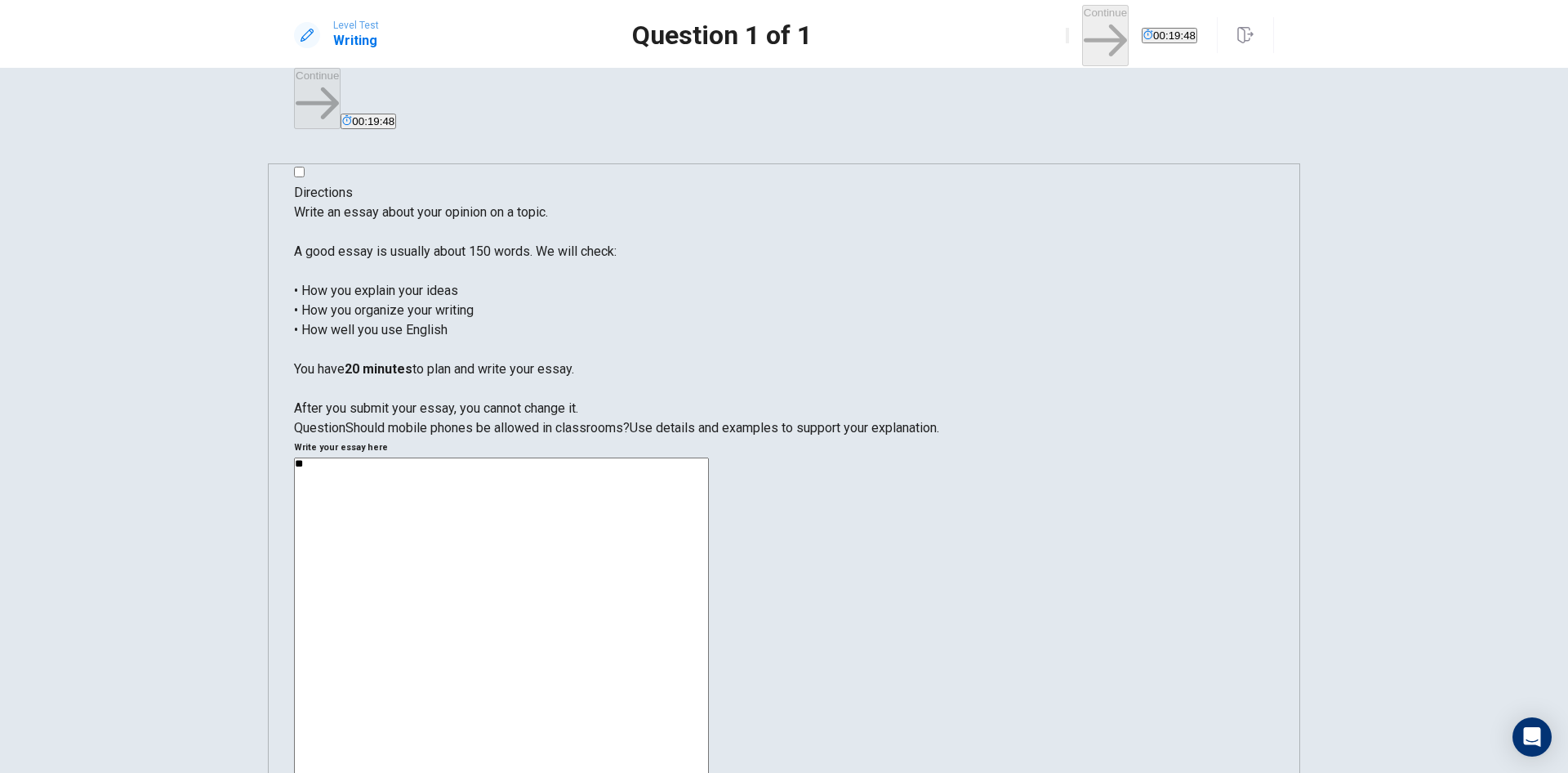
type textarea "*"
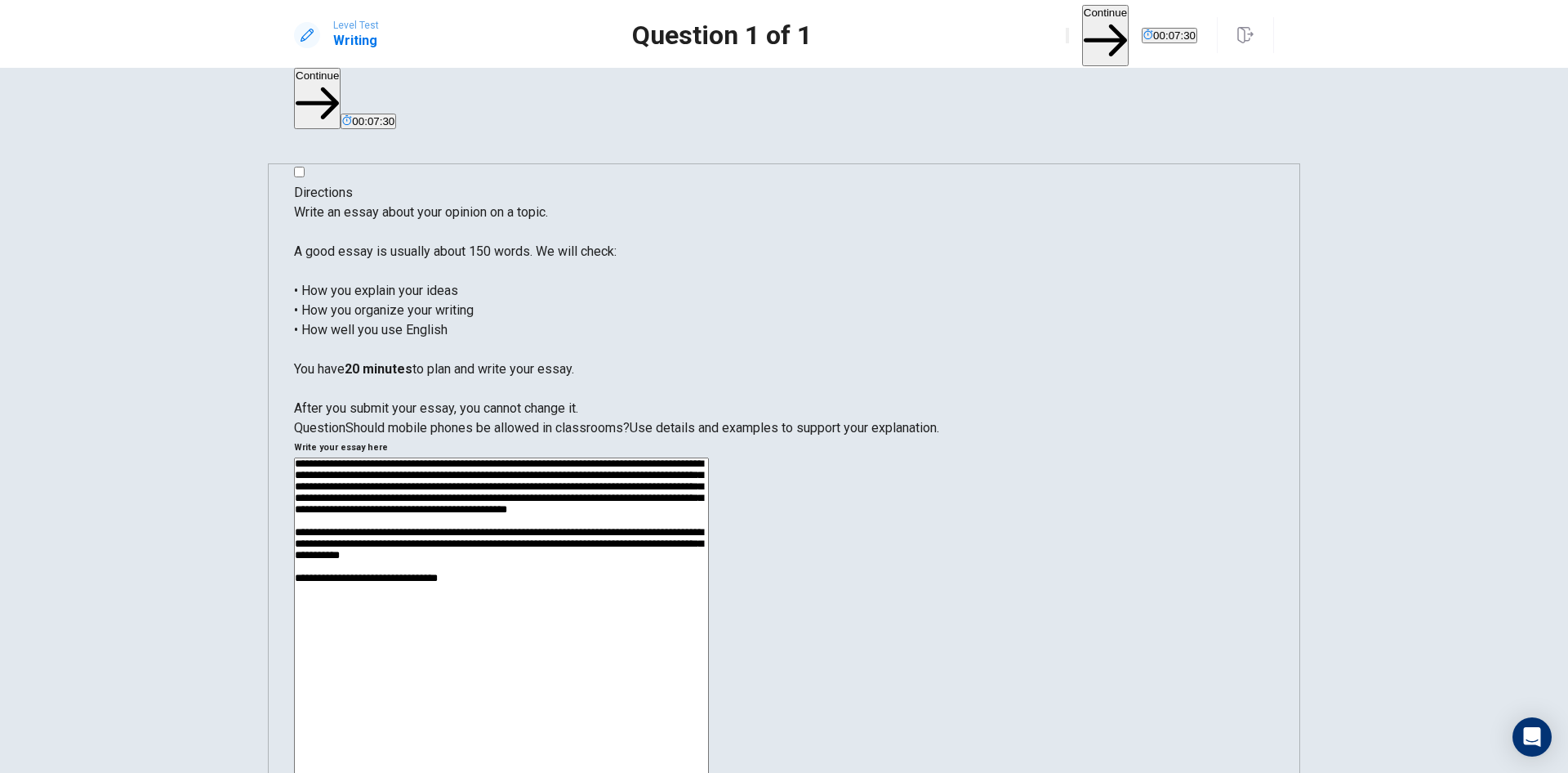
click at [709, 457] on textarea "**********" at bounding box center [502, 687] width 415 height 460
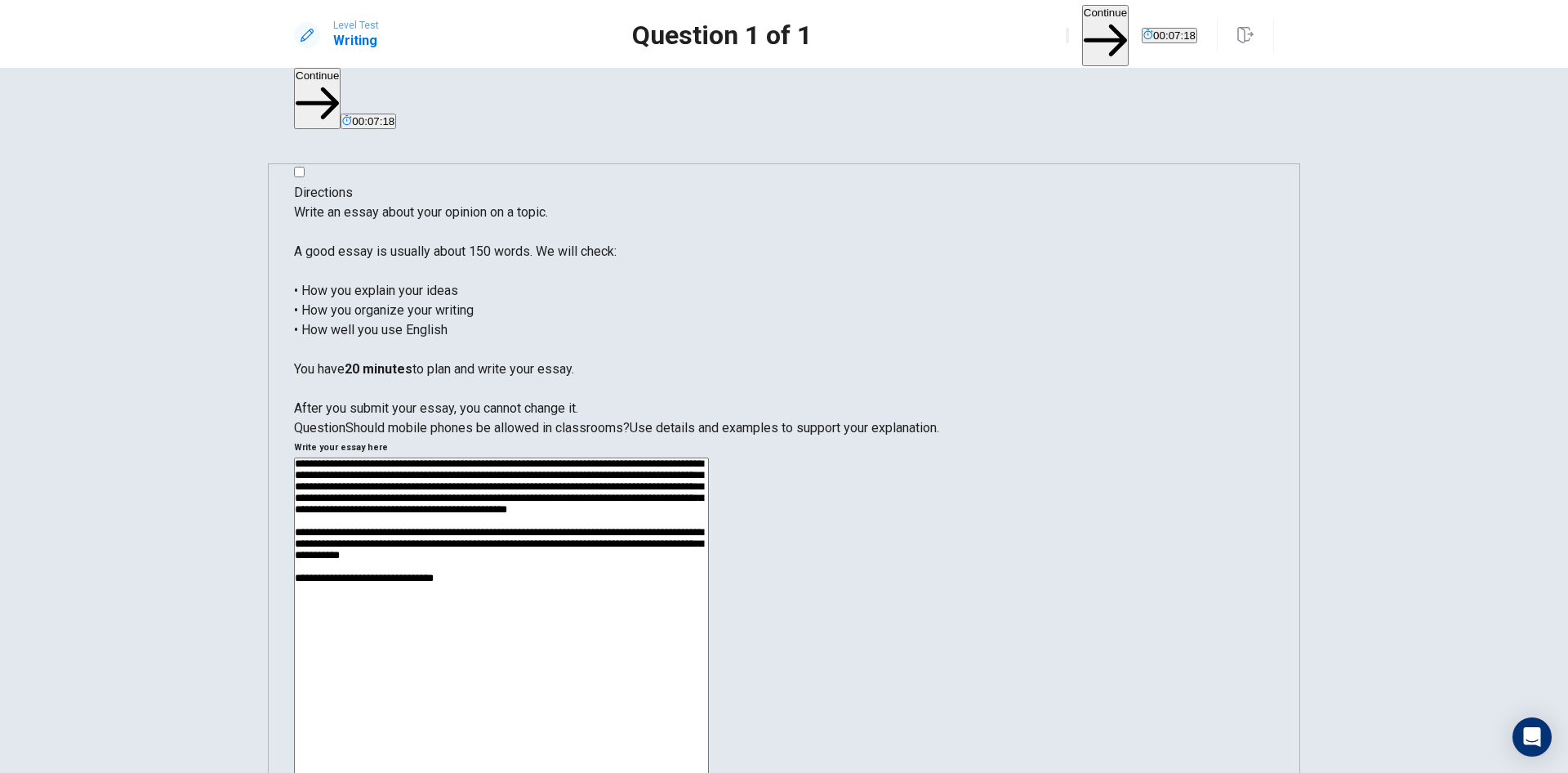
click at [709, 457] on textarea "**********" at bounding box center [502, 687] width 415 height 460
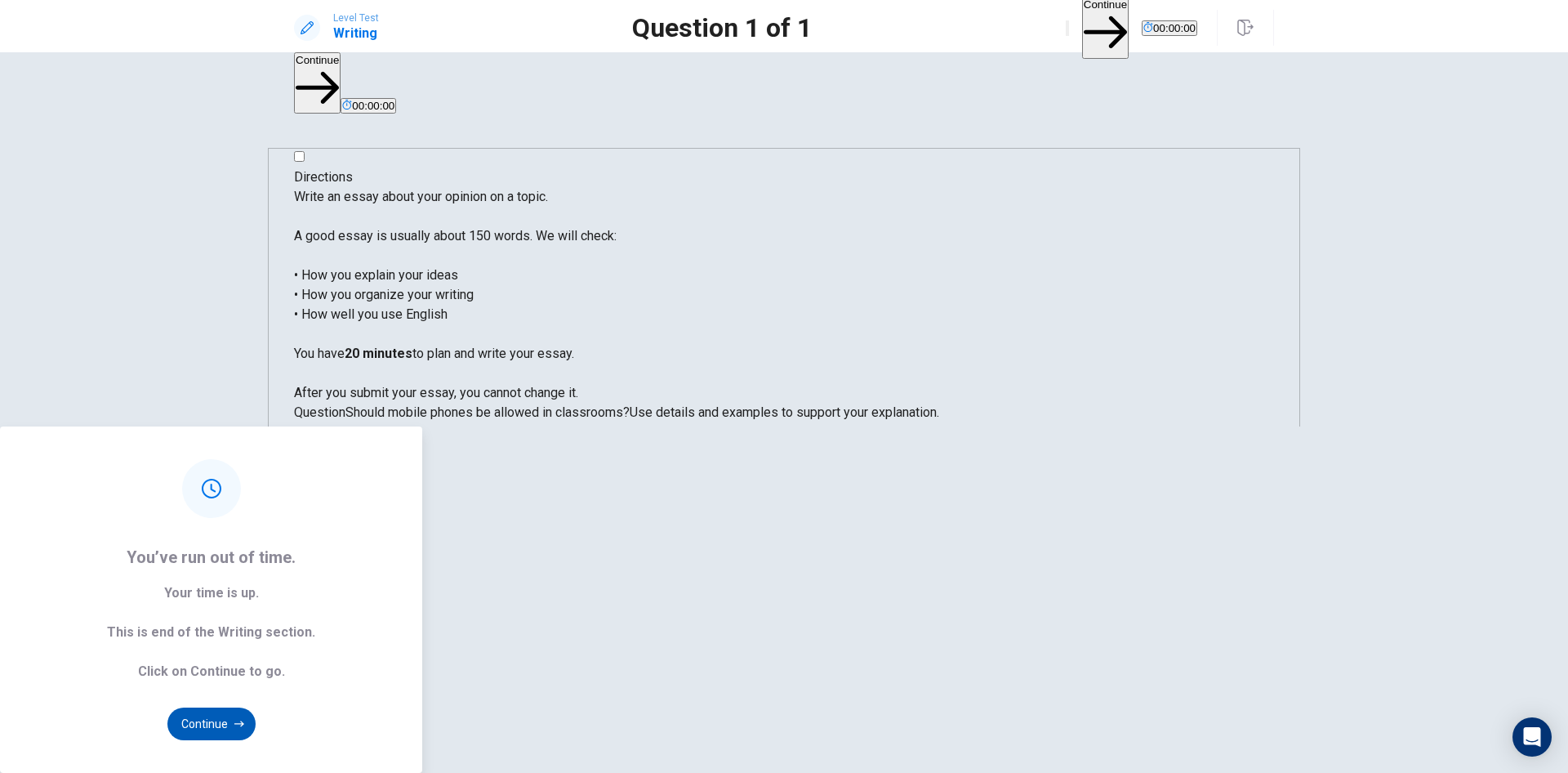
type textarea "**********"
click at [255, 707] on button "Continue" at bounding box center [212, 723] width 89 height 33
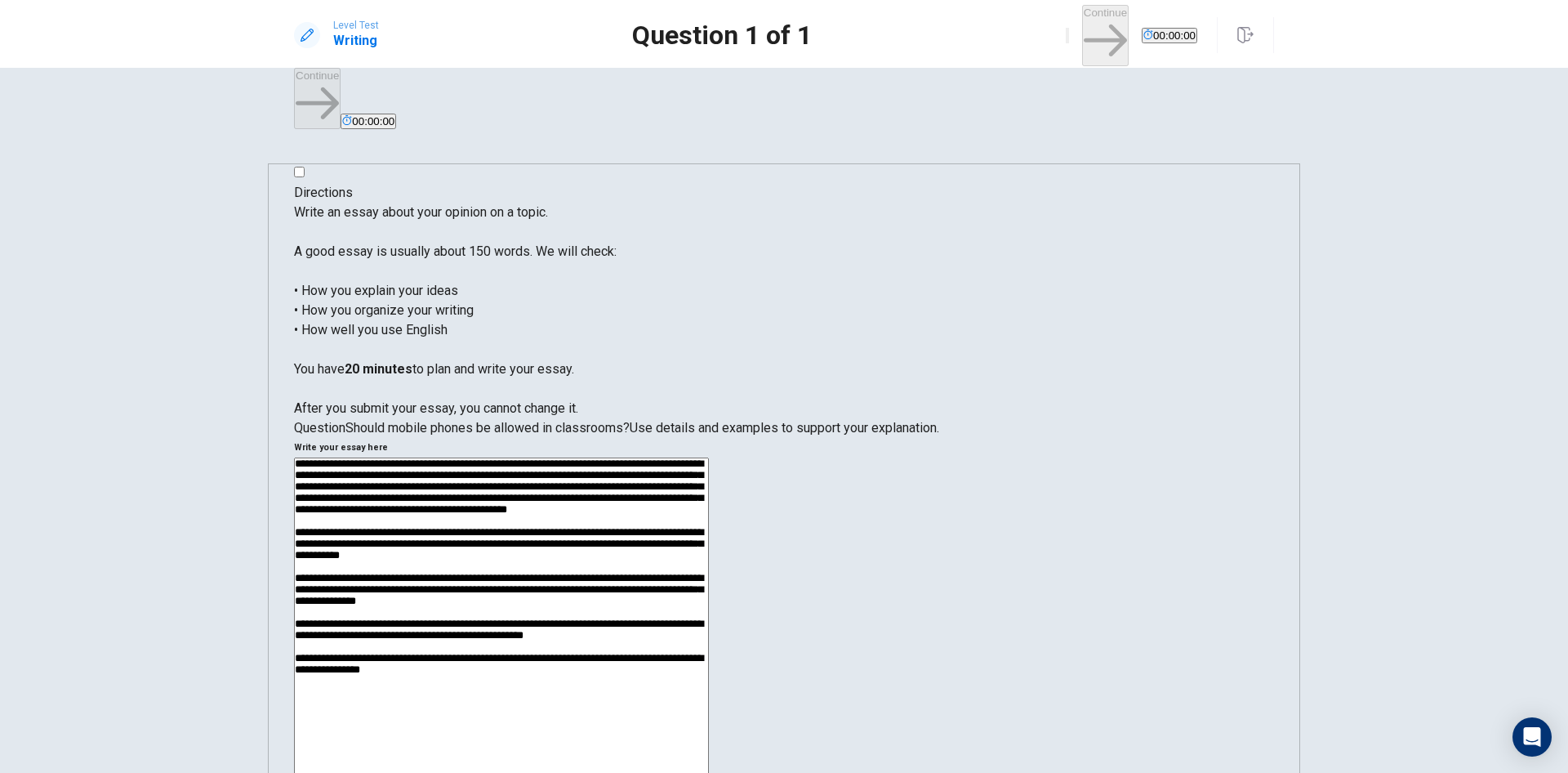
click at [1145, 598] on div "Directions Write an essay about your opinion on a topic. A good essay is usuall…" at bounding box center [784, 552] width 1033 height 779
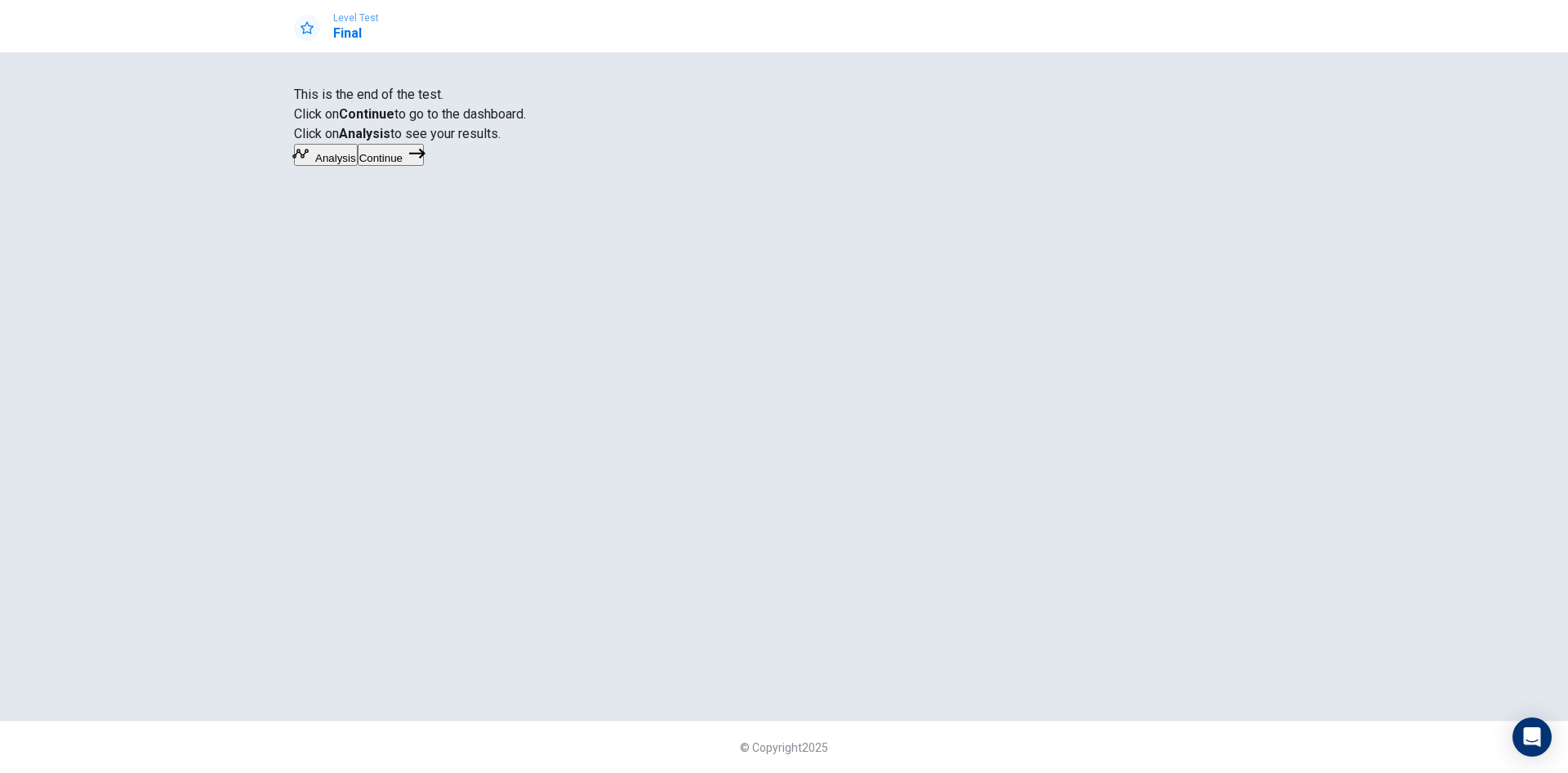
click at [425, 161] on icon "button" at bounding box center [417, 153] width 16 height 16
